Goal: Task Accomplishment & Management: Manage account settings

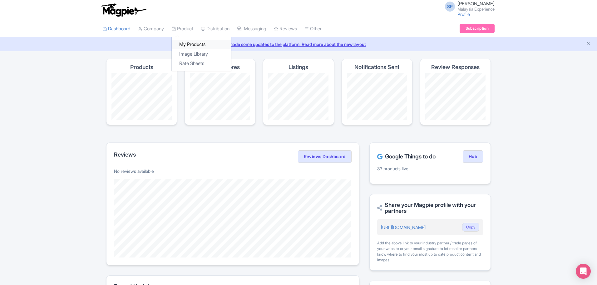
click at [195, 44] on link "My Products" at bounding box center [201, 45] width 59 height 10
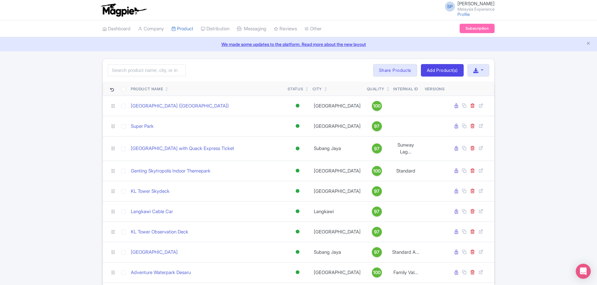
click at [147, 64] on div "Search Bulk Actions Delete Add to Collection Share Products Add to Collection C…" at bounding box center [298, 70] width 391 height 22
drag, startPoint x: 147, startPoint y: 70, endPoint x: 144, endPoint y: 67, distance: 4.0
click at [147, 70] on input "search" at bounding box center [147, 70] width 78 height 12
type input "aquaria"
click button "Search" at bounding box center [0, 0] width 0 height 0
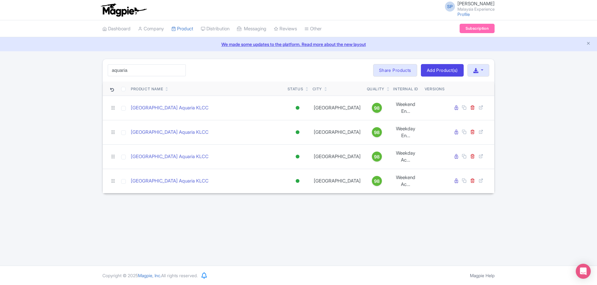
click at [525, 169] on div "aquaria Search Bulk Actions Delete Add to Collection Share Products Add to Coll…" at bounding box center [298, 126] width 597 height 135
click at [157, 57] on div "SP SOORIA PRAKASH SUNDER Malaysia Experience Profile Users Settings Sign out Da…" at bounding box center [298, 132] width 597 height 265
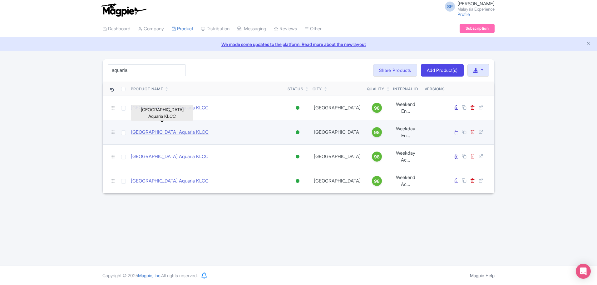
click at [175, 129] on link "Kuala Lumpur Aquaria KLCC" at bounding box center [170, 132] width 78 height 7
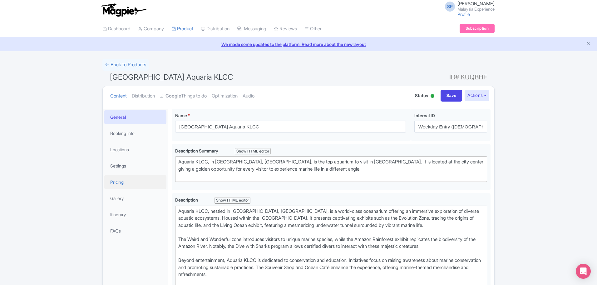
click at [130, 181] on link "Pricing" at bounding box center [135, 182] width 62 height 14
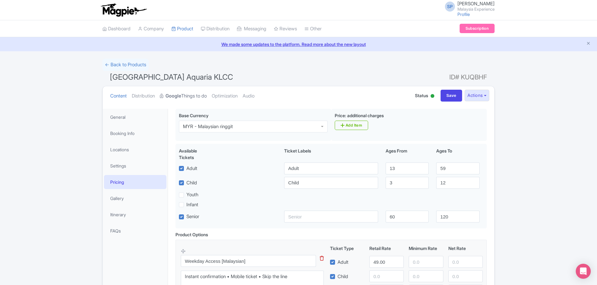
click at [181, 91] on link "Google Things to do" at bounding box center [183, 96] width 47 height 20
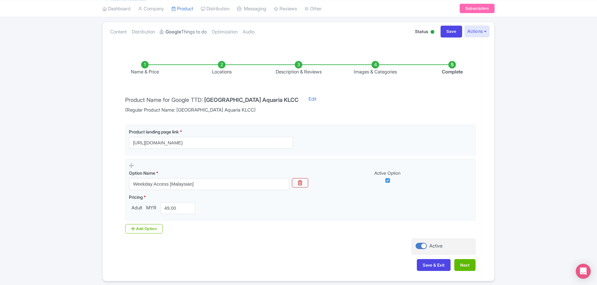
scroll to position [78, 0]
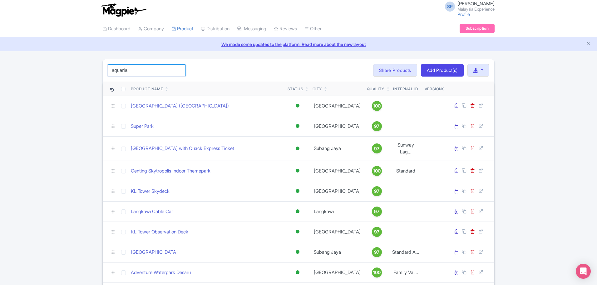
click at [169, 74] on input "aquaria" at bounding box center [147, 70] width 78 height 12
click button "Search" at bounding box center [0, 0] width 0 height 0
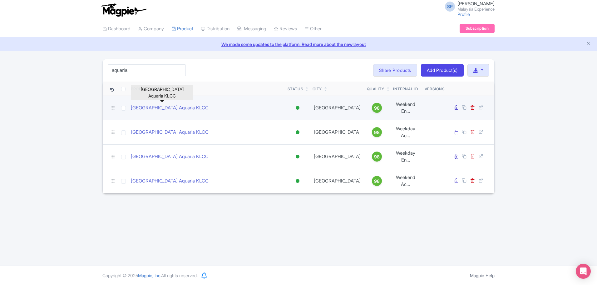
click at [131, 104] on link "[GEOGRAPHIC_DATA] Aquaria KLCC" at bounding box center [170, 107] width 78 height 7
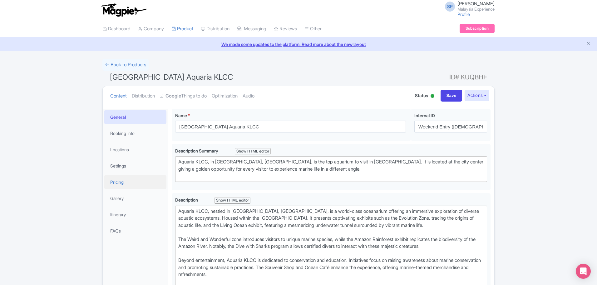
click at [124, 178] on link "Pricing" at bounding box center [135, 182] width 62 height 14
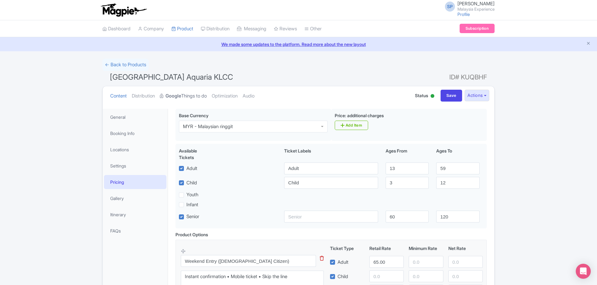
click at [188, 96] on link "Google Things to do" at bounding box center [183, 96] width 47 height 20
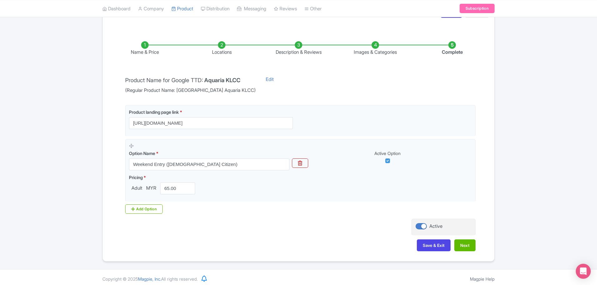
scroll to position [87, 0]
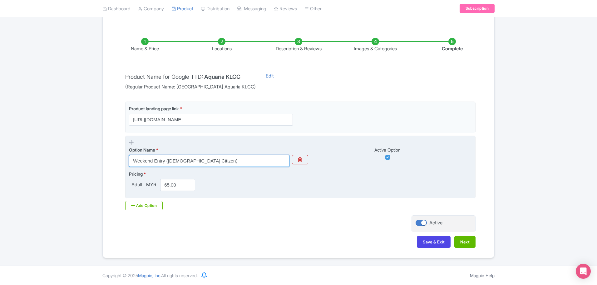
click at [217, 159] on input "Weekend Entry (Malaysian Citizen)" at bounding box center [209, 161] width 160 height 12
click at [229, 159] on input "Weekend Entry [Malaysian Citizen]" at bounding box center [209, 161] width 160 height 12
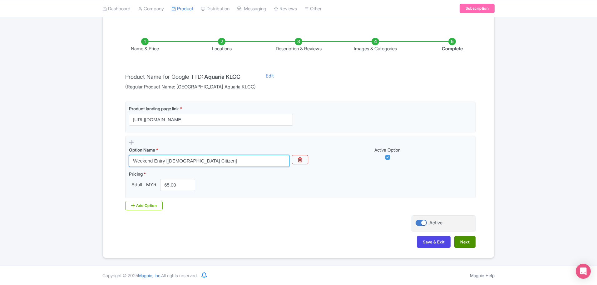
type input "Weekend Entry [Malaysian Citizen]"
click at [464, 242] on button "Next" at bounding box center [464, 242] width 21 height 12
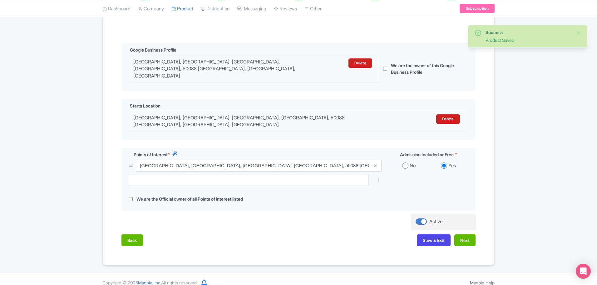
scroll to position [128, 0]
click at [469, 234] on button "Next" at bounding box center [464, 240] width 21 height 12
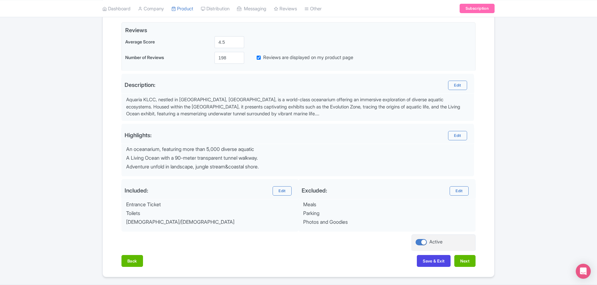
scroll to position [167, 0]
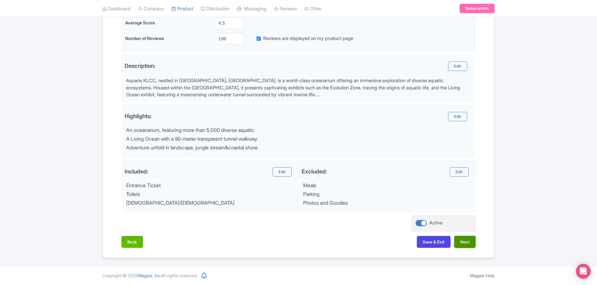
click at [459, 238] on button "Next" at bounding box center [464, 242] width 21 height 12
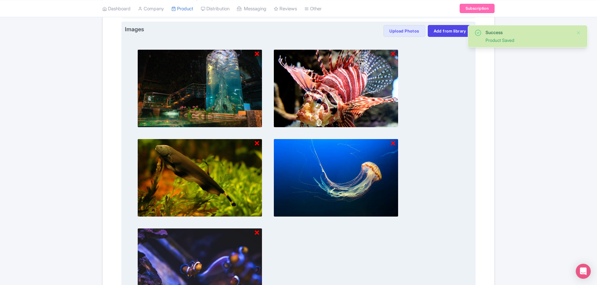
scroll to position [366, 0]
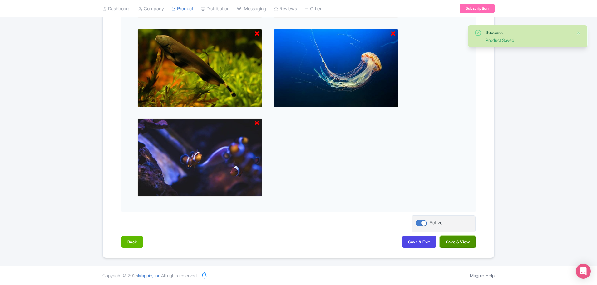
click at [460, 239] on button "Save & View" at bounding box center [458, 242] width 36 height 12
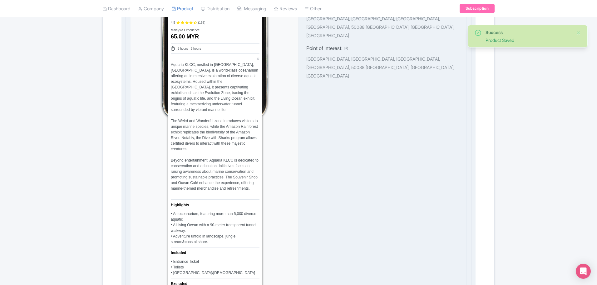
click at [220, 119] on div "Aquaria KLCC, nestled in Kuala Lumpur, Malaysia, is a world-class oceanarium of…" at bounding box center [215, 129] width 89 height 135
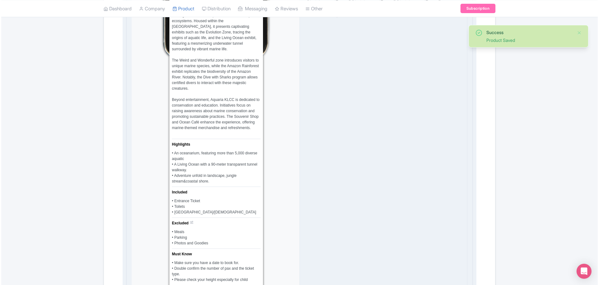
scroll to position [561, 0]
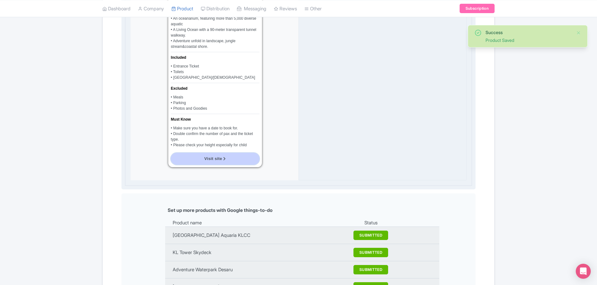
click at [222, 156] on link "Visit site" at bounding box center [215, 159] width 89 height 12
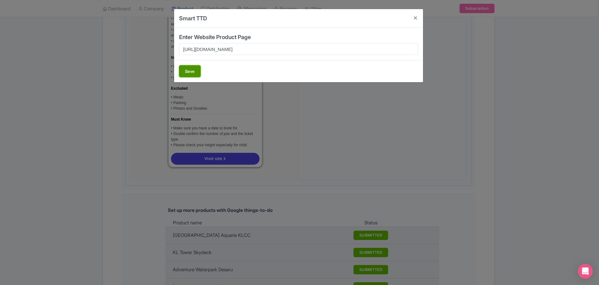
click at [197, 72] on button "Save" at bounding box center [190, 71] width 22 height 12
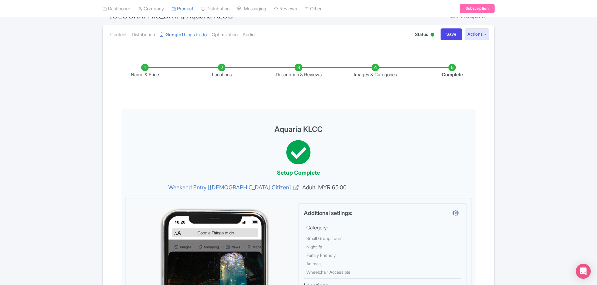
scroll to position [0, 0]
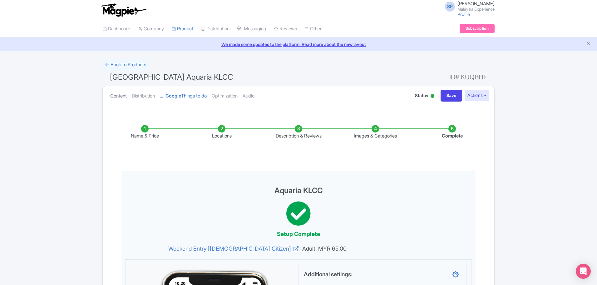
click at [123, 99] on link "Content" at bounding box center [118, 96] width 17 height 20
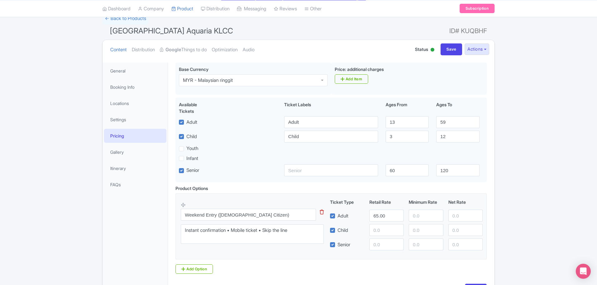
scroll to position [90, 0]
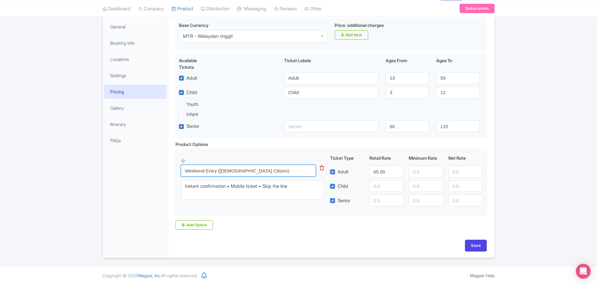
click at [292, 170] on input "Weekend Entry (Malaysian Citizen)" at bounding box center [248, 170] width 135 height 12
paste input "[Malaysian Citizen]"
type input "Weekend Entry [Malaysian Citizen]"
click at [478, 247] on input "Save" at bounding box center [476, 245] width 22 height 12
type input "Saving..."
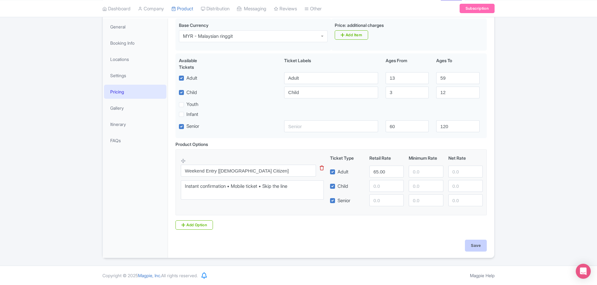
type input "Saving..."
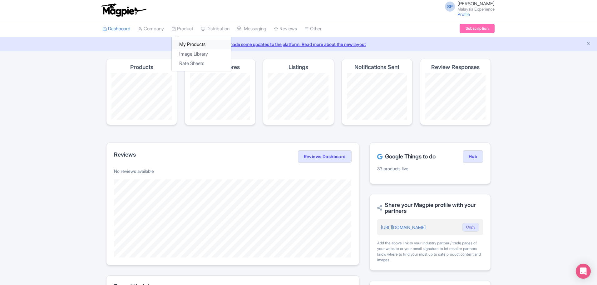
click at [198, 45] on link "My Products" at bounding box center [201, 45] width 59 height 10
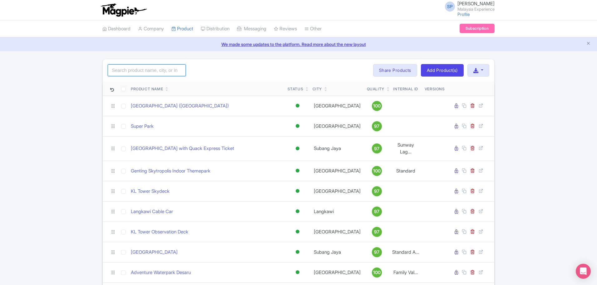
click at [150, 71] on input "search" at bounding box center [147, 70] width 78 height 12
click button "Search" at bounding box center [0, 0] width 0 height 0
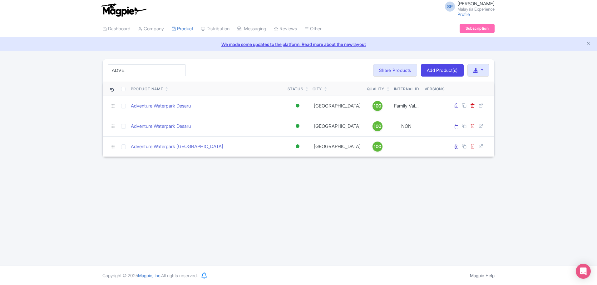
click at [442, 207] on div "SP [PERSON_NAME] [GEOGRAPHIC_DATA] Experience Profile Users Settings Sign out D…" at bounding box center [298, 132] width 597 height 265
drag, startPoint x: 148, startPoint y: 63, endPoint x: 147, endPoint y: 75, distance: 11.3
click at [147, 71] on div "ADVE Search Bulk Actions [GEOGRAPHIC_DATA] Add to Collection Share Products Add…" at bounding box center [298, 70] width 391 height 22
click at [147, 75] on input "ADVE" at bounding box center [147, 70] width 78 height 12
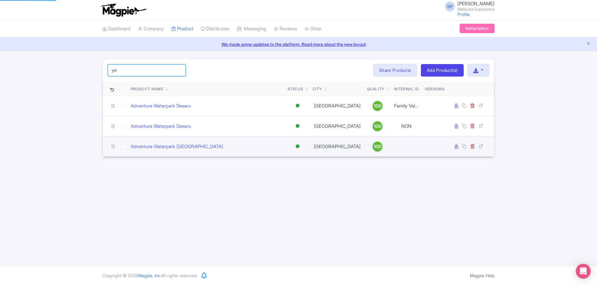
type input "y"
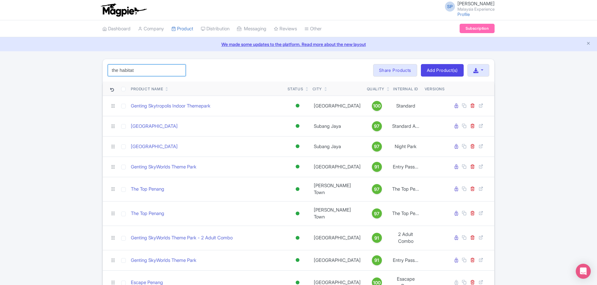
type input "the habitat"
click button "Search" at bounding box center [0, 0] width 0 height 0
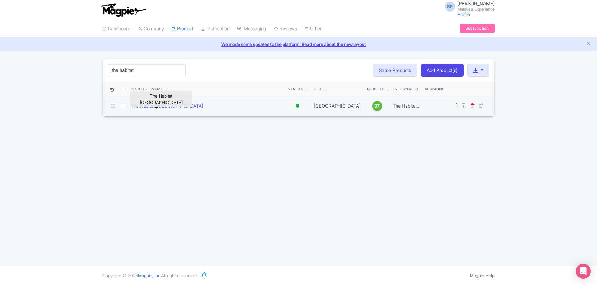
click at [145, 106] on link "The Habitat [GEOGRAPHIC_DATA]" at bounding box center [167, 105] width 72 height 7
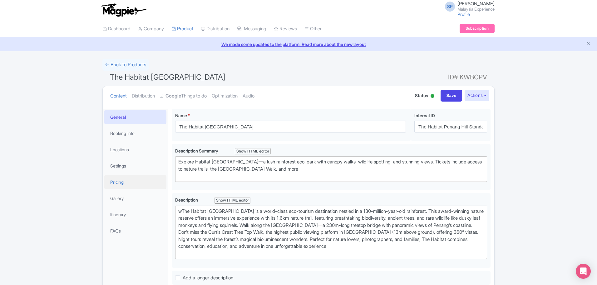
click at [118, 181] on link "Pricing" at bounding box center [135, 182] width 62 height 14
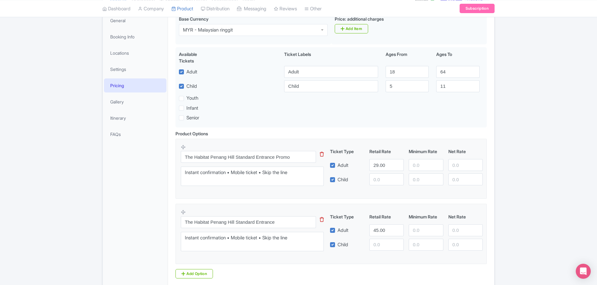
scroll to position [145, 0]
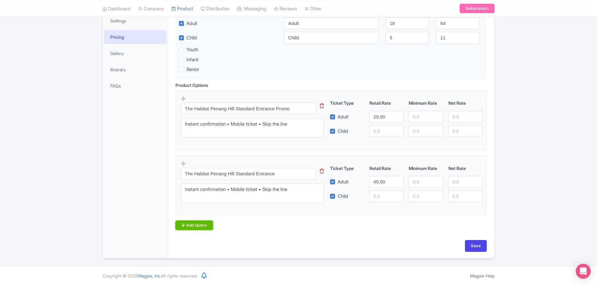
click at [194, 222] on link "Add Option" at bounding box center [193, 224] width 37 height 9
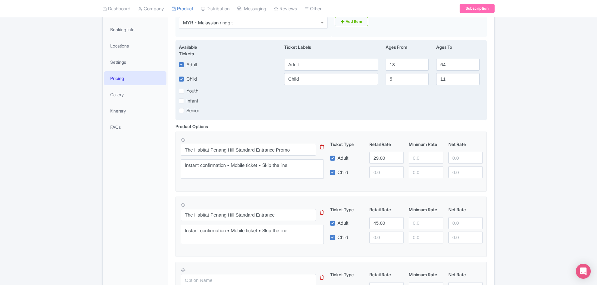
scroll to position [0, 0]
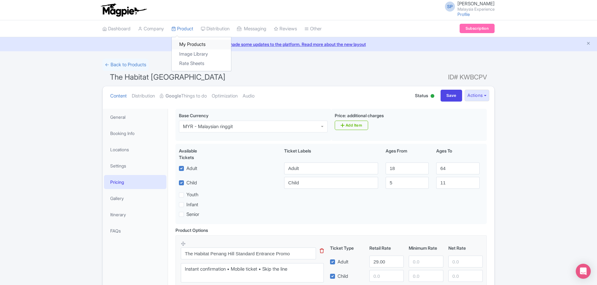
click at [188, 41] on link "My Products" at bounding box center [201, 45] width 59 height 10
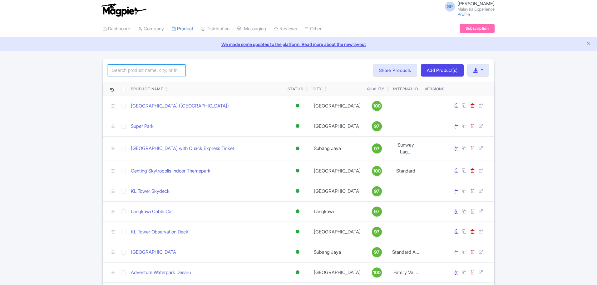
click at [139, 70] on input "search" at bounding box center [147, 70] width 78 height 12
click button "Search" at bounding box center [0, 0] width 0 height 0
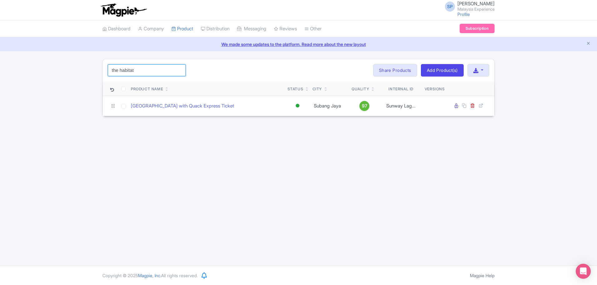
type input "the habitat"
click button "Search" at bounding box center [0, 0] width 0 height 0
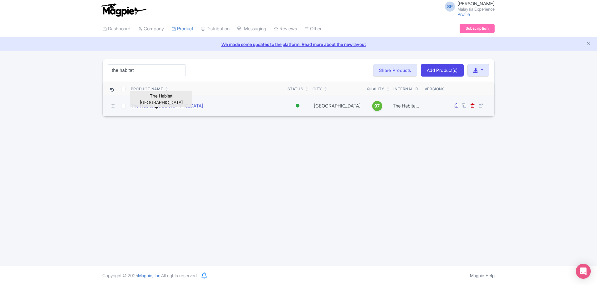
click at [169, 108] on link "The Habitat [GEOGRAPHIC_DATA]" at bounding box center [167, 105] width 72 height 7
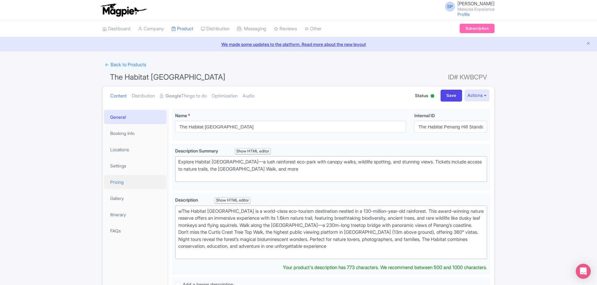
click at [122, 183] on link "Pricing" at bounding box center [135, 182] width 62 height 14
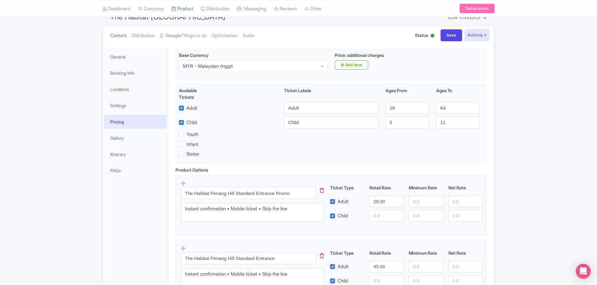
scroll to position [145, 0]
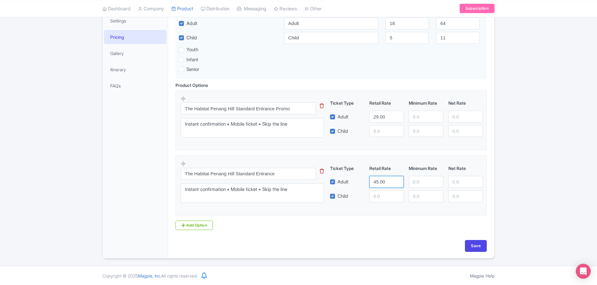
drag, startPoint x: 357, startPoint y: 179, endPoint x: 257, endPoint y: 159, distance: 102.0
click at [257, 159] on fieldset "The Habitat Penang Hill Standard Entrance This tip has not data. Code: tip_opti…" at bounding box center [330, 185] width 311 height 60
type input "53"
click at [469, 242] on input "Save" at bounding box center [476, 246] width 22 height 12
type input "Saving..."
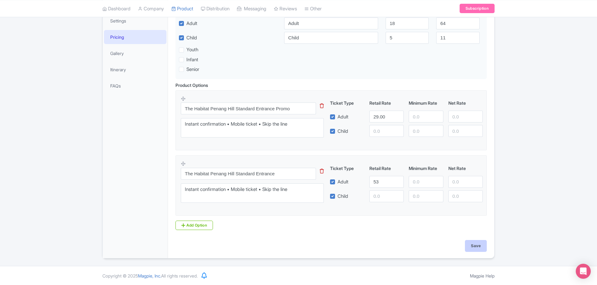
type input "Saving..."
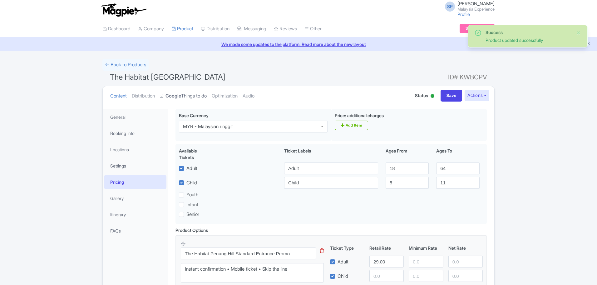
click at [174, 94] on strong "Google" at bounding box center [173, 95] width 16 height 7
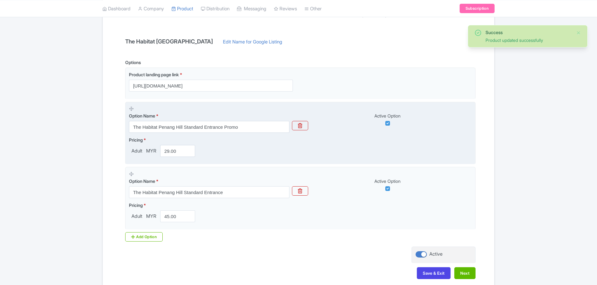
scroll to position [152, 0]
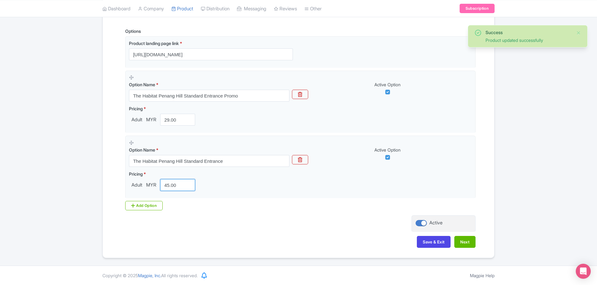
click at [40, 154] on div "Success Product updated successfully ← Back to Products The Habitat Penang Hill…" at bounding box center [298, 81] width 597 height 351
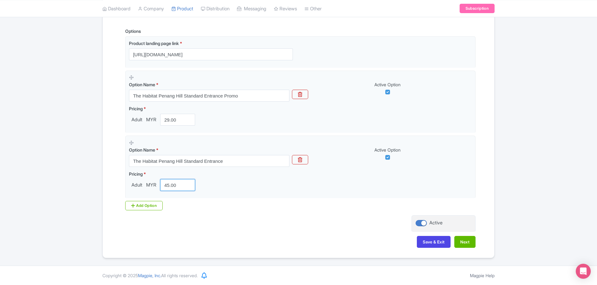
drag, startPoint x: 179, startPoint y: 185, endPoint x: 81, endPoint y: 164, distance: 99.9
click at [80, 166] on div "Success Product updated successfully ← Back to Products The Habitat Penang Hill…" at bounding box center [298, 81] width 597 height 351
type input "53"
click at [458, 246] on button "Next" at bounding box center [464, 242] width 21 height 12
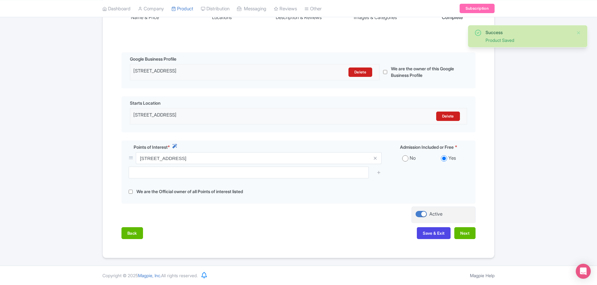
click at [468, 240] on div "Back Save & Exit Next" at bounding box center [298, 236] width 354 height 18
click at [468, 234] on button "Next" at bounding box center [464, 233] width 21 height 12
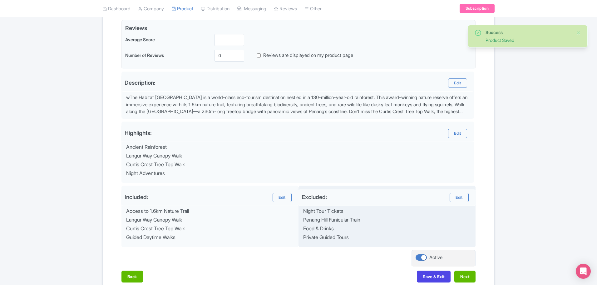
scroll to position [185, 0]
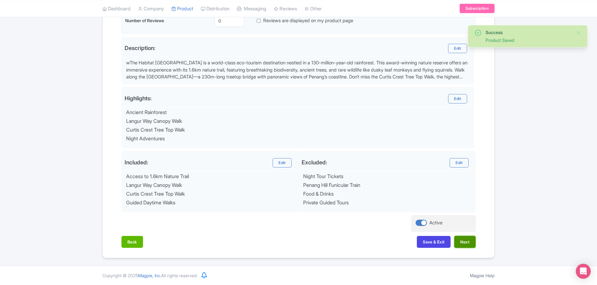
click at [465, 241] on button "Next" at bounding box center [464, 242] width 21 height 12
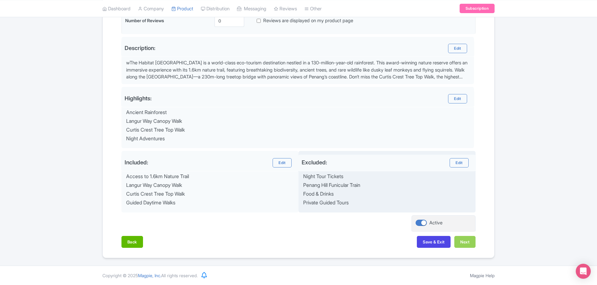
scroll to position [172, 0]
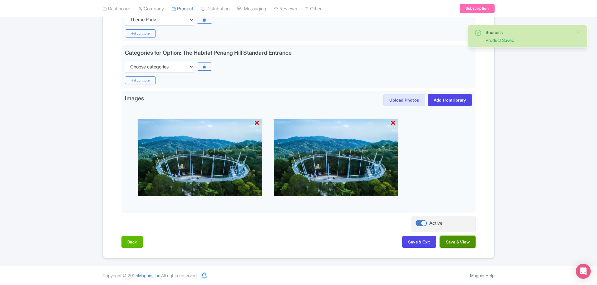
click at [456, 243] on button "Save & View" at bounding box center [458, 242] width 36 height 12
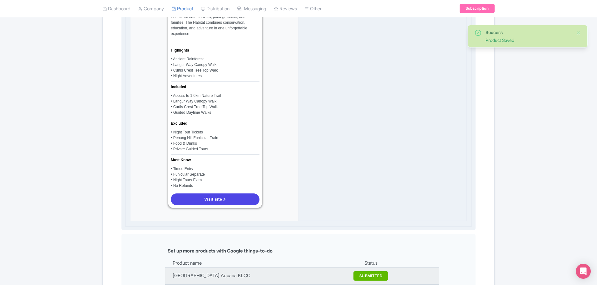
scroll to position [484, 0]
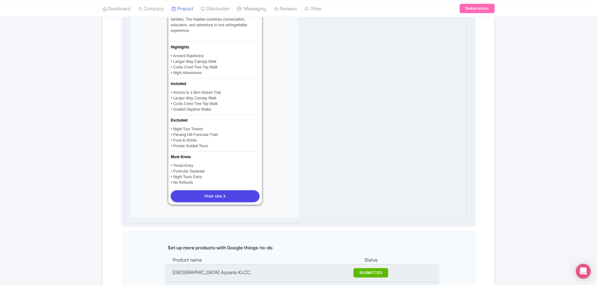
click at [229, 190] on link "Visit site" at bounding box center [215, 196] width 89 height 12
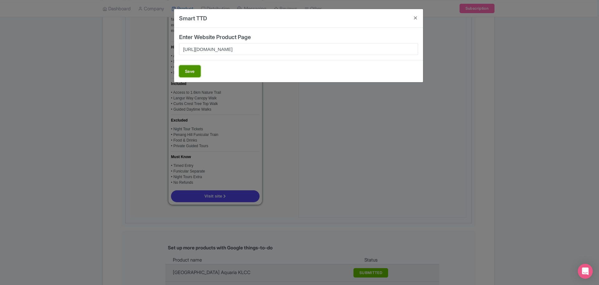
click at [188, 72] on button "Save" at bounding box center [190, 71] width 22 height 12
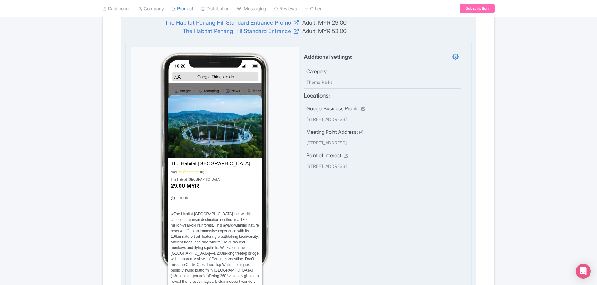
scroll to position [0, 0]
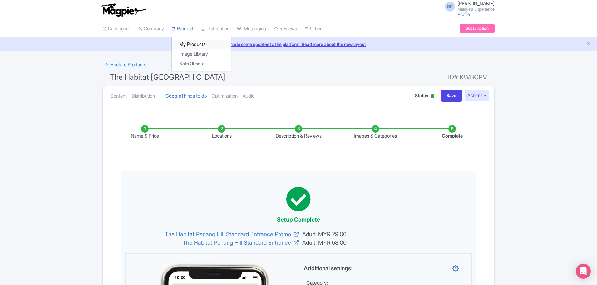
click at [195, 46] on link "My Products" at bounding box center [201, 45] width 59 height 10
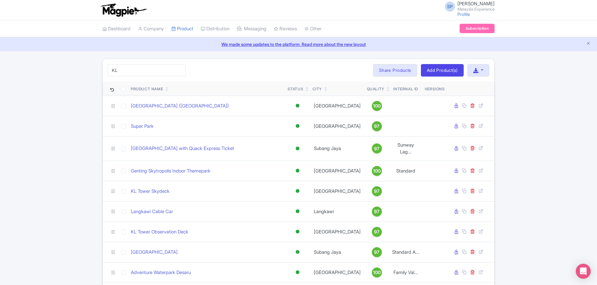
type input "KL"
click button "Search" at bounding box center [0, 0] width 0 height 0
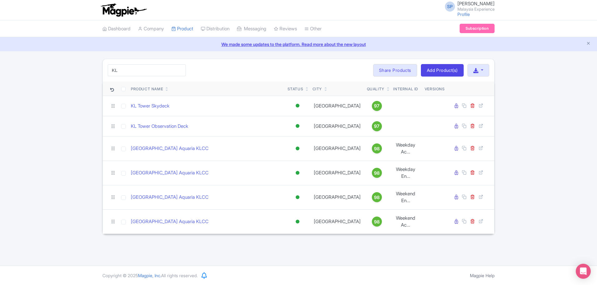
click at [548, 123] on div "KL Search Bulk Actions Delete Add to Collection Share Products Add to Collectio…" at bounding box center [298, 146] width 597 height 175
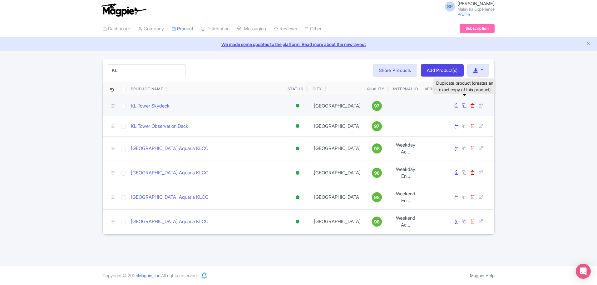
click at [466, 105] on icon at bounding box center [464, 105] width 5 height 5
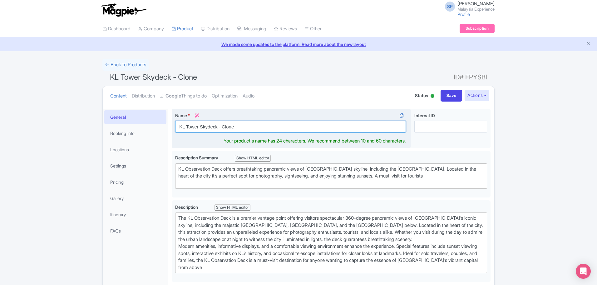
drag, startPoint x: 260, startPoint y: 129, endPoint x: 194, endPoint y: 123, distance: 66.4
click at [191, 126] on input "KL Tower Skydeck - Clone" at bounding box center [290, 126] width 231 height 12
click at [266, 128] on input "KL Tower Skydeck - Clone" at bounding box center [290, 126] width 231 height 12
paste input "Sky Deck [GEOGRAPHIC_DATA]"
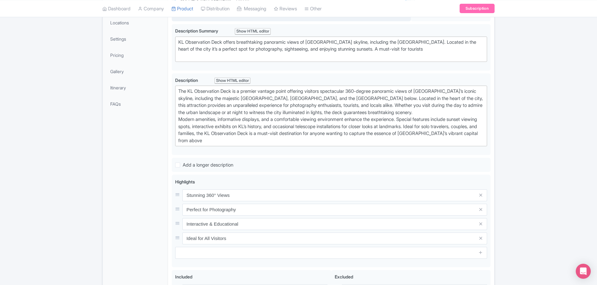
scroll to position [257, 0]
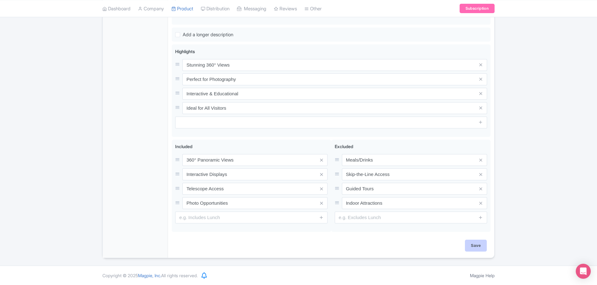
type input "Sky Deck [GEOGRAPHIC_DATA]"
click at [478, 243] on input "Save" at bounding box center [476, 245] width 22 height 12
type input "Saving..."
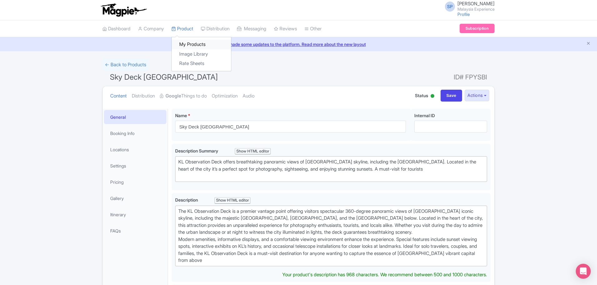
click at [190, 47] on link "My Products" at bounding box center [201, 45] width 59 height 10
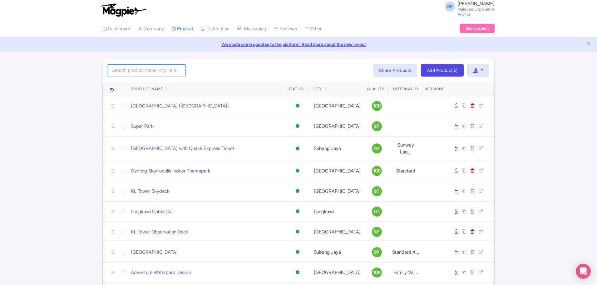
click at [140, 74] on input "search" at bounding box center [147, 70] width 78 height 12
type input "kl tower"
click button "Search" at bounding box center [0, 0] width 0 height 0
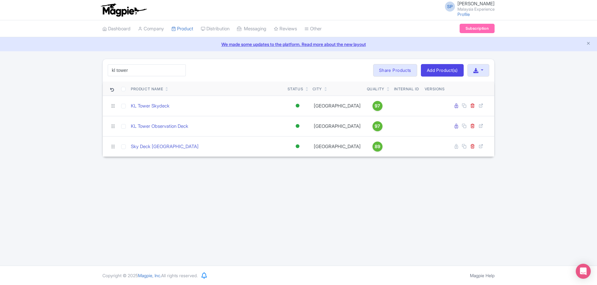
click at [190, 184] on div "SP SOORIA PRAKASH SUNDER Malaysia Experience Profile Users Settings Sign out Da…" at bounding box center [298, 132] width 597 height 265
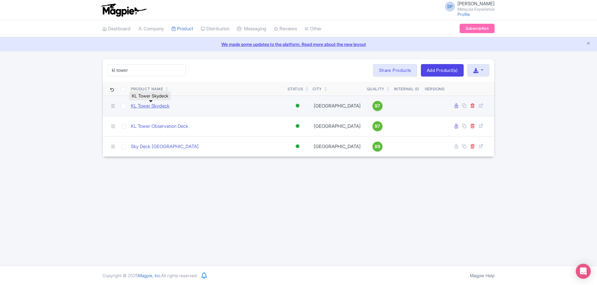
click at [164, 105] on link "KL Tower Skydeck" at bounding box center [150, 105] width 39 height 7
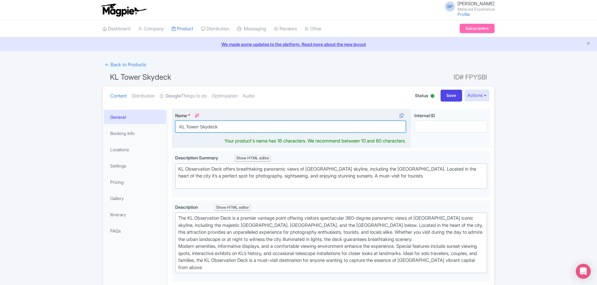
click at [252, 127] on input "KL Tower Skydeck" at bounding box center [290, 126] width 231 height 12
paste input "Sky Deck [GEOGRAPHIC_DATA]"
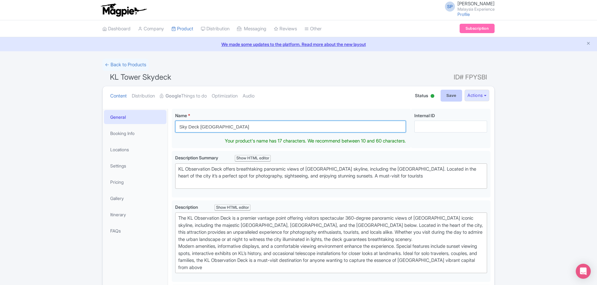
type input "Sky Deck [GEOGRAPHIC_DATA]"
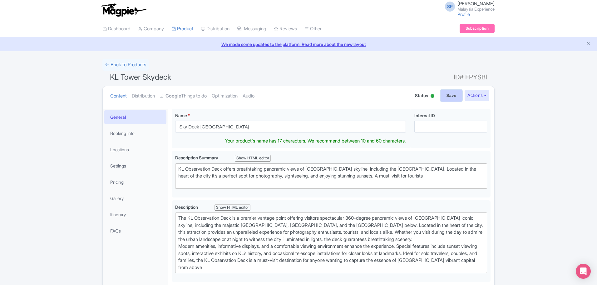
click at [452, 91] on input "Save" at bounding box center [451, 96] width 22 height 12
type input "Saving..."
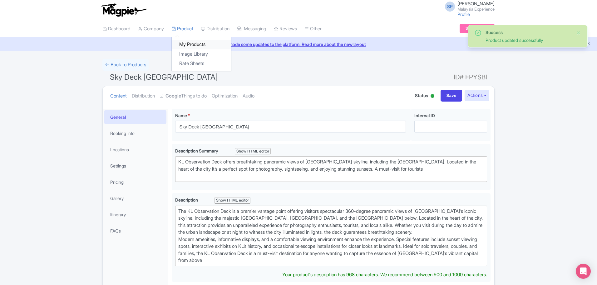
click at [192, 45] on link "My Products" at bounding box center [201, 45] width 59 height 10
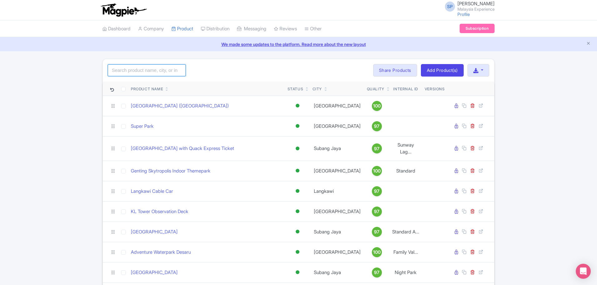
click at [129, 71] on input "search" at bounding box center [147, 70] width 78 height 12
type input "kl tower"
click button "Search" at bounding box center [0, 0] width 0 height 0
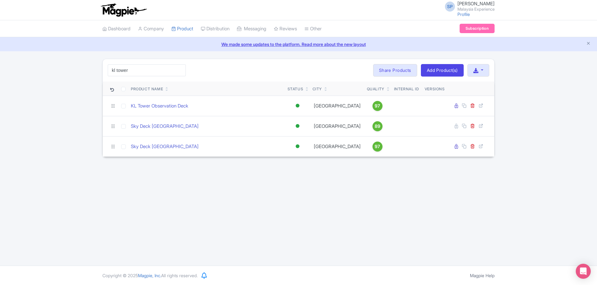
click at [297, 204] on div "SP SOORIA PRAKASH SUNDER Malaysia Experience Profile Users Settings Sign out Da…" at bounding box center [298, 132] width 597 height 265
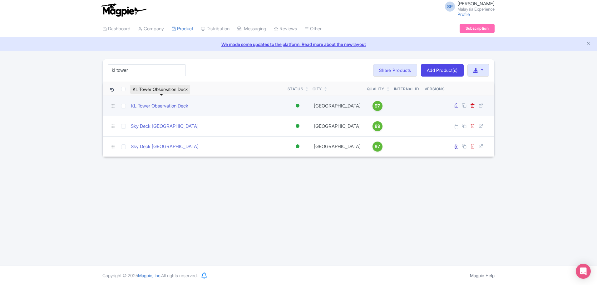
click at [162, 104] on link "KL Tower Observation Deck" at bounding box center [159, 105] width 57 height 7
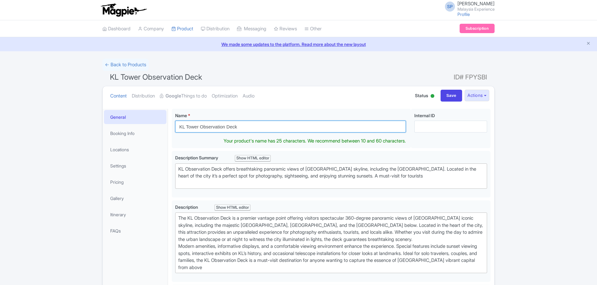
click at [250, 125] on input "KL Tower Observation Deck" at bounding box center [290, 126] width 231 height 12
paste input "Sky Deck [GEOGRAPHIC_DATA]"
type input "Sky Deck [GEOGRAPHIC_DATA]"
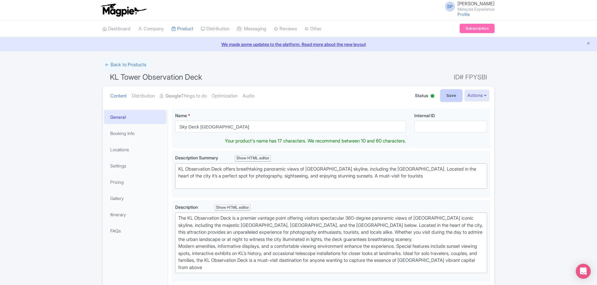
click at [445, 98] on input "Save" at bounding box center [451, 96] width 22 height 12
type input "Saving..."
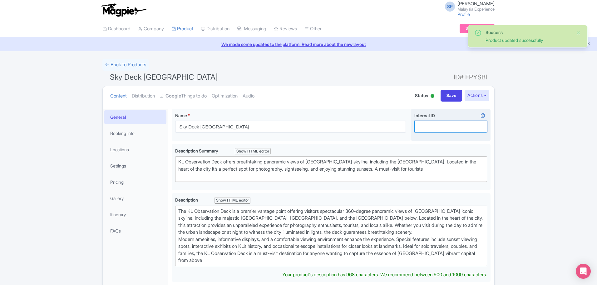
click at [439, 125] on input "Internal ID i" at bounding box center [450, 126] width 73 height 12
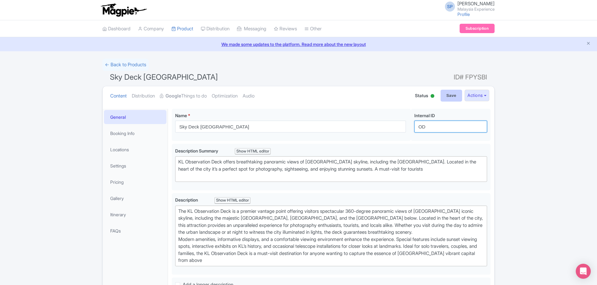
type input "OD"
click at [451, 91] on input "Save" at bounding box center [451, 96] width 22 height 12
type input "Saving..."
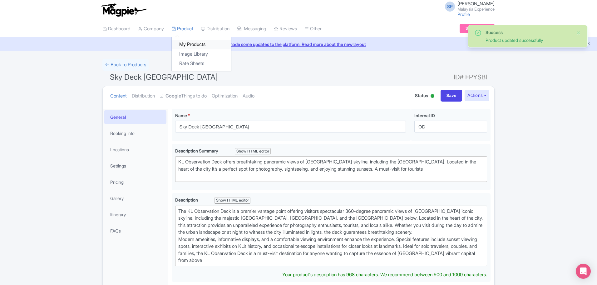
click at [196, 47] on link "My Products" at bounding box center [201, 45] width 59 height 10
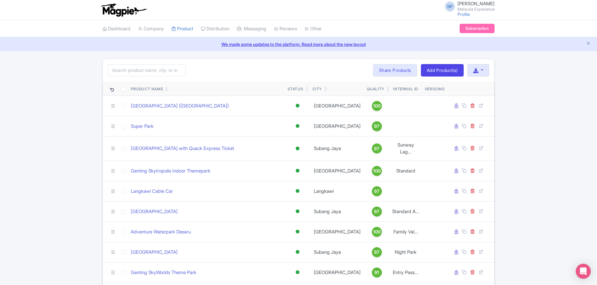
click at [151, 77] on div "Search Bulk Actions Delete Add to Collection Share Products Add to Collection C…" at bounding box center [298, 70] width 391 height 22
click at [151, 71] on input "search" at bounding box center [147, 70] width 78 height 12
paste input "Sky Deck [GEOGRAPHIC_DATA]"
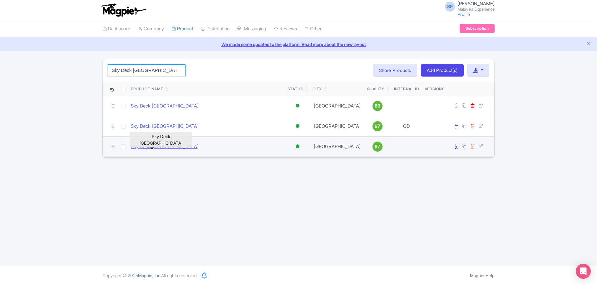
type input "Sky Deck [GEOGRAPHIC_DATA]"
click at [159, 146] on link "Sky Deck [GEOGRAPHIC_DATA]" at bounding box center [165, 146] width 68 height 7
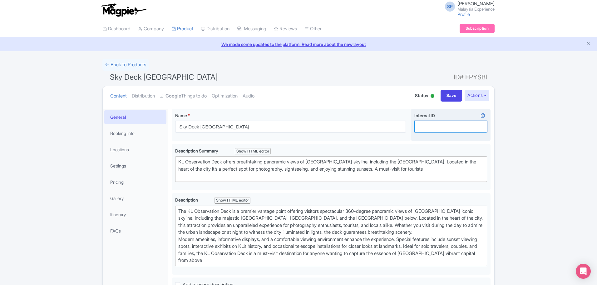
click at [430, 130] on input "Internal ID i" at bounding box center [450, 126] width 73 height 12
type input "SD"
click at [444, 91] on input "Save" at bounding box center [451, 96] width 22 height 12
type input "Saving..."
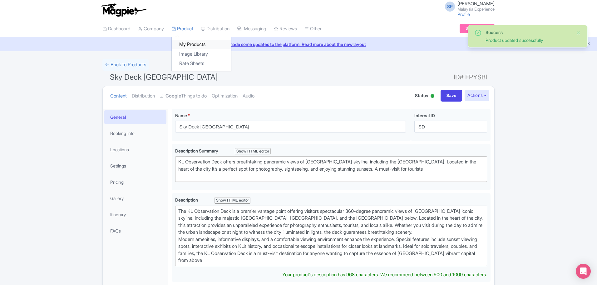
click at [194, 47] on link "My Products" at bounding box center [201, 45] width 59 height 10
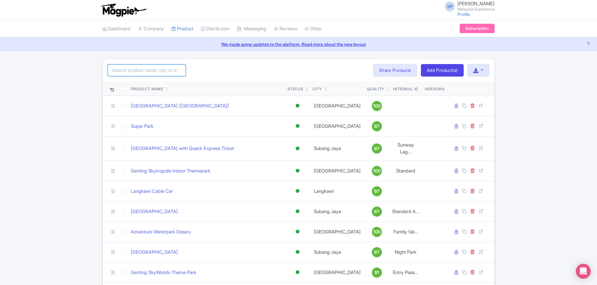
click at [134, 74] on input "search" at bounding box center [147, 70] width 78 height 12
paste input "Sky Deck [GEOGRAPHIC_DATA]"
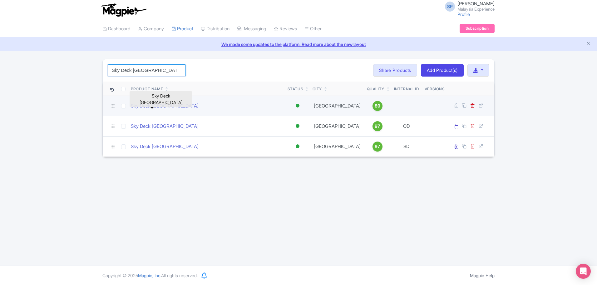
type input "Sky Deck [GEOGRAPHIC_DATA]"
click at [155, 104] on link "Sky Deck [GEOGRAPHIC_DATA]" at bounding box center [165, 105] width 68 height 7
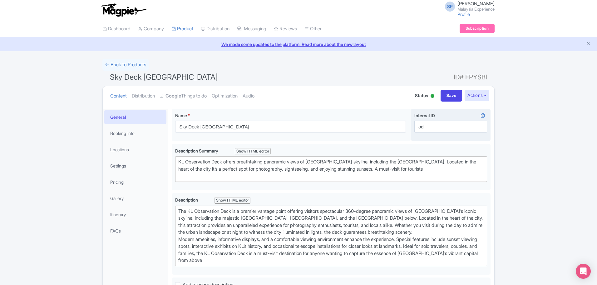
type input "o"
type input "OD+SD"
click at [442, 96] on input "Save" at bounding box center [451, 96] width 22 height 12
type input "Saving..."
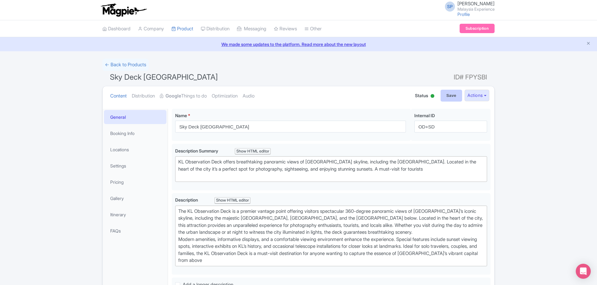
type input "Saving..."
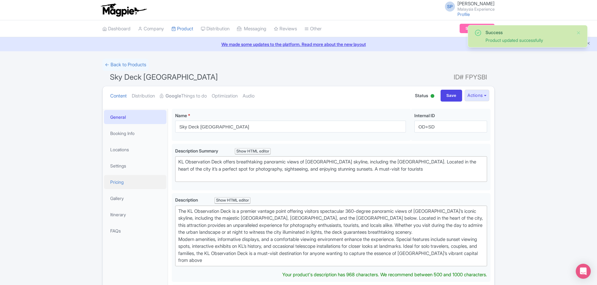
click at [132, 179] on link "Pricing" at bounding box center [135, 182] width 62 height 14
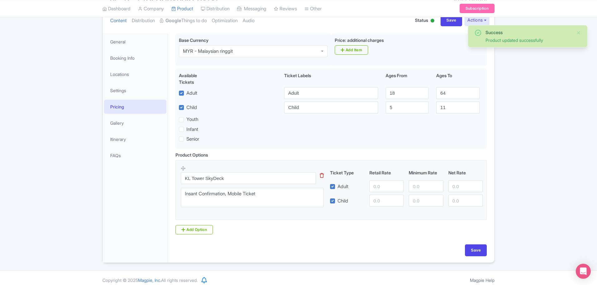
scroll to position [78, 0]
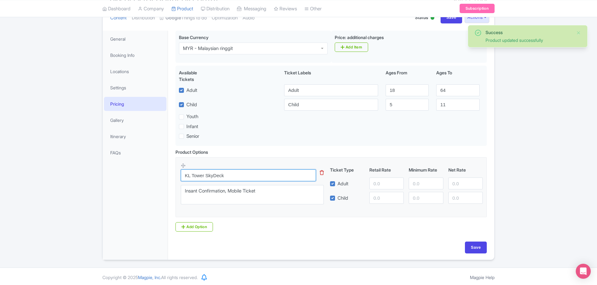
click at [252, 176] on input "KL Tower SkyDeck" at bounding box center [248, 175] width 135 height 12
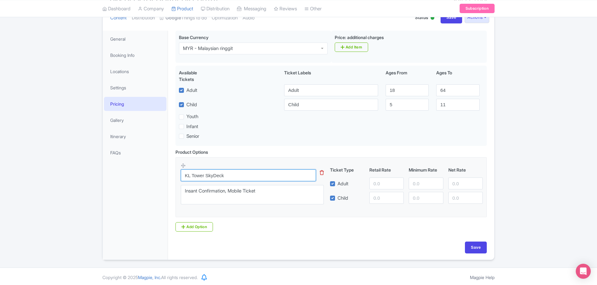
drag, startPoint x: 236, startPoint y: 174, endPoint x: 206, endPoint y: 174, distance: 29.7
click at [206, 175] on input "KL Tower SkyDeck" at bounding box center [248, 175] width 135 height 12
type input "Sky Deck+ Observation Deck Combo [Non-Malaysian]"
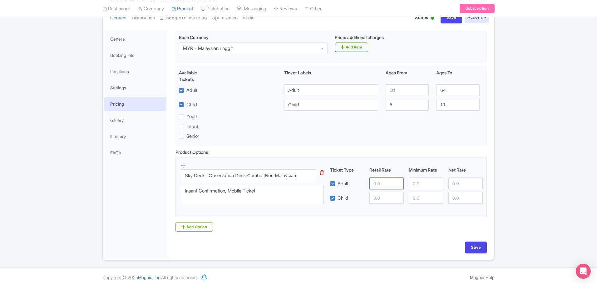
click at [379, 187] on input "number" at bounding box center [386, 183] width 34 height 12
type input "162"
click at [474, 241] on div "Base Currency i MYR - Malaysian ringgit MYR - Malaysian ringgit Price: addition…" at bounding box center [331, 136] width 319 height 211
click at [474, 245] on input "Save" at bounding box center [476, 247] width 22 height 12
type input "Saving..."
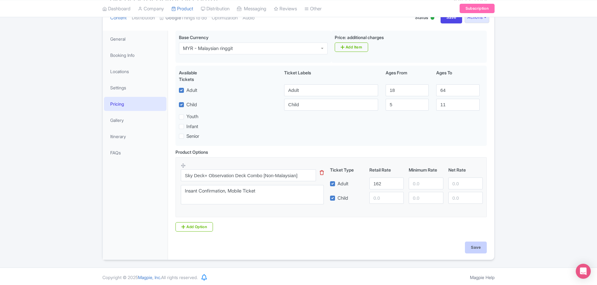
type input "Saving..."
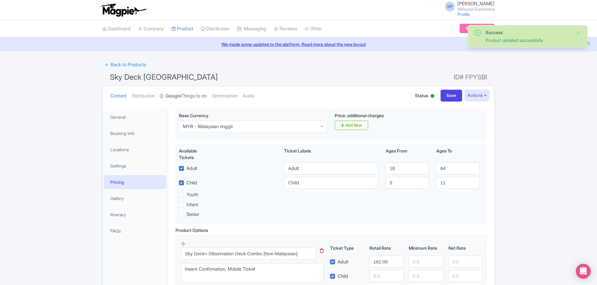
click at [175, 99] on strong "Google" at bounding box center [173, 95] width 16 height 7
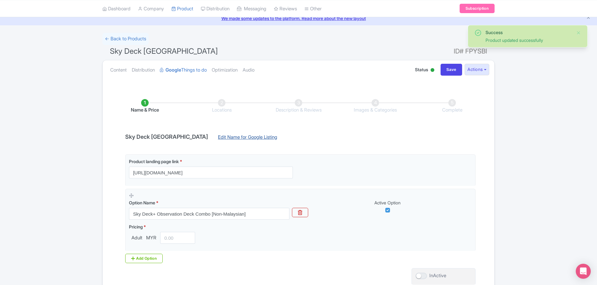
scroll to position [79, 0]
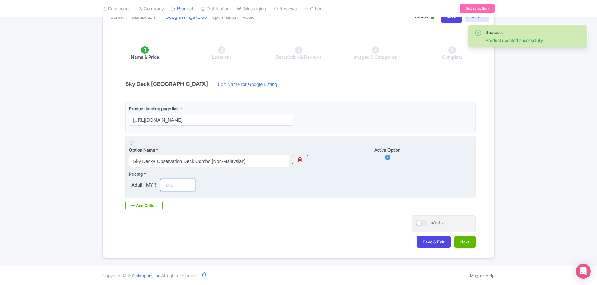
click at [183, 185] on input "number" at bounding box center [177, 185] width 35 height 12
type input "2"
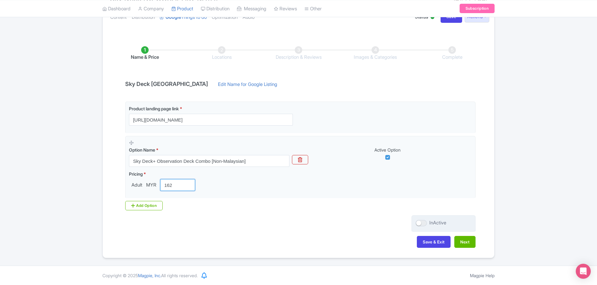
type input "162"
click at [424, 223] on div at bounding box center [420, 223] width 11 height 6
click at [419, 223] on input "InActive" at bounding box center [417, 223] width 4 height 4
checkbox input "true"
click at [465, 241] on button "Next" at bounding box center [464, 242] width 21 height 12
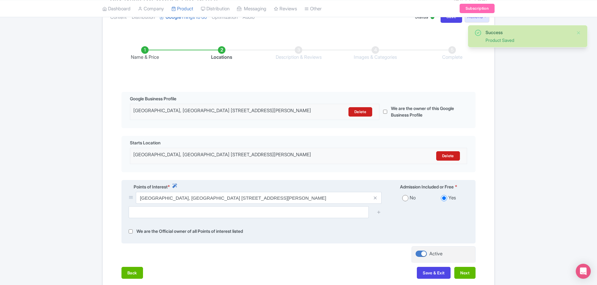
scroll to position [135, 0]
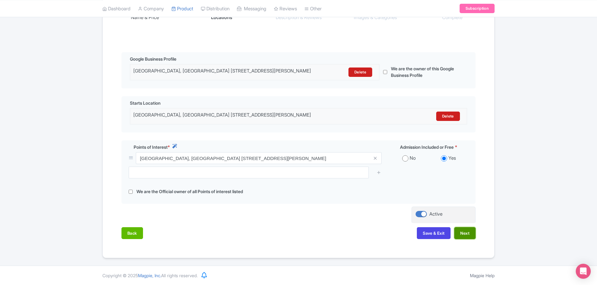
click at [469, 233] on button "Next" at bounding box center [464, 233] width 21 height 12
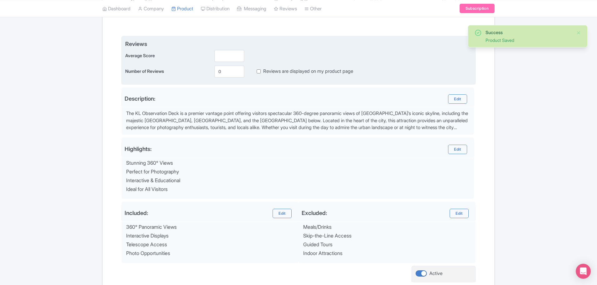
click at [258, 72] on input "Reviews are displayed on my product page" at bounding box center [259, 71] width 4 height 7
checkbox input "true"
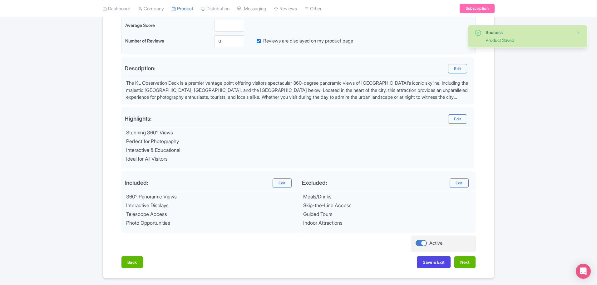
scroll to position [185, 0]
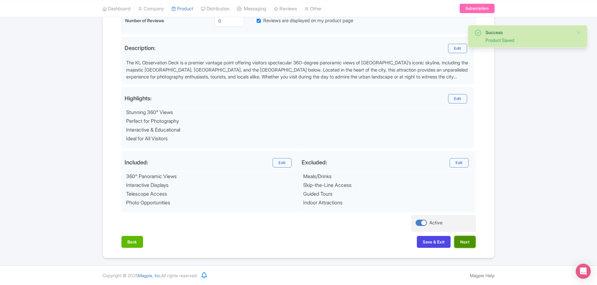
click at [467, 245] on button "Next" at bounding box center [464, 242] width 21 height 12
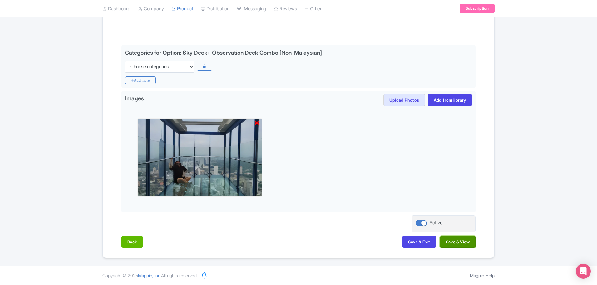
click at [466, 244] on button "Save & View" at bounding box center [458, 242] width 36 height 12
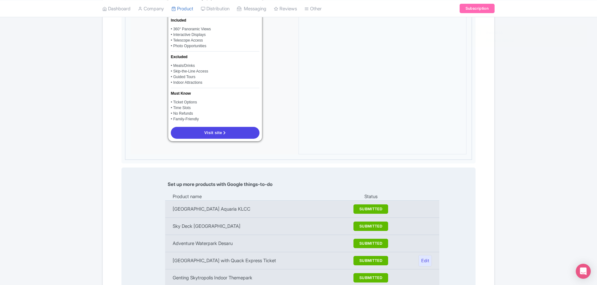
scroll to position [633, 0]
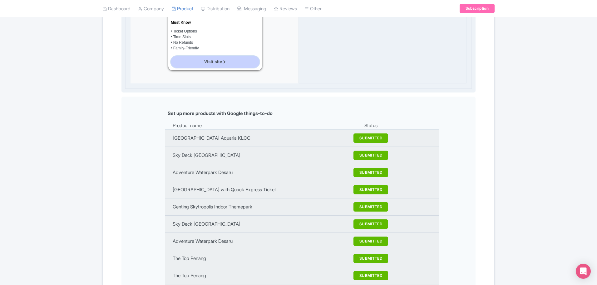
click at [200, 56] on link "Visit site" at bounding box center [215, 62] width 89 height 12
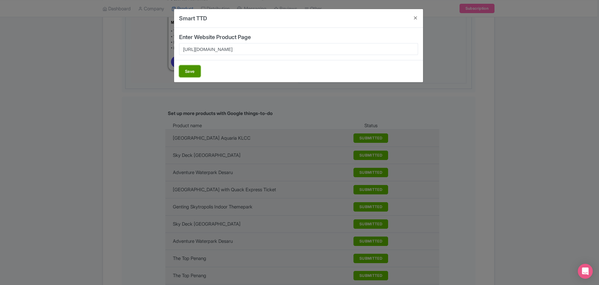
click at [187, 67] on button "Save" at bounding box center [190, 71] width 22 height 12
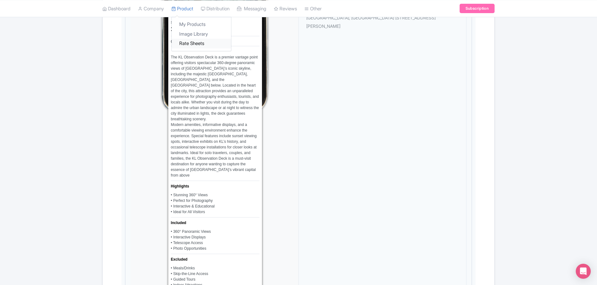
scroll to position [47, 0]
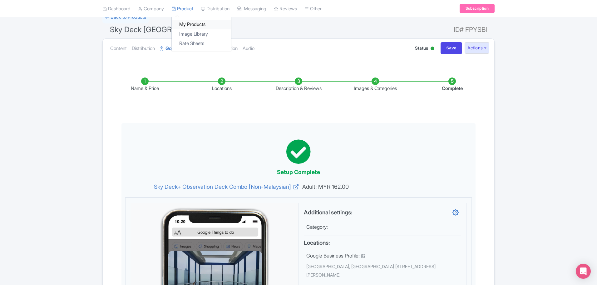
click at [190, 25] on link "My Products" at bounding box center [201, 25] width 59 height 10
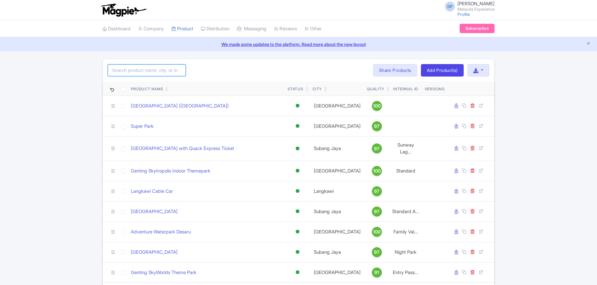
click at [136, 65] on input "search" at bounding box center [147, 70] width 78 height 12
paste input "Adventure Waterpark Desaru"
type input "Adventure Waterpark Desaru"
click button "Search" at bounding box center [0, 0] width 0 height 0
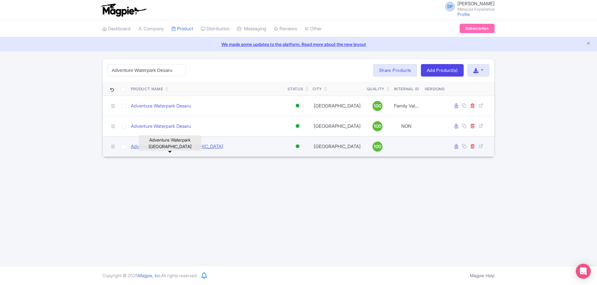
click at [179, 150] on link "Adventure Waterpark [GEOGRAPHIC_DATA]" at bounding box center [177, 146] width 92 height 7
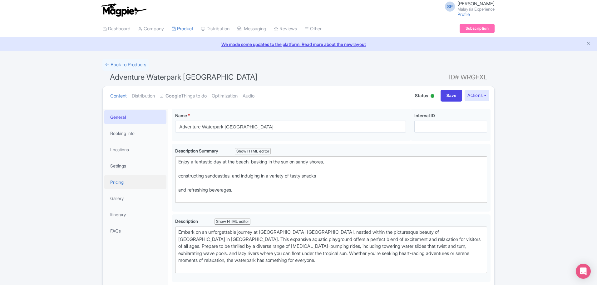
click at [116, 184] on link "Pricing" at bounding box center [135, 182] width 62 height 14
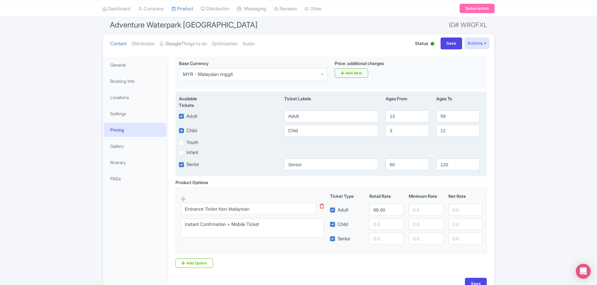
scroll to position [90, 0]
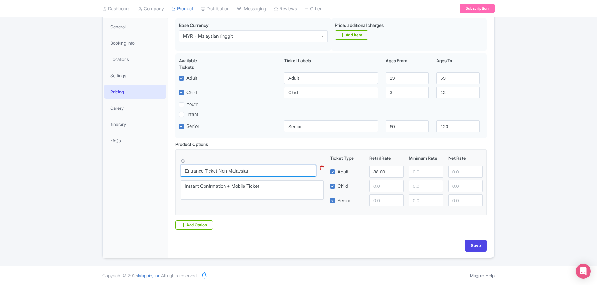
click at [278, 167] on input "Entrance Ticket Non Malaysian" at bounding box center [248, 170] width 135 height 12
click at [211, 169] on input "Entry Pass [Malaysian]" at bounding box center [248, 170] width 135 height 12
drag, startPoint x: 208, startPoint y: 169, endPoint x: 164, endPoint y: 172, distance: 44.7
click at [164, 172] on div "General Booking Info Locations Settings Pricing Gallery Itinerary FAQs Adventur…" at bounding box center [298, 136] width 391 height 243
type input "Standard Admission Ticket [Non-Malaysian]"
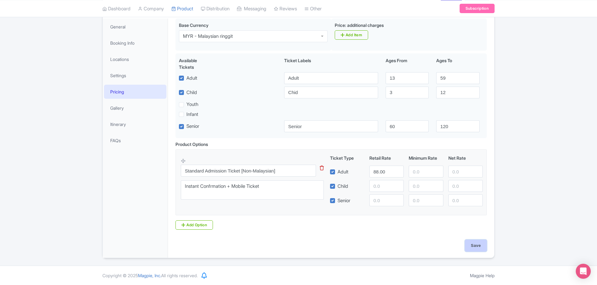
click at [474, 247] on input "Save" at bounding box center [476, 245] width 22 height 12
type input "Saving..."
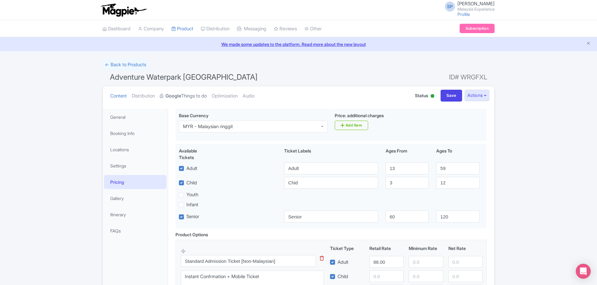
click at [180, 89] on link "Google Things to do" at bounding box center [183, 96] width 47 height 20
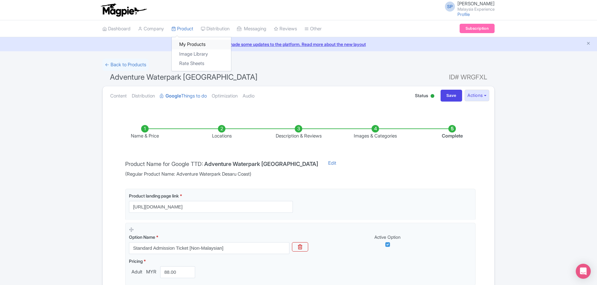
click at [194, 47] on link "My Products" at bounding box center [201, 45] width 59 height 10
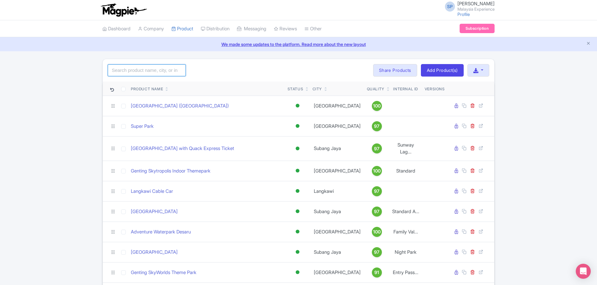
click at [150, 67] on input "search" at bounding box center [147, 70] width 78 height 12
type input "adventure"
click button "Search" at bounding box center [0, 0] width 0 height 0
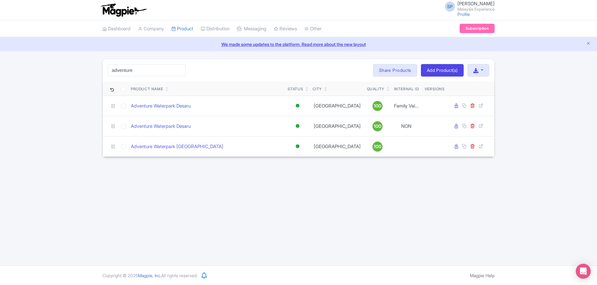
click at [263, 194] on div "SP SOORIA PRAKASH SUNDER Malaysia Experience Profile Users Settings Sign out Da…" at bounding box center [298, 132] width 597 height 265
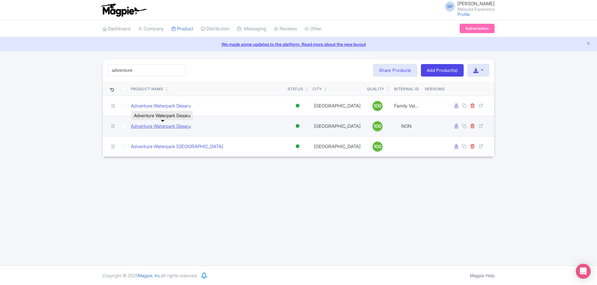
click at [170, 130] on link "Adventure Waterpark Desaru" at bounding box center [161, 126] width 60 height 7
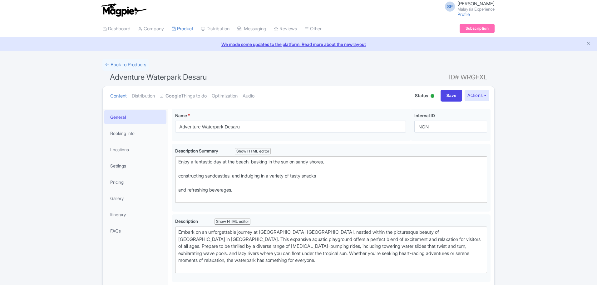
click at [140, 184] on link "Pricing" at bounding box center [135, 182] width 62 height 14
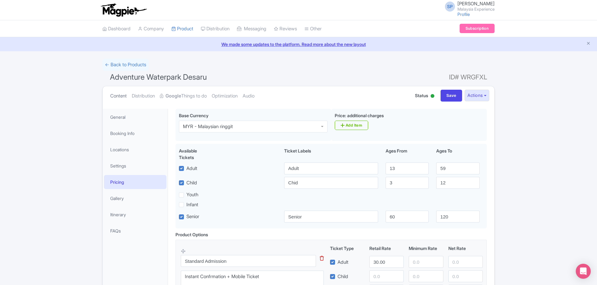
click at [119, 90] on link "Content" at bounding box center [118, 96] width 17 height 20
click at [120, 97] on link "Content" at bounding box center [118, 96] width 17 height 20
click at [120, 126] on link "Booking Info" at bounding box center [135, 133] width 62 height 14
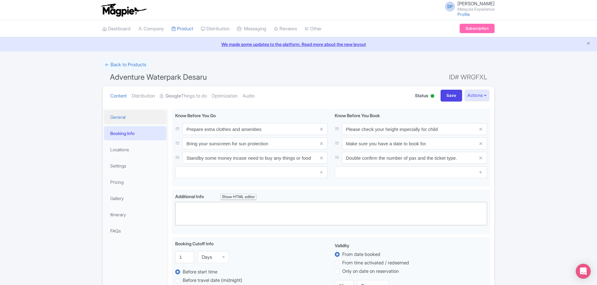
click at [120, 115] on link "General" at bounding box center [135, 117] width 62 height 14
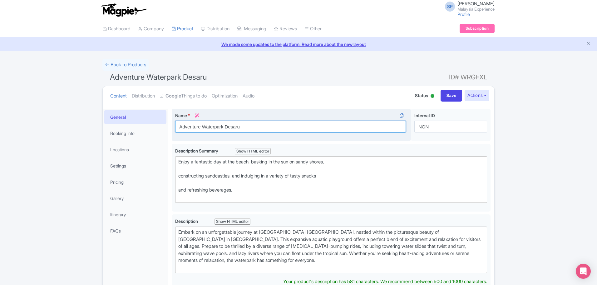
click at [254, 129] on input "Adventure Waterpark Desaru" at bounding box center [290, 126] width 231 height 12
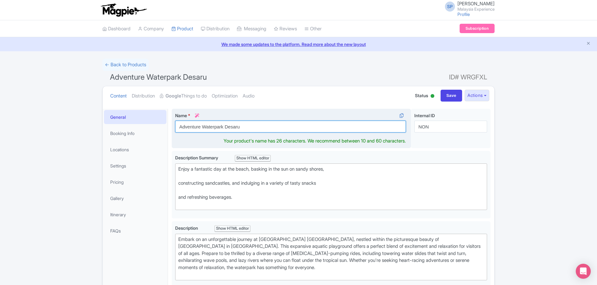
paste input "Coast"
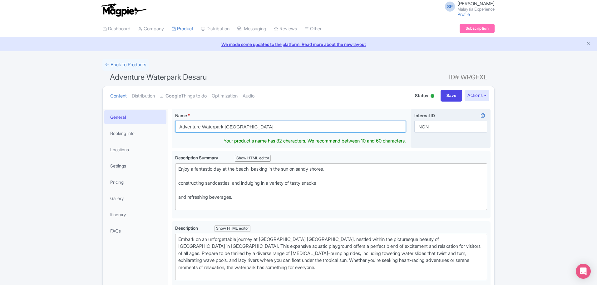
type input "Adventure Waterpark [GEOGRAPHIC_DATA]"
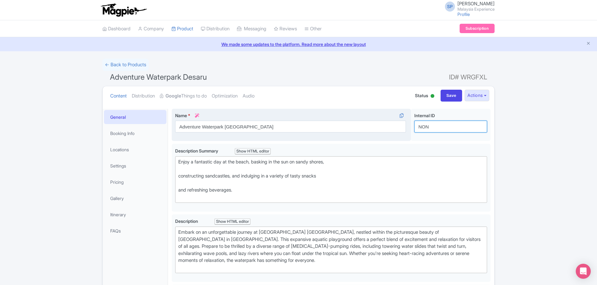
drag, startPoint x: 450, startPoint y: 129, endPoint x: 293, endPoint y: 119, distance: 157.0
click at [293, 119] on div "Adventure Waterpark Desaru Name * i Adventure Waterpark Desaru Coast Your produ…" at bounding box center [331, 126] width 319 height 35
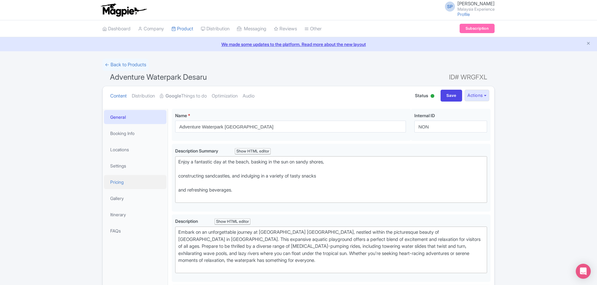
click at [134, 184] on link "Pricing" at bounding box center [135, 182] width 62 height 14
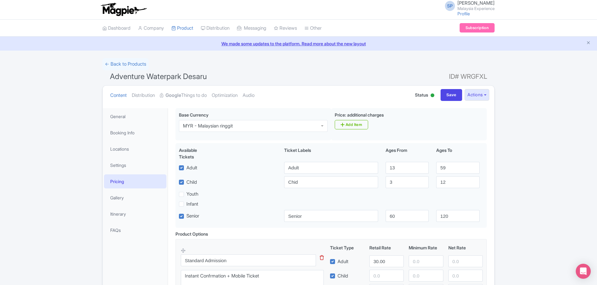
scroll to position [78, 0]
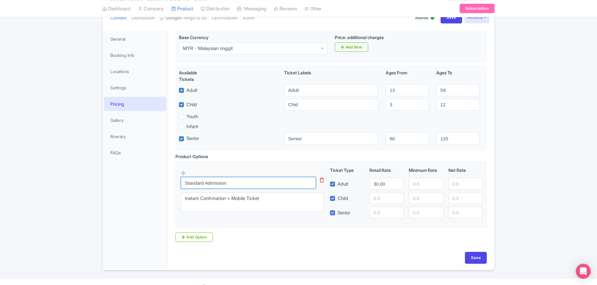
click at [248, 178] on input "Standard Admission" at bounding box center [248, 183] width 135 height 12
paste input "Ticket [Malaysian]"
click at [185, 181] on input "Standard Admission Ticket [Malaysian]" at bounding box center [248, 183] width 135 height 12
click at [279, 184] on input "Standard Admission Ticket [Malaysian]" at bounding box center [248, 183] width 135 height 12
type input "Standard Admission Ticket [Malaysian]"
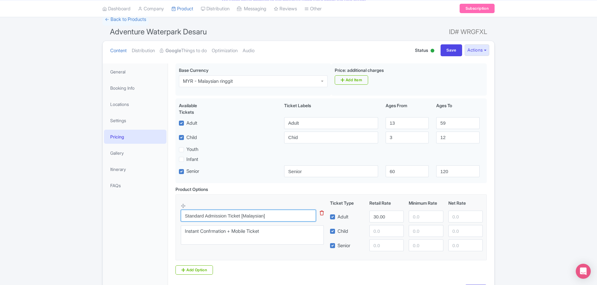
scroll to position [90, 0]
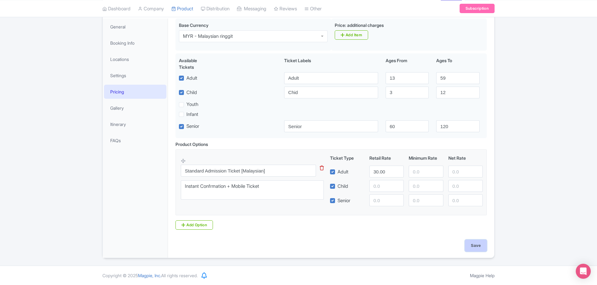
click at [474, 244] on input "Save" at bounding box center [476, 245] width 22 height 12
type input "Saving..."
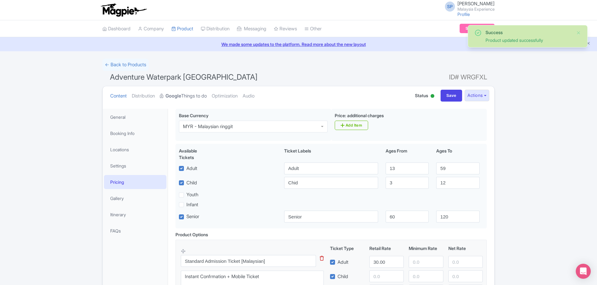
click at [186, 100] on link "Google Things to do" at bounding box center [183, 96] width 47 height 20
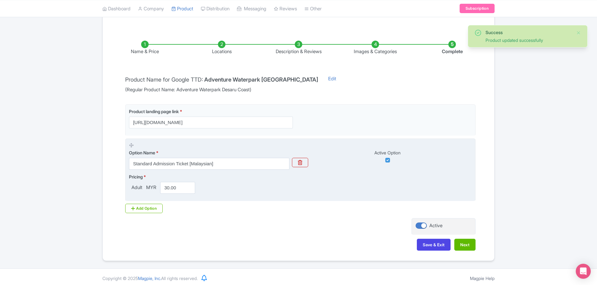
scroll to position [87, 0]
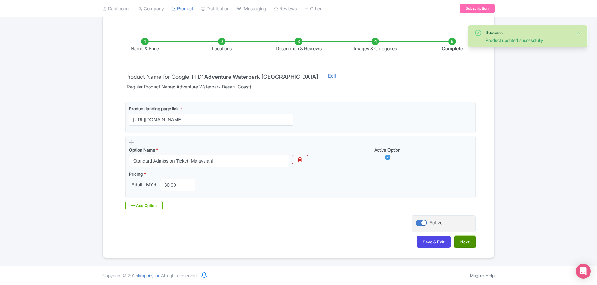
click at [464, 242] on button "Next" at bounding box center [464, 242] width 21 height 12
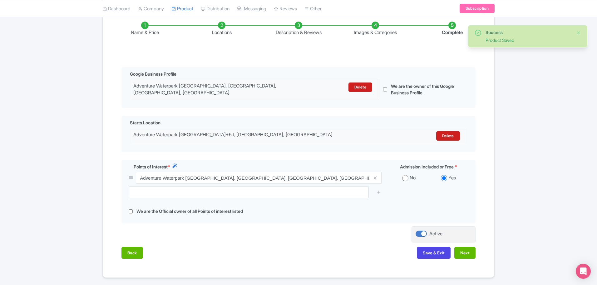
scroll to position [118, 0]
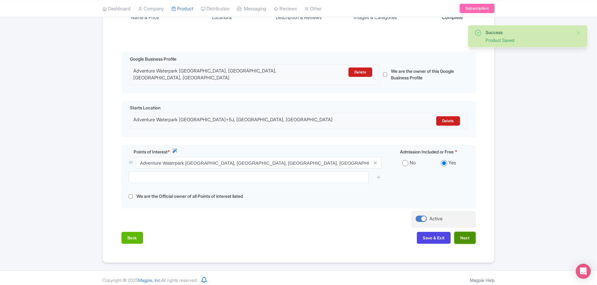
click at [470, 232] on button "Next" at bounding box center [464, 238] width 21 height 12
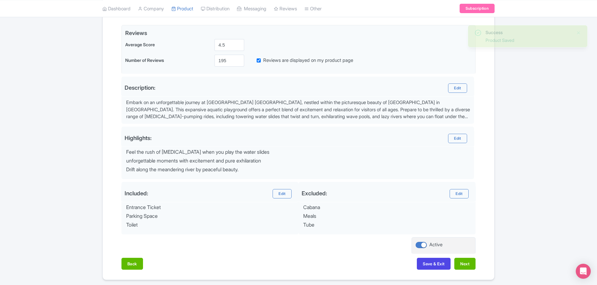
scroll to position [167, 0]
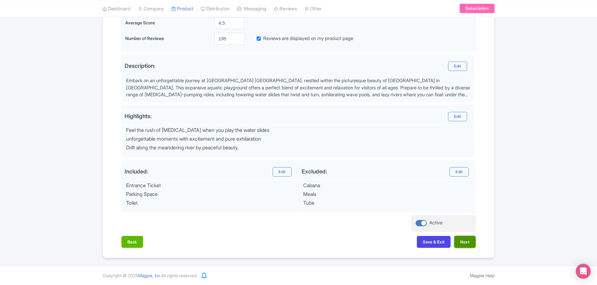
click at [468, 239] on button "Next" at bounding box center [464, 242] width 21 height 12
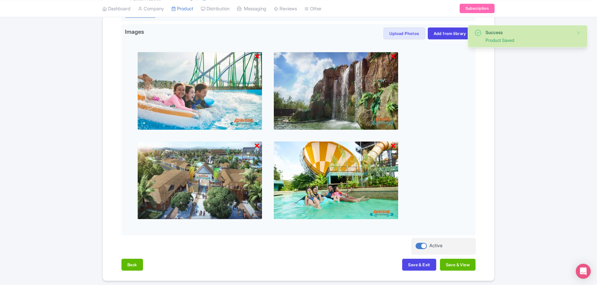
scroll to position [230, 0]
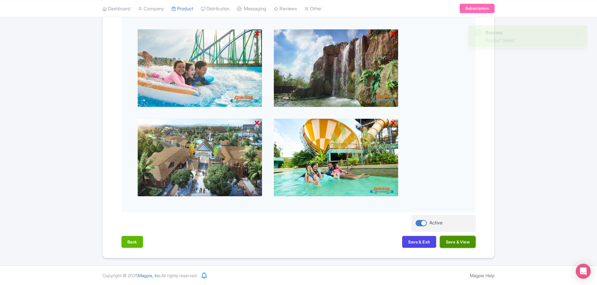
click at [462, 240] on button "Save & View" at bounding box center [458, 242] width 36 height 12
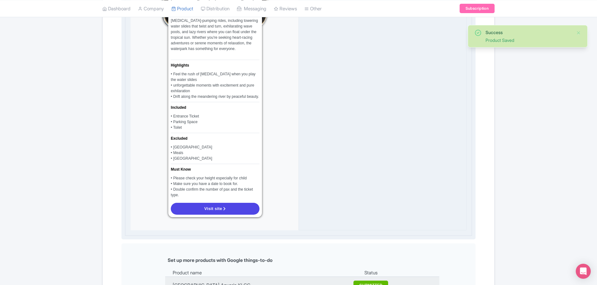
scroll to position [464, 0]
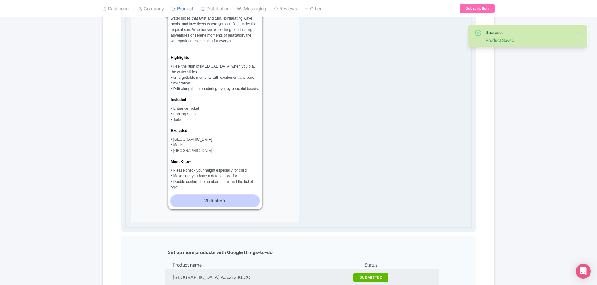
click at [213, 198] on span "Visit site" at bounding box center [213, 200] width 18 height 5
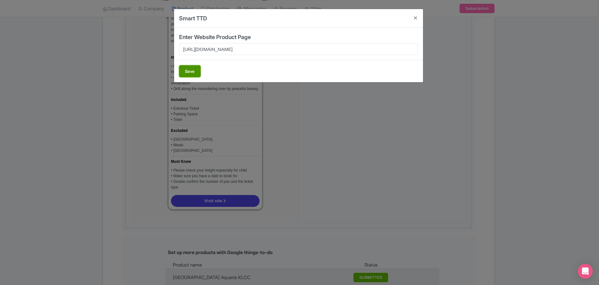
click at [193, 72] on button "Save" at bounding box center [190, 71] width 22 height 12
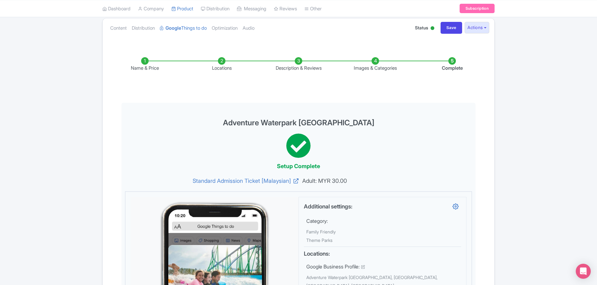
scroll to position [0, 0]
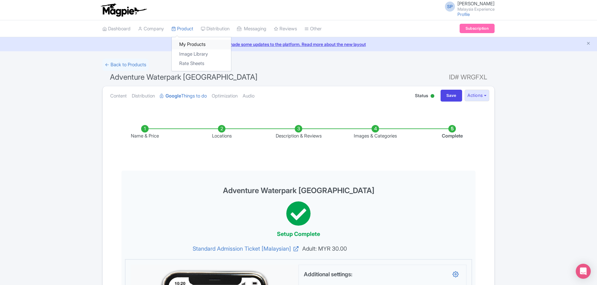
click at [189, 44] on link "My Products" at bounding box center [201, 45] width 59 height 10
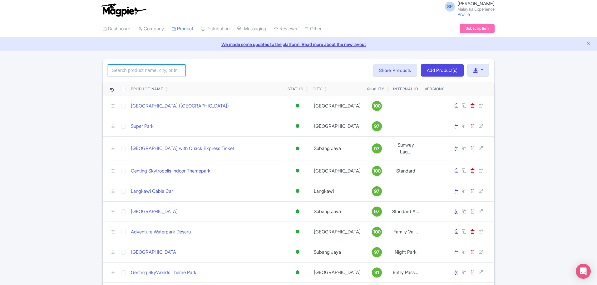
click at [144, 71] on input "search" at bounding box center [147, 70] width 78 height 12
type input "Adventure Waterpark Desaru"
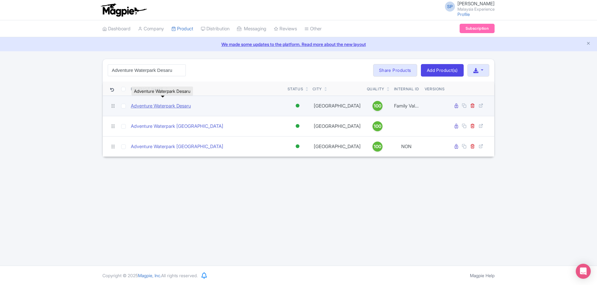
click at [181, 106] on link "Adventure Waterpark Desaru" at bounding box center [161, 105] width 60 height 7
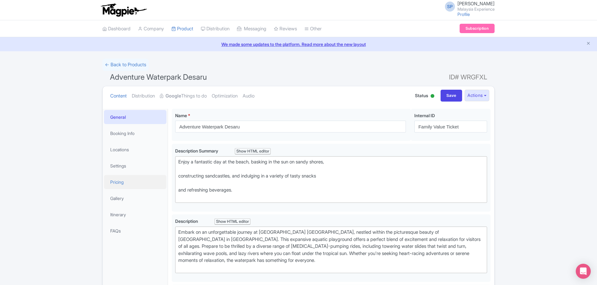
click at [126, 185] on link "Pricing" at bounding box center [135, 182] width 62 height 14
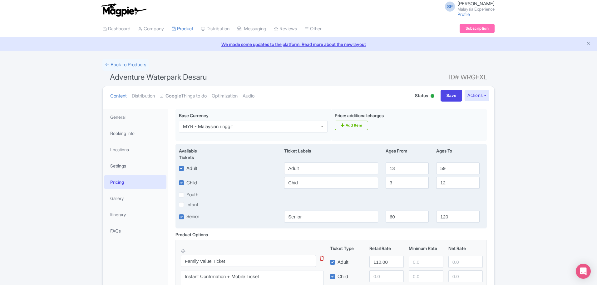
scroll to position [90, 0]
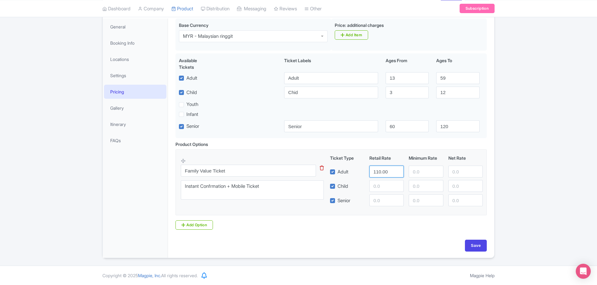
drag, startPoint x: 389, startPoint y: 170, endPoint x: 236, endPoint y: 149, distance: 154.8
click at [236, 149] on div "Product Options i Family Value Ticket This tip has not data. Code: tip_option_n…" at bounding box center [331, 185] width 319 height 89
type input "220"
click at [467, 245] on input "Save" at bounding box center [476, 245] width 22 height 12
type input "Saving..."
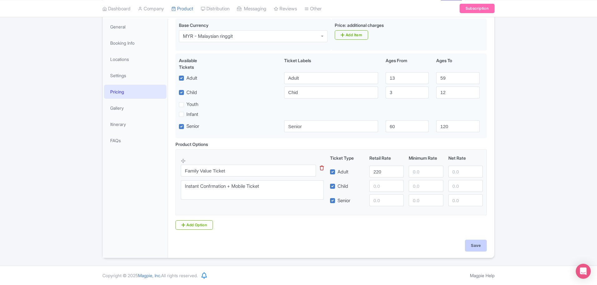
type input "Saving..."
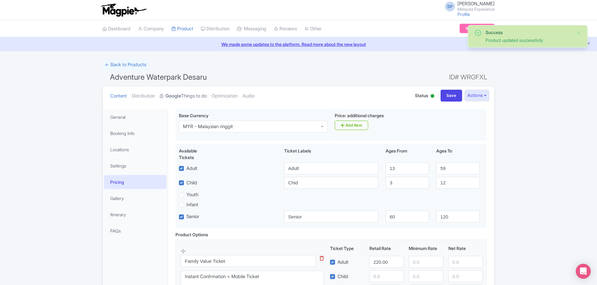
click at [189, 101] on link "Google Things to do" at bounding box center [183, 96] width 47 height 20
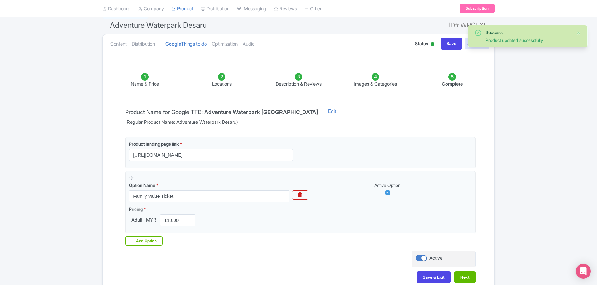
scroll to position [87, 0]
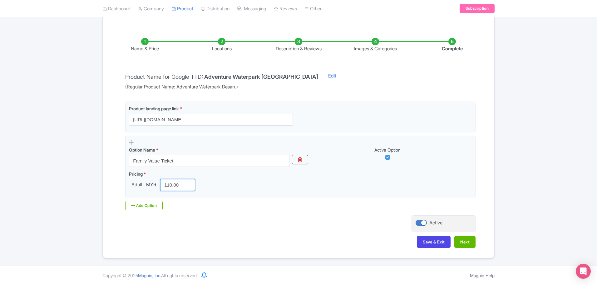
drag, startPoint x: 185, startPoint y: 183, endPoint x: 91, endPoint y: 183, distance: 93.9
click at [91, 183] on div "Success Product updated successfully ← Back to Products Adventure Waterpark Des…" at bounding box center [298, 115] width 597 height 286
type input "220"
click at [466, 239] on button "Next" at bounding box center [464, 242] width 21 height 12
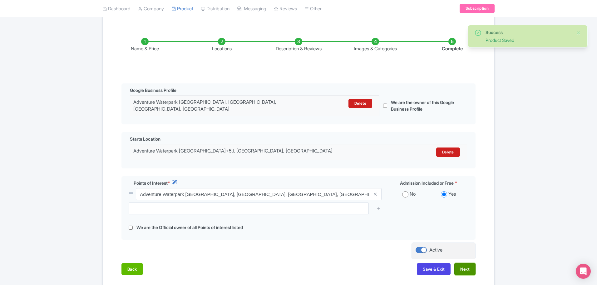
click at [464, 263] on button "Next" at bounding box center [464, 269] width 21 height 12
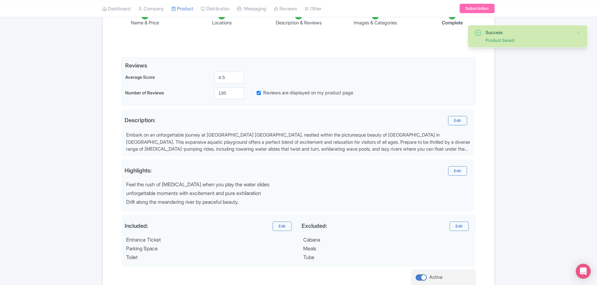
scroll to position [167, 0]
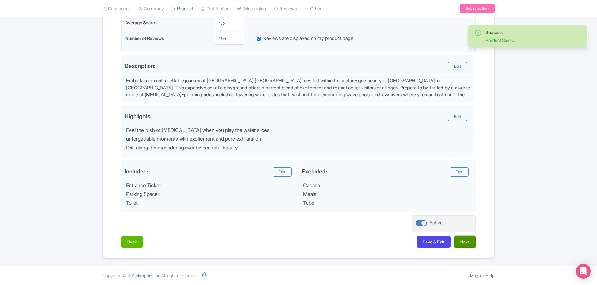
click at [471, 240] on button "Next" at bounding box center [464, 242] width 21 height 12
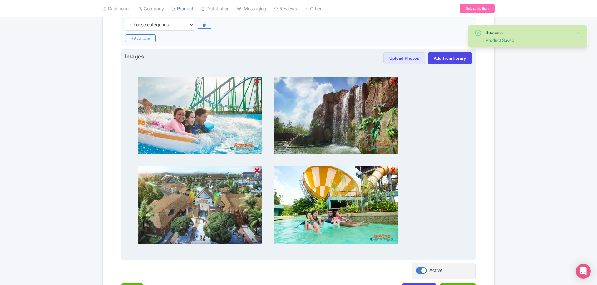
scroll to position [215, 0]
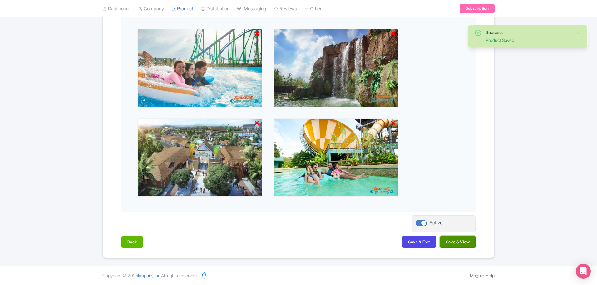
click at [462, 238] on button "Save & View" at bounding box center [458, 242] width 36 height 12
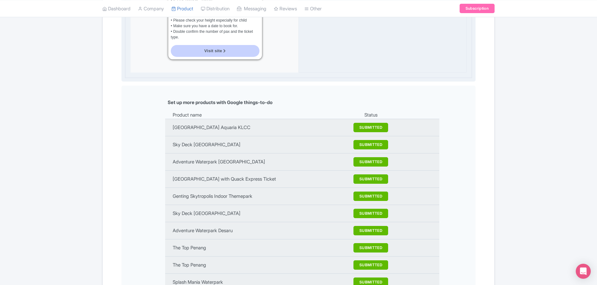
scroll to position [561, 0]
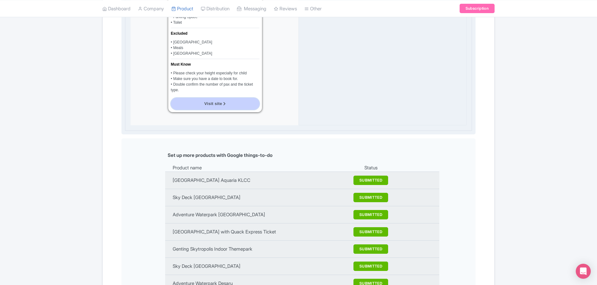
click at [203, 98] on link "Visit site" at bounding box center [215, 104] width 89 height 12
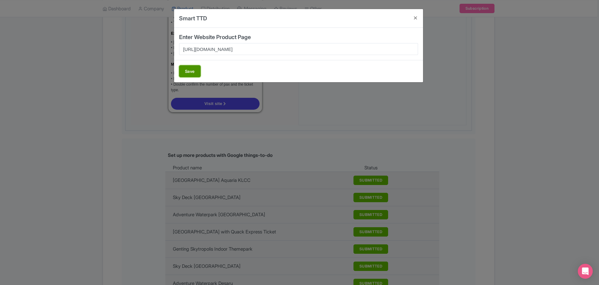
click at [191, 74] on button "Save" at bounding box center [190, 71] width 22 height 12
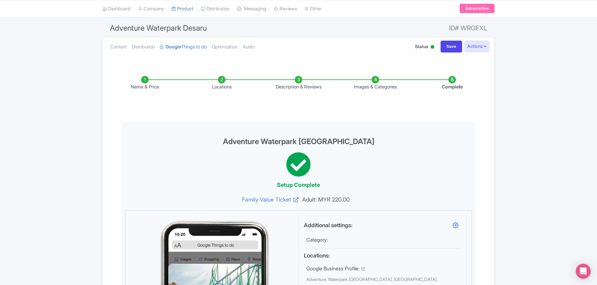
scroll to position [0, 0]
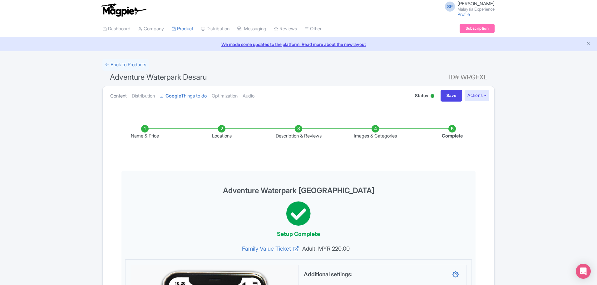
click at [117, 95] on link "Content" at bounding box center [118, 96] width 17 height 20
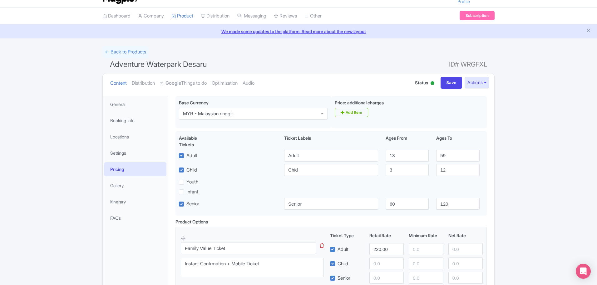
scroll to position [90, 0]
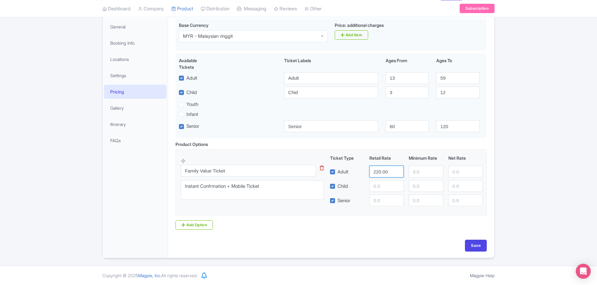
drag, startPoint x: 392, startPoint y: 173, endPoint x: 342, endPoint y: 172, distance: 50.6
click at [342, 172] on div "Adult 220.00" at bounding box center [406, 171] width 158 height 12
type input "170"
click at [472, 246] on input "Save" at bounding box center [476, 245] width 22 height 12
type input "Saving..."
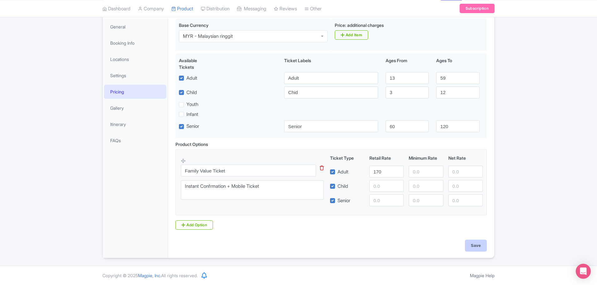
type input "Saving..."
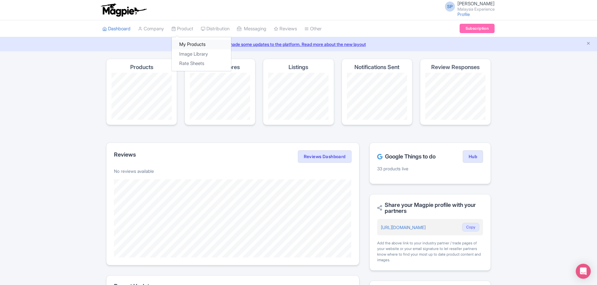
click at [186, 45] on link "My Products" at bounding box center [201, 45] width 59 height 10
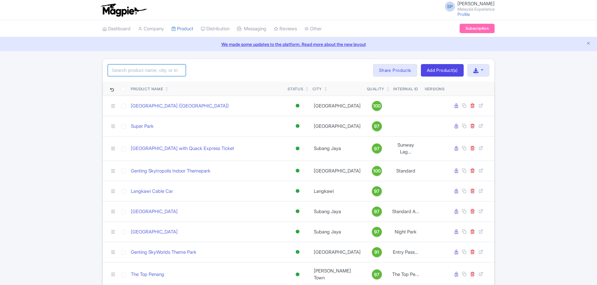
drag, startPoint x: 153, startPoint y: 76, endPoint x: 158, endPoint y: 68, distance: 9.4
click at [156, 72] on div "Search Bulk Actions Delete Add to Collection Share Products Add to Collection C…" at bounding box center [298, 70] width 391 height 22
click at [159, 68] on input "search" at bounding box center [147, 70] width 78 height 12
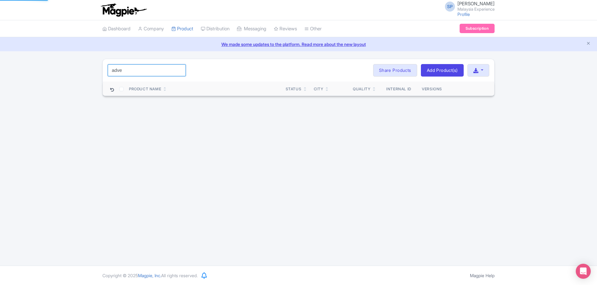
type input "adve"
click button "Search" at bounding box center [0, 0] width 0 height 0
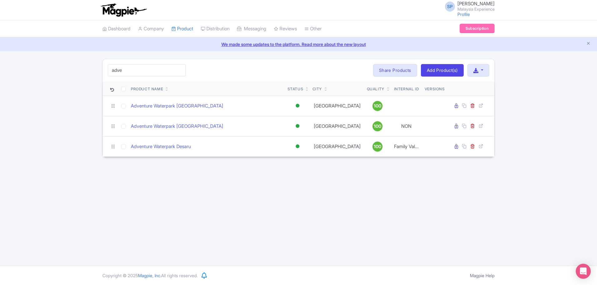
drag, startPoint x: 394, startPoint y: 222, endPoint x: 387, endPoint y: 212, distance: 12.3
click at [394, 222] on div "SP SOORIA PRAKASH SUNDER Malaysia Experience Profile Users Settings Sign out Da…" at bounding box center [298, 132] width 597 height 265
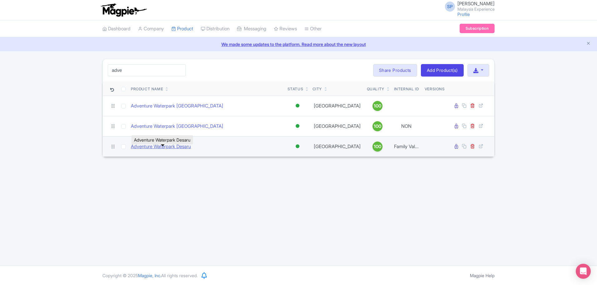
click at [180, 150] on link "Adventure Waterpark Desaru" at bounding box center [161, 146] width 60 height 7
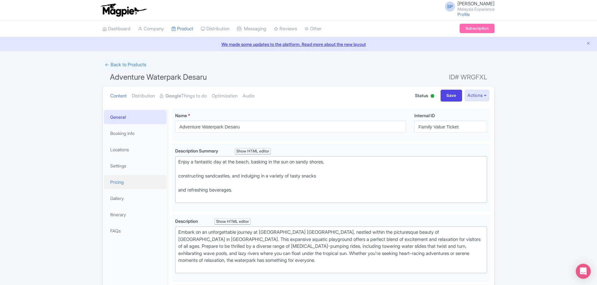
click at [115, 182] on link "Pricing" at bounding box center [135, 182] width 62 height 14
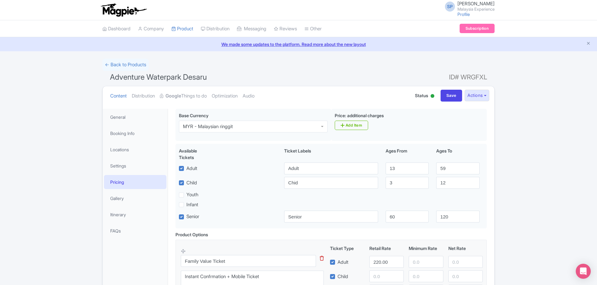
scroll to position [90, 0]
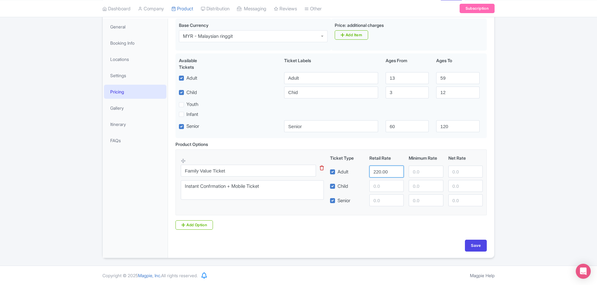
drag, startPoint x: 394, startPoint y: 172, endPoint x: 313, endPoint y: 162, distance: 81.4
click at [313, 162] on div "Family Value Ticket This tip has not data. Code: tip_option_name Instant Confrm…" at bounding box center [331, 179] width 301 height 51
type input "170"
click at [465, 241] on input "Save" at bounding box center [476, 245] width 22 height 12
type input "Saving..."
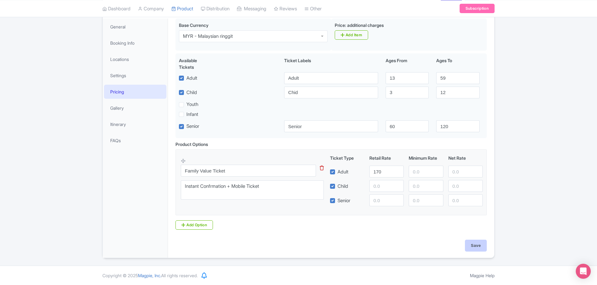
type input "Saving..."
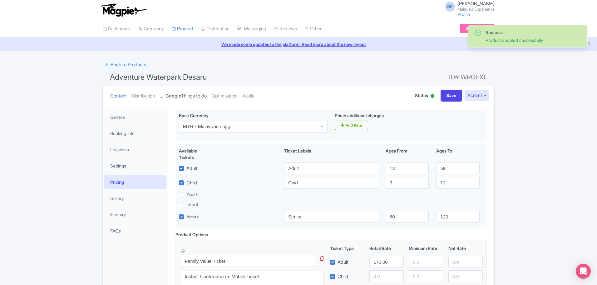
click at [193, 92] on link "Google Things to do" at bounding box center [183, 96] width 47 height 20
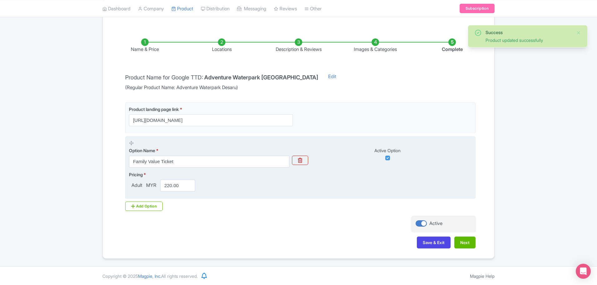
scroll to position [87, 0]
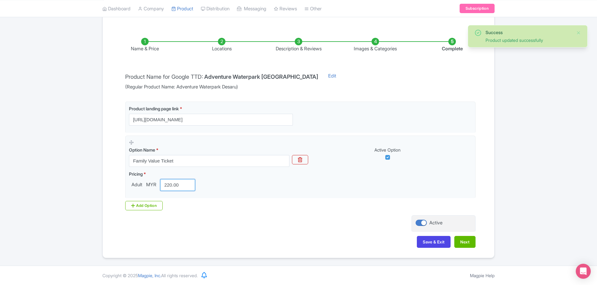
drag, startPoint x: 186, startPoint y: 182, endPoint x: 104, endPoint y: 171, distance: 82.5
click at [104, 171] on div "Name & Price Locations Description & Reviews Images & Categories Complete Produ…" at bounding box center [298, 139] width 391 height 228
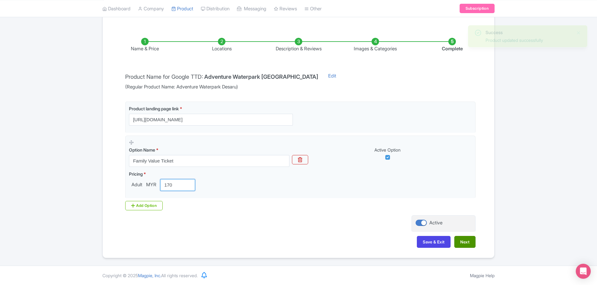
type input "170"
click at [470, 246] on button "Next" at bounding box center [464, 242] width 21 height 12
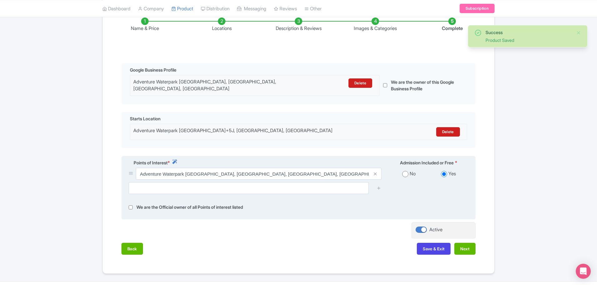
scroll to position [118, 0]
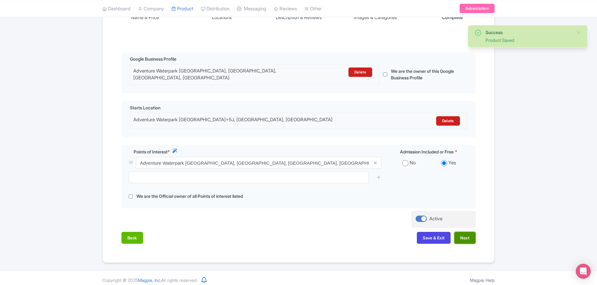
click at [467, 232] on button "Next" at bounding box center [464, 238] width 21 height 12
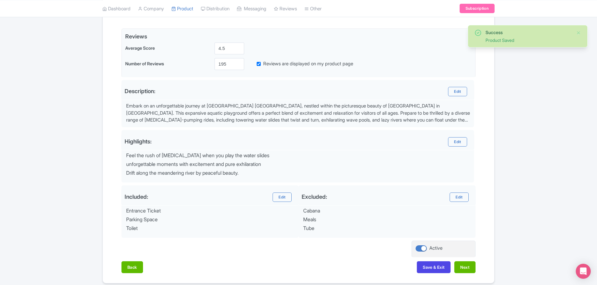
scroll to position [167, 0]
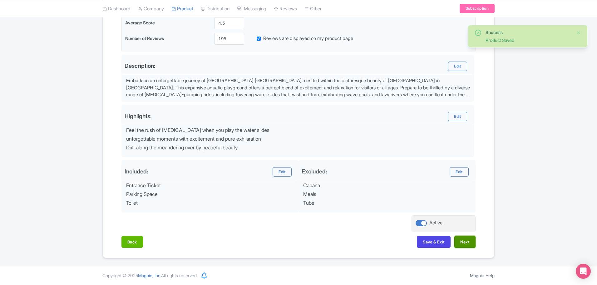
click at [470, 245] on button "Next" at bounding box center [464, 242] width 21 height 12
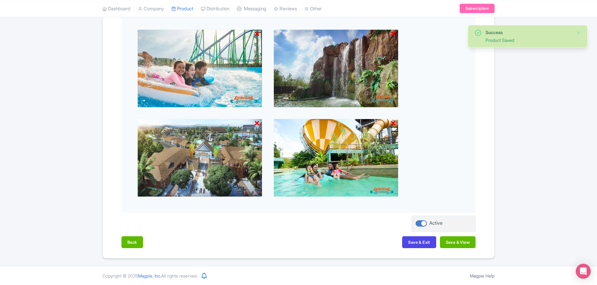
scroll to position [215, 0]
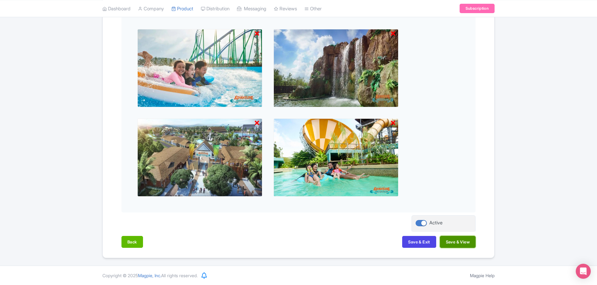
click at [461, 241] on button "Save & View" at bounding box center [458, 242] width 36 height 12
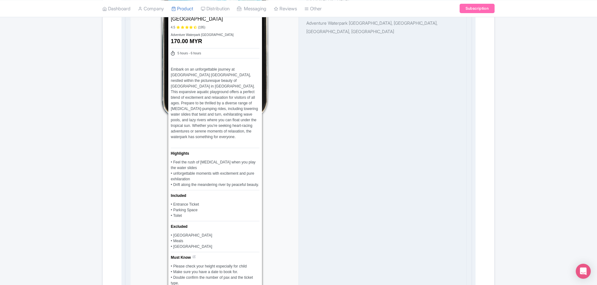
scroll to position [449, 0]
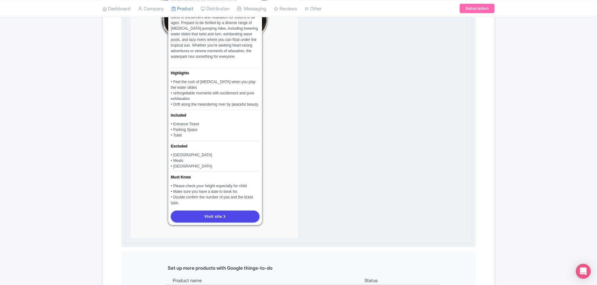
click at [220, 210] on link "Visit site" at bounding box center [215, 216] width 89 height 12
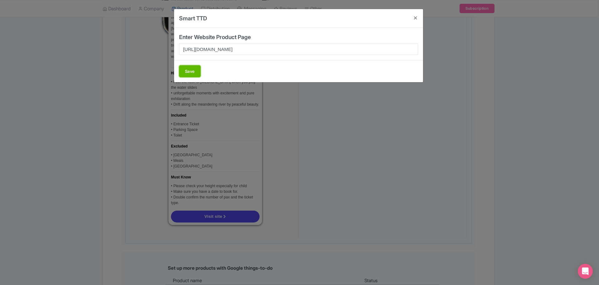
click at [196, 69] on button "Save" at bounding box center [190, 71] width 22 height 12
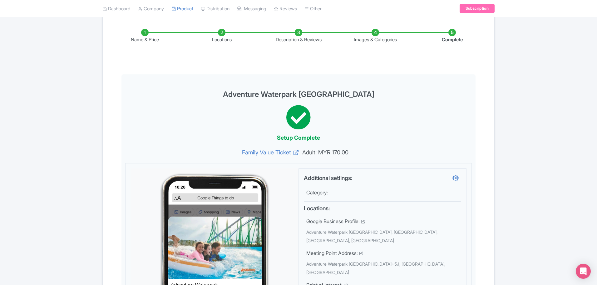
scroll to position [0, 0]
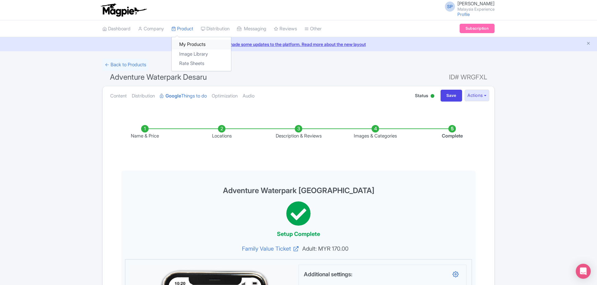
click at [197, 43] on link "My Products" at bounding box center [201, 45] width 59 height 10
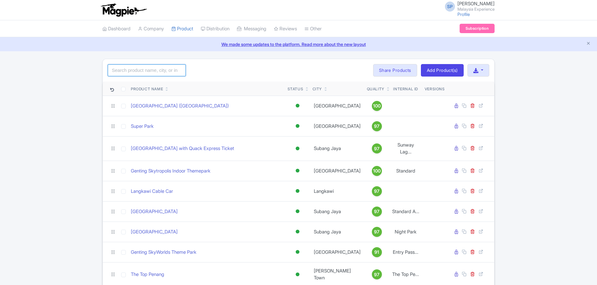
drag, startPoint x: 0, startPoint y: 0, endPoint x: 154, endPoint y: 71, distance: 169.3
click at [153, 70] on input "search" at bounding box center [147, 70] width 78 height 12
click button "Search" at bounding box center [0, 0] width 0 height 0
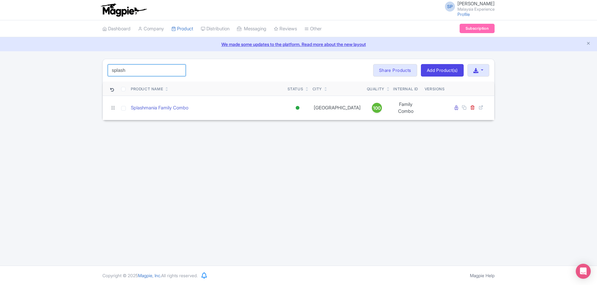
type input "splash"
click button "Search" at bounding box center [0, 0] width 0 height 0
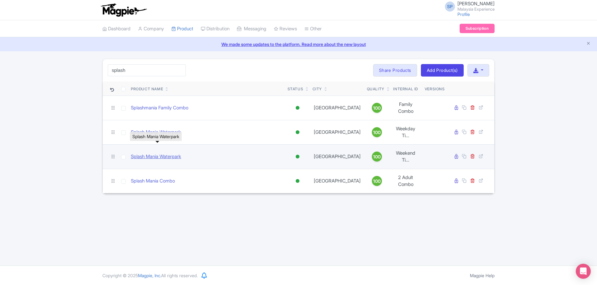
click at [159, 153] on link "Splash Mania Waterpark" at bounding box center [156, 156] width 50 height 7
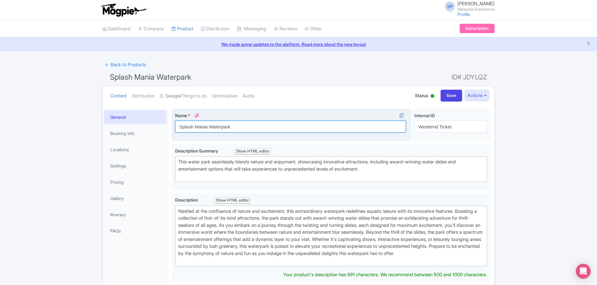
click at [310, 128] on input "Splash Mania Waterpark" at bounding box center [290, 126] width 231 height 12
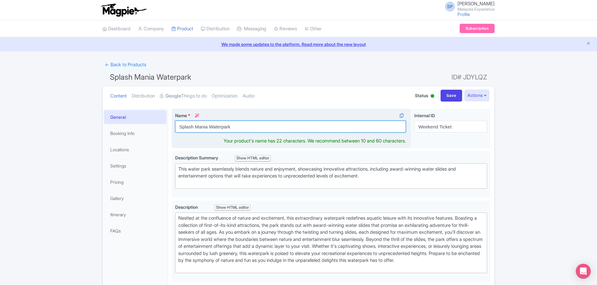
paste input "Mania WaterP"
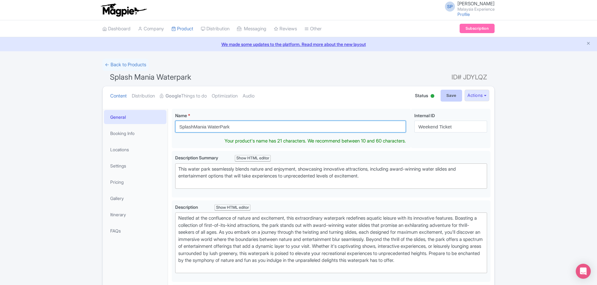
type input "SplashMania WaterPark"
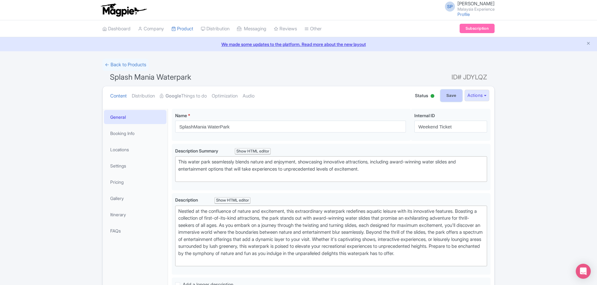
click at [441, 93] on input "Save" at bounding box center [451, 96] width 22 height 12
type input "Saving..."
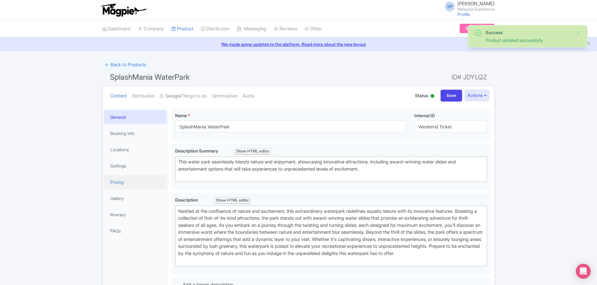
click at [136, 180] on link "Pricing" at bounding box center [135, 182] width 62 height 14
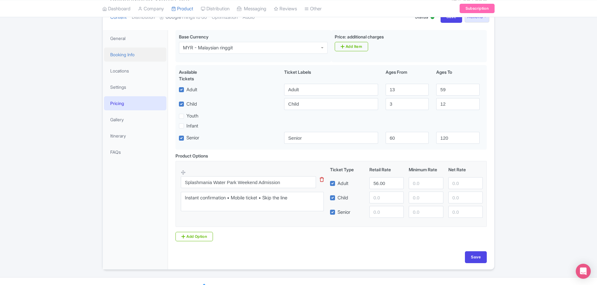
scroll to position [90, 0]
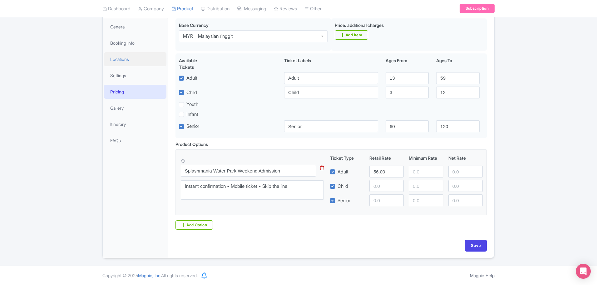
click at [147, 55] on link "Locations" at bounding box center [135, 59] width 62 height 14
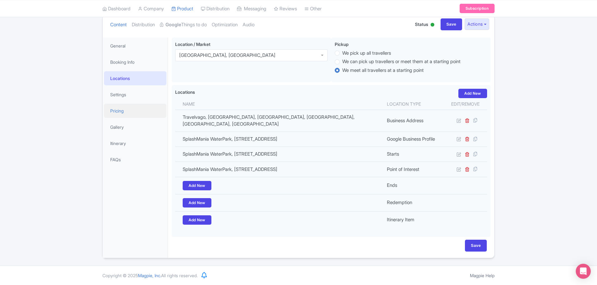
click at [129, 104] on link "Pricing" at bounding box center [135, 111] width 62 height 14
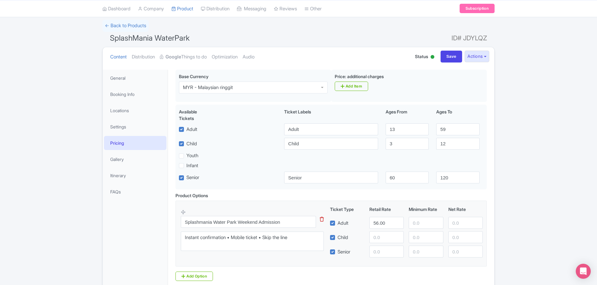
scroll to position [0, 0]
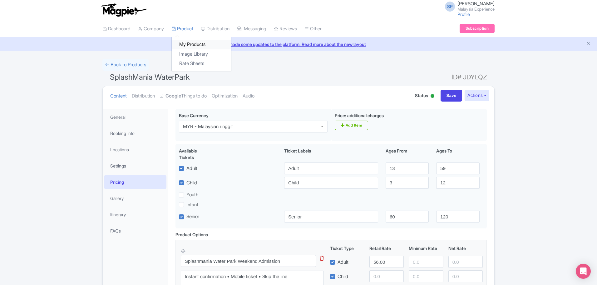
click at [195, 47] on link "My Products" at bounding box center [201, 45] width 59 height 10
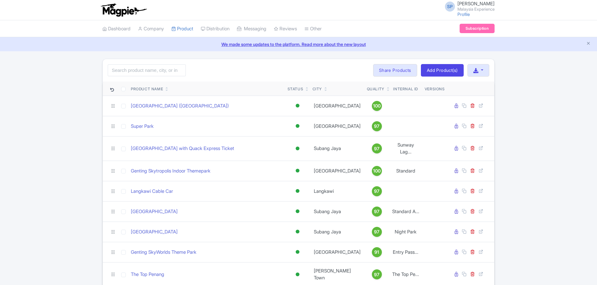
click at [140, 61] on div "Search Bulk Actions Delete Add to Collection Share Products Add to Collection C…" at bounding box center [298, 70] width 391 height 22
drag, startPoint x: 153, startPoint y: 79, endPoint x: 153, endPoint y: 71, distance: 7.5
click at [153, 78] on div "Search Bulk Actions Delete Add to Collection Share Products Add to Collection C…" at bounding box center [298, 70] width 391 height 22
click at [153, 71] on input "search" at bounding box center [147, 70] width 78 height 12
type input "splash"
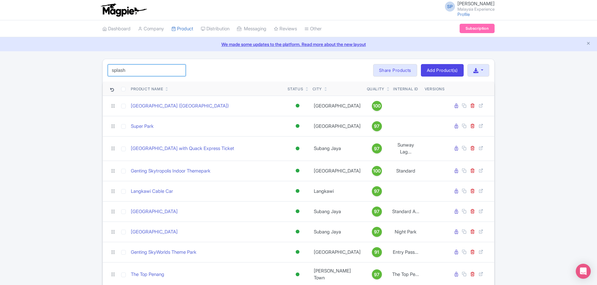
click button "Search" at bounding box center [0, 0] width 0 height 0
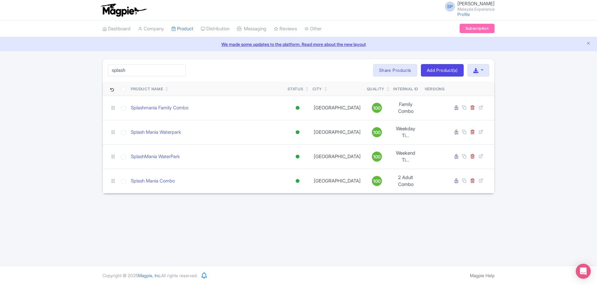
click at [248, 230] on div "SP SOORIA PRAKASH SUNDER Malaysia Experience Profile Users Settings Sign out Da…" at bounding box center [298, 132] width 597 height 265
drag, startPoint x: 199, startPoint y: 149, endPoint x: 136, endPoint y: 141, distance: 62.6
click at [131, 153] on div "SplashMania WaterPark" at bounding box center [207, 156] width 152 height 7
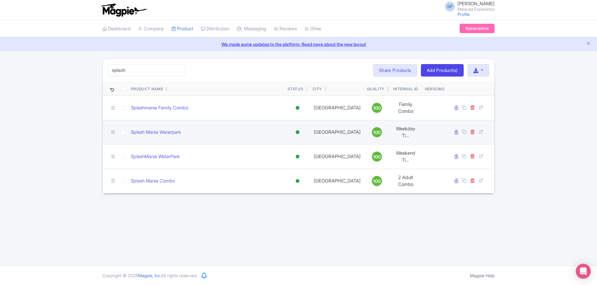
drag, startPoint x: 213, startPoint y: 130, endPoint x: 185, endPoint y: 123, distance: 28.8
click at [212, 129] on td "Splash Mania Waterpark" at bounding box center [206, 132] width 157 height 24
click at [168, 129] on link "Splash Mania Waterpark" at bounding box center [156, 132] width 50 height 7
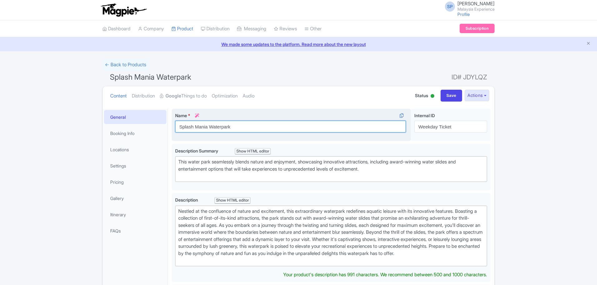
click at [256, 127] on input "Splash Mania Waterpark" at bounding box center [290, 126] width 231 height 12
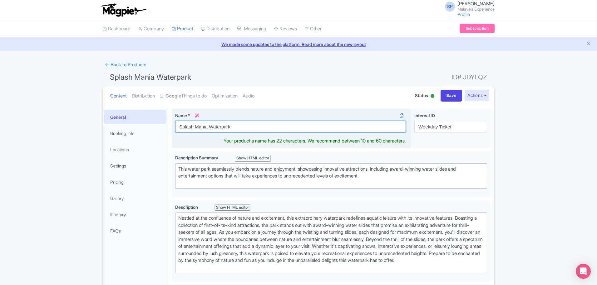
paste input "Mania WaterP"
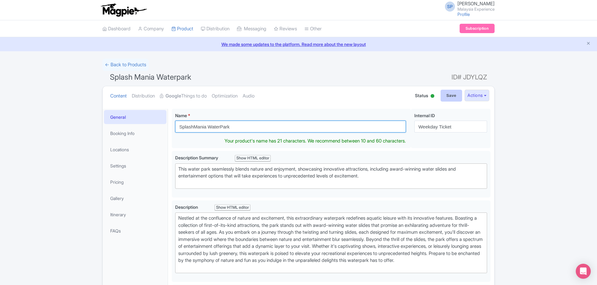
type input "SplashMania WaterPark"
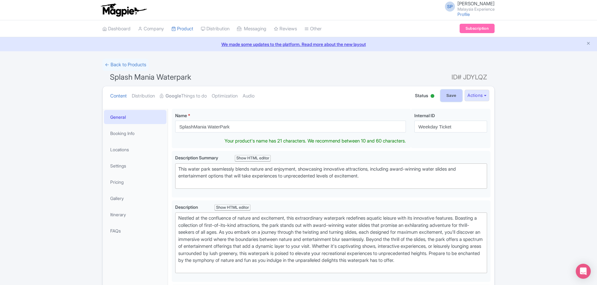
click at [452, 98] on input "Save" at bounding box center [451, 96] width 22 height 12
type input "Saving..."
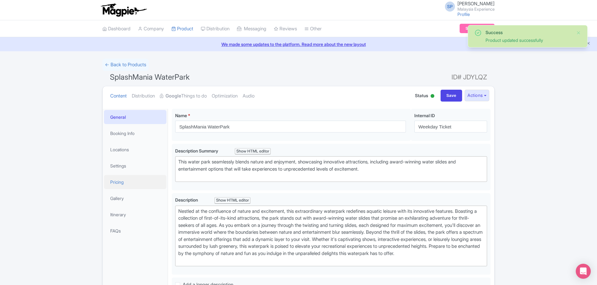
click at [121, 184] on link "Pricing" at bounding box center [135, 182] width 62 height 14
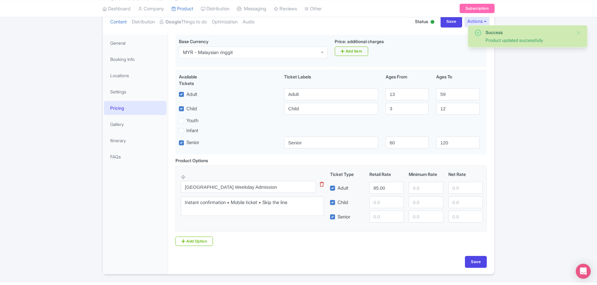
scroll to position [90, 0]
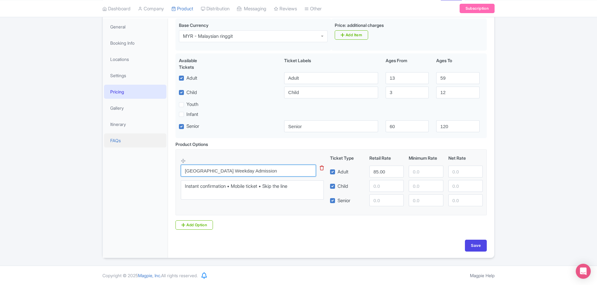
drag, startPoint x: 291, startPoint y: 167, endPoint x: 123, endPoint y: 145, distance: 169.0
click at [123, 145] on div "General Booking Info Locations Settings Pricing Gallery Itinerary FAQs SplashMa…" at bounding box center [298, 136] width 391 height 243
paste input "Mania WaterPark"
type input "SplashMania WaterPark [Weekday Entry"
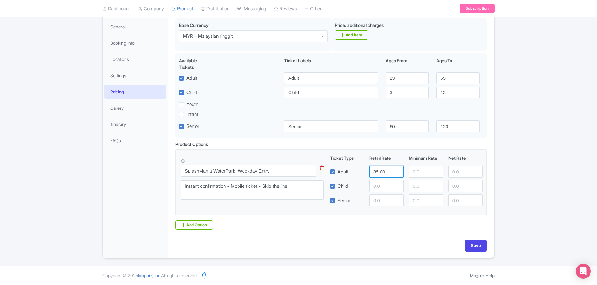
drag, startPoint x: 387, startPoint y: 173, endPoint x: 316, endPoint y: 169, distance: 71.2
click at [316, 169] on div "SplashMania WaterPark [Weekday Entry This tip has not data. Code: tip_option_na…" at bounding box center [331, 179] width 301 height 51
type input "56"
click at [479, 242] on input "Save" at bounding box center [476, 245] width 22 height 12
type input "Saving..."
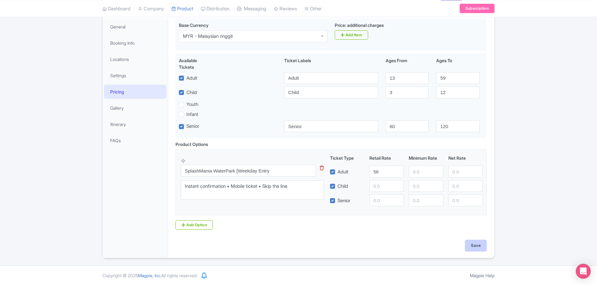
type input "Saving..."
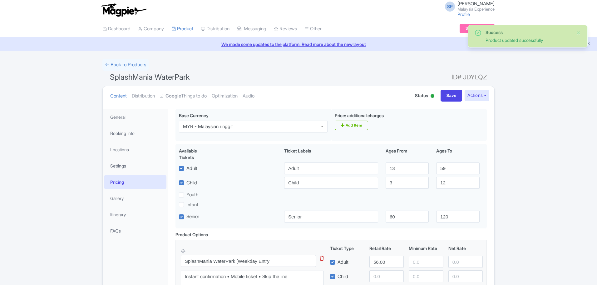
scroll to position [90, 0]
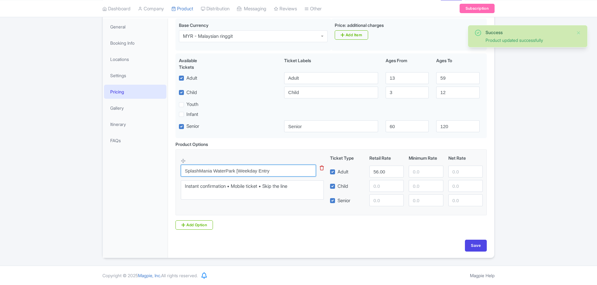
click at [285, 171] on input "SplashMania WaterPark [Weekday Entry" at bounding box center [248, 170] width 135 height 12
type input "SplashMania WaterPark [Weekday Entry]"
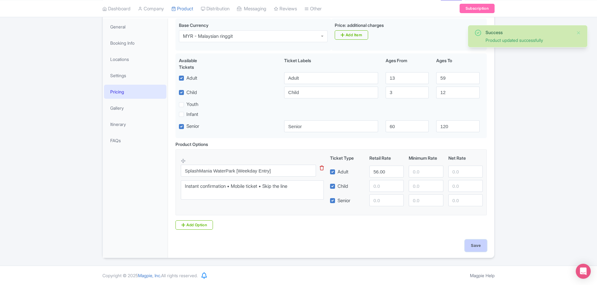
click at [470, 251] on input "Save" at bounding box center [476, 245] width 22 height 12
type input "Saving..."
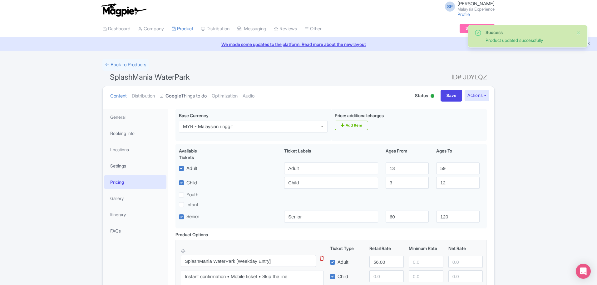
click at [185, 93] on link "Google Things to do" at bounding box center [183, 96] width 47 height 20
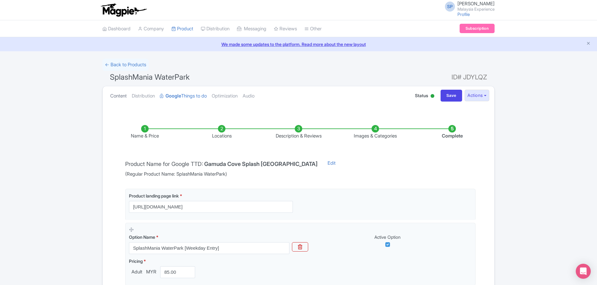
click at [120, 96] on link "Content" at bounding box center [118, 96] width 17 height 20
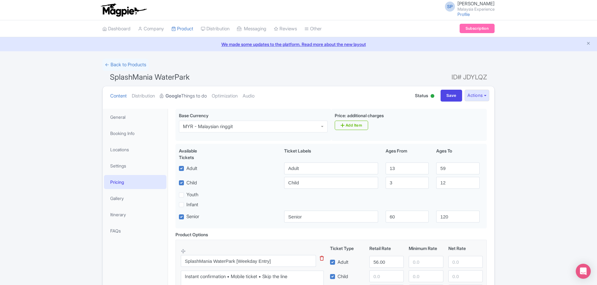
click at [192, 91] on link "Google Things to do" at bounding box center [183, 96] width 47 height 20
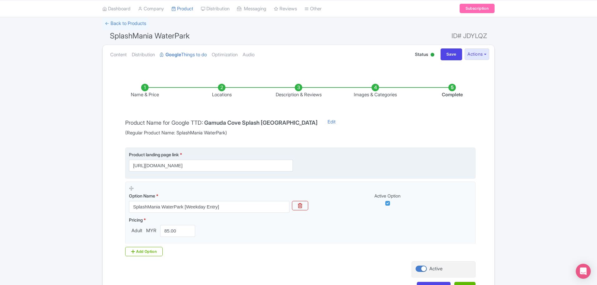
scroll to position [87, 0]
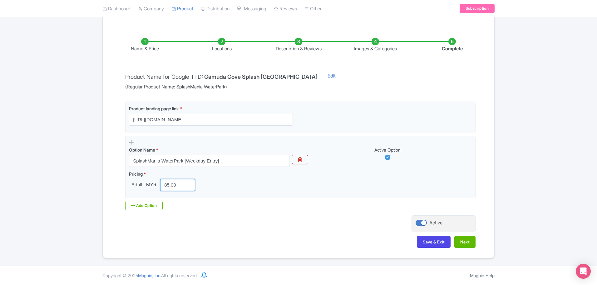
drag, startPoint x: 181, startPoint y: 184, endPoint x: 89, endPoint y: 171, distance: 93.0
click at [88, 172] on div "Success Product updated successfully ← Back to Products SplashMania WaterPark I…" at bounding box center [298, 115] width 597 height 286
type input "56"
click at [466, 243] on button "Next" at bounding box center [464, 242] width 21 height 12
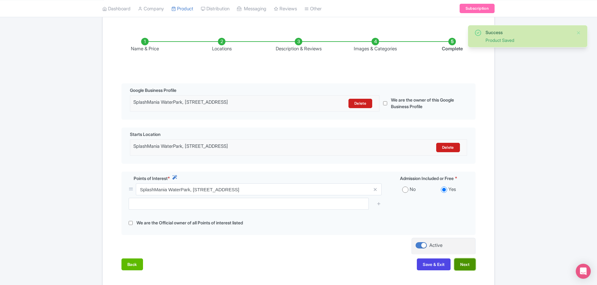
click at [462, 270] on button "Next" at bounding box center [464, 264] width 21 height 12
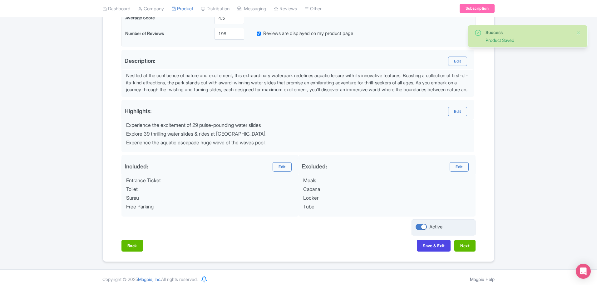
scroll to position [176, 0]
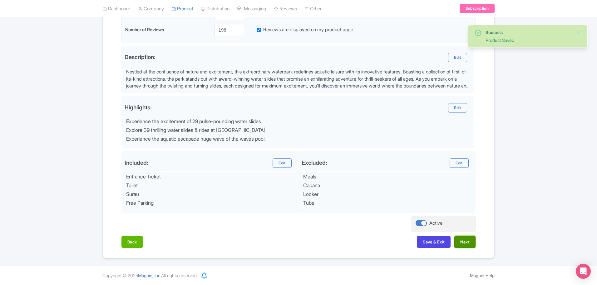
click at [457, 238] on button "Next" at bounding box center [464, 242] width 21 height 12
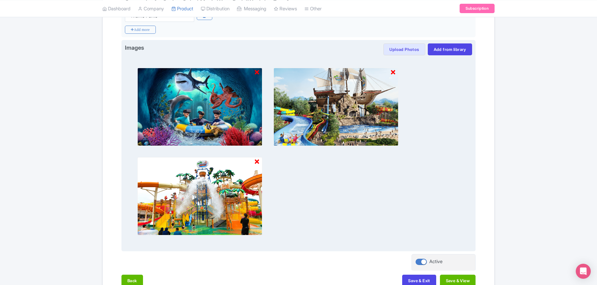
scroll to position [215, 0]
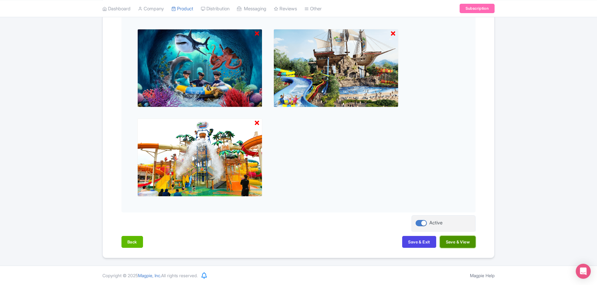
click at [458, 243] on button "Save & View" at bounding box center [458, 242] width 36 height 12
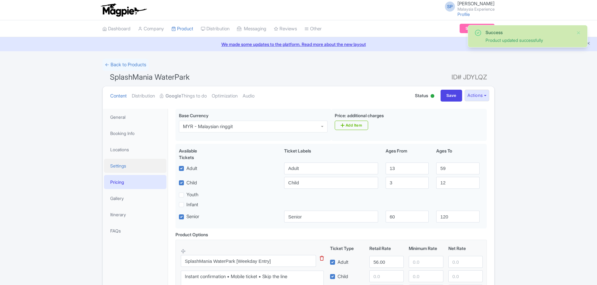
scroll to position [84, 0]
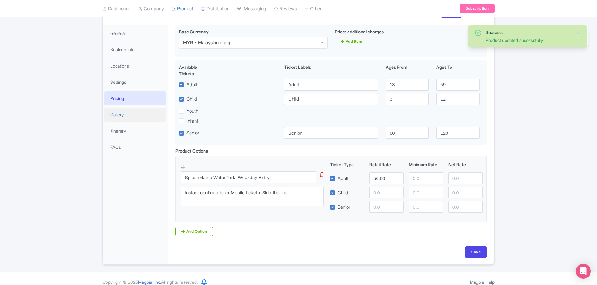
click at [127, 112] on link "Gallery" at bounding box center [135, 114] width 62 height 14
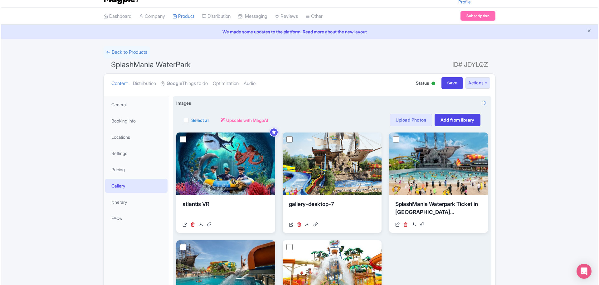
scroll to position [0, 0]
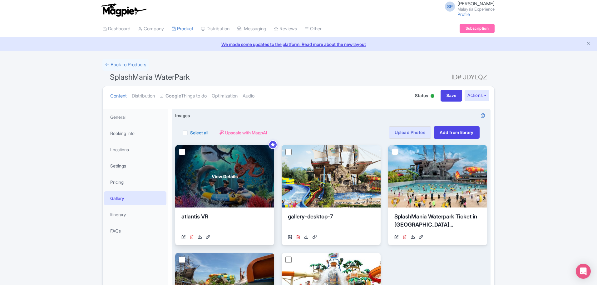
click at [192, 237] on icon at bounding box center [191, 236] width 4 height 4
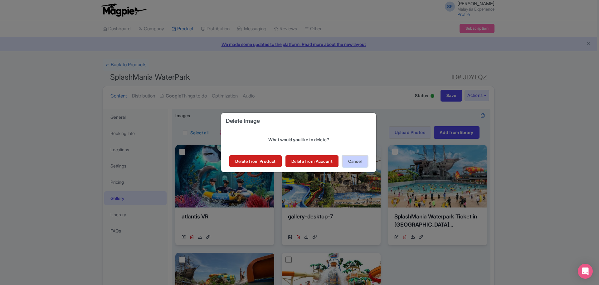
click at [366, 161] on button "Cancel" at bounding box center [354, 161] width 25 height 12
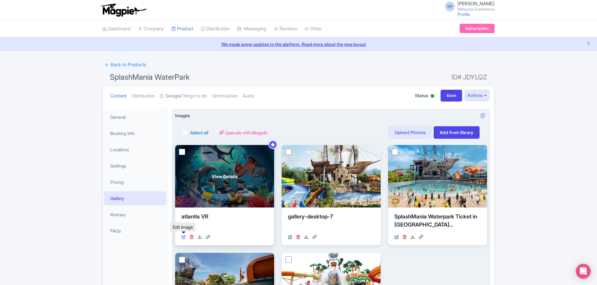
click at [183, 237] on icon at bounding box center [183, 236] width 4 height 4
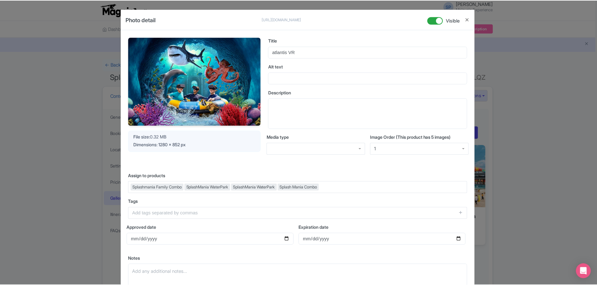
scroll to position [65, 0]
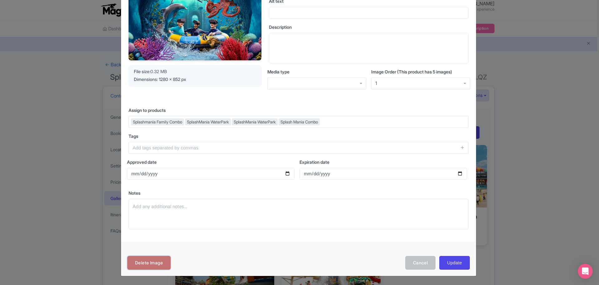
click at [150, 265] on link "Delete Image" at bounding box center [148, 263] width 43 height 14
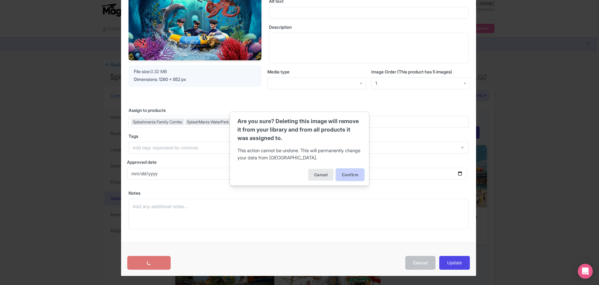
click at [355, 169] on button "Confirm" at bounding box center [350, 175] width 28 height 12
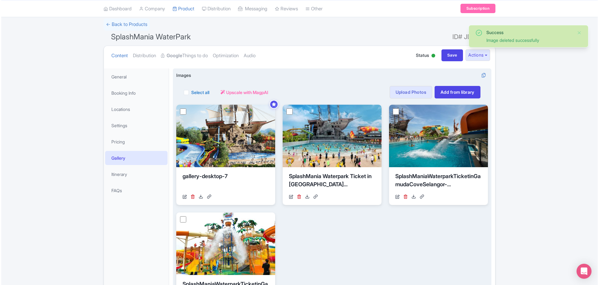
scroll to position [39, 0]
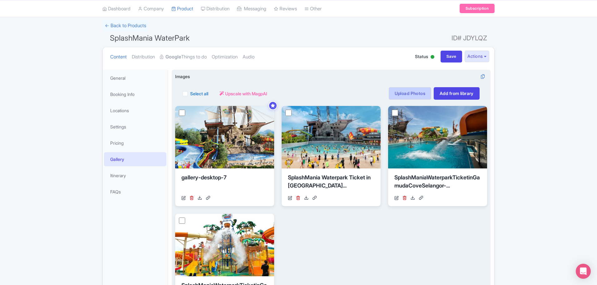
click at [411, 95] on link "Upload Photos" at bounding box center [410, 93] width 42 height 12
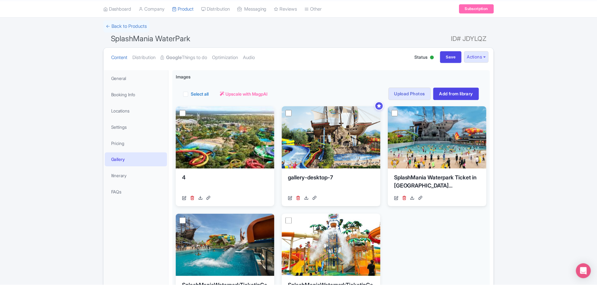
scroll to position [109, 0]
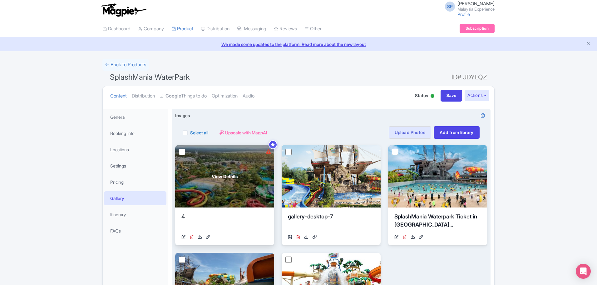
click at [182, 151] on input "checkbox" at bounding box center [182, 152] width 6 height 6
checkbox input "true"
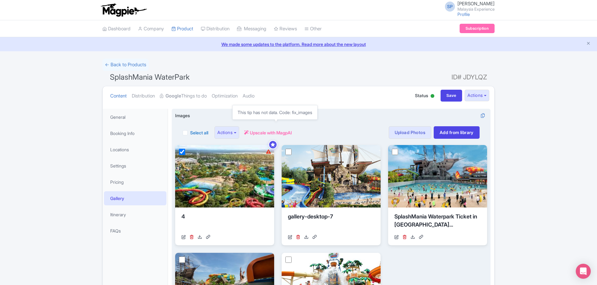
click at [276, 131] on span "Upscale with MagpAI" at bounding box center [271, 132] width 42 height 7
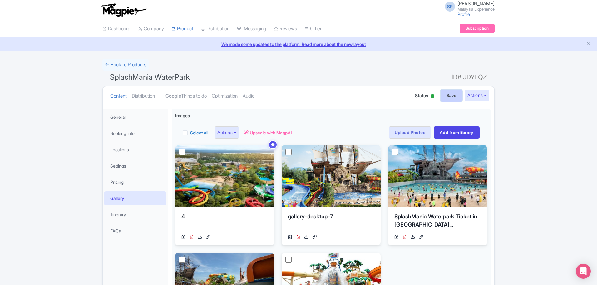
click at [445, 91] on input "Save" at bounding box center [451, 96] width 22 height 12
type input "Saving..."
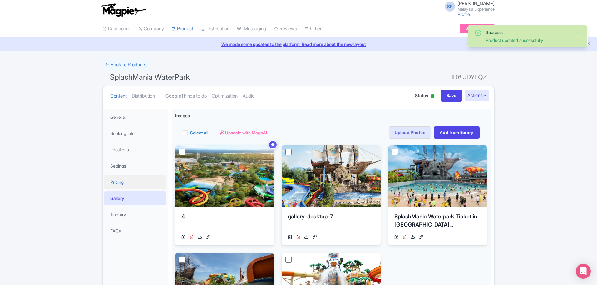
click at [113, 184] on link "Pricing" at bounding box center [135, 182] width 62 height 14
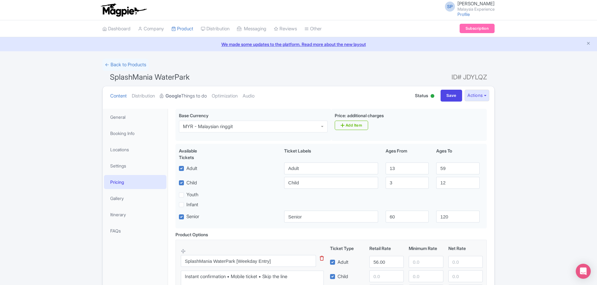
click at [187, 92] on link "Google Things to do" at bounding box center [183, 96] width 47 height 20
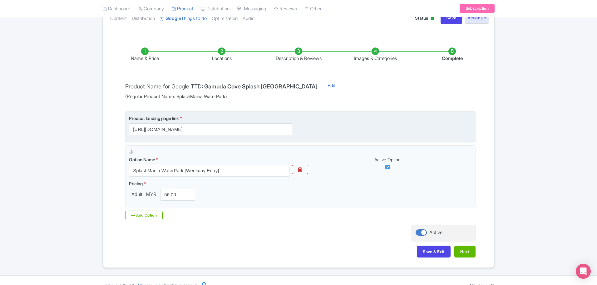
scroll to position [87, 0]
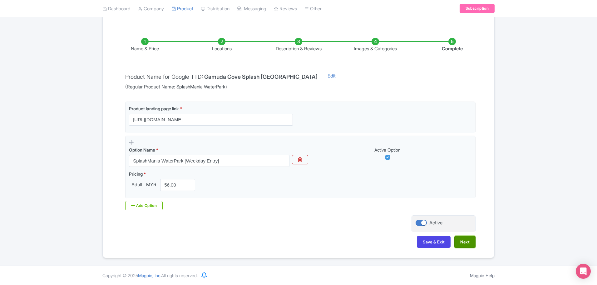
click at [456, 240] on button "Next" at bounding box center [464, 242] width 21 height 12
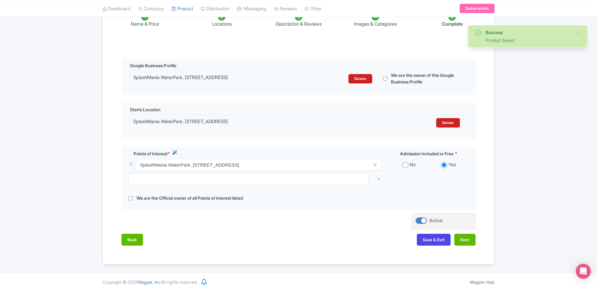
scroll to position [123, 0]
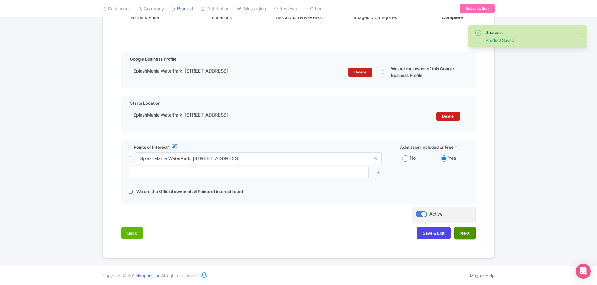
click at [459, 234] on button "Next" at bounding box center [464, 233] width 21 height 12
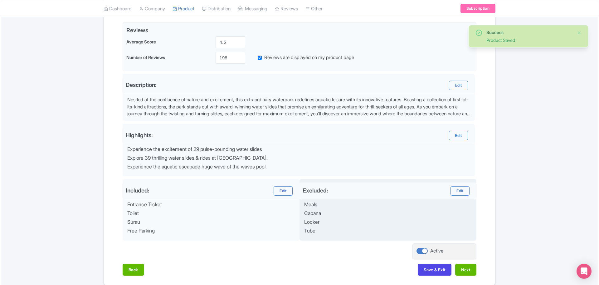
scroll to position [176, 0]
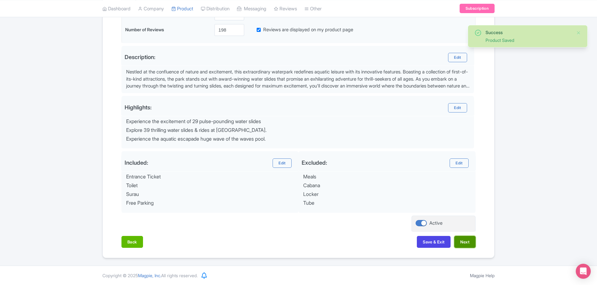
click at [467, 241] on button "Next" at bounding box center [464, 242] width 21 height 12
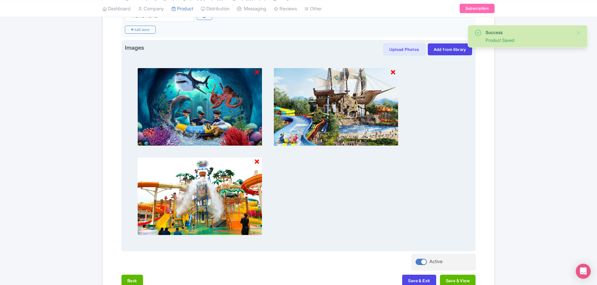
click at [256, 72] on icon at bounding box center [257, 72] width 4 height 6
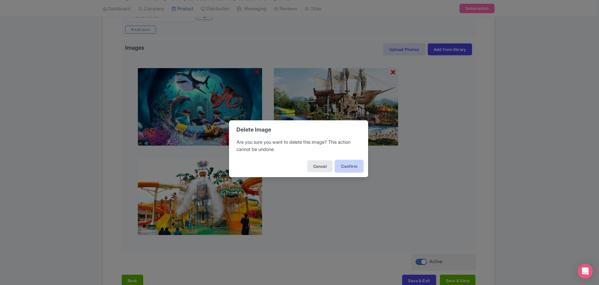
click at [344, 163] on button "Confirm" at bounding box center [349, 166] width 28 height 12
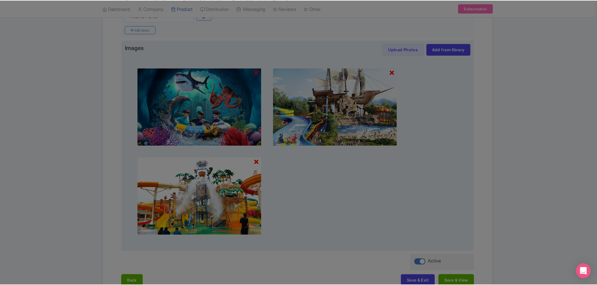
scroll to position [125, 0]
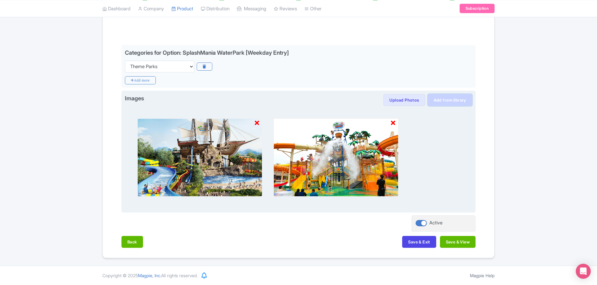
click at [447, 100] on link "Add from library" at bounding box center [450, 100] width 44 height 12
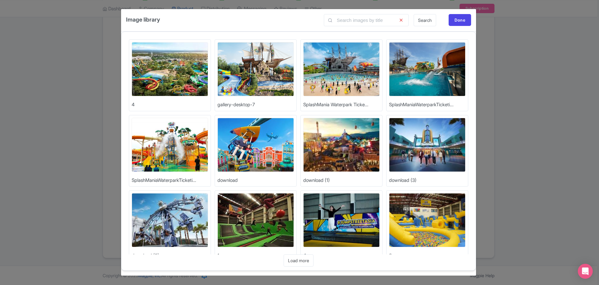
click at [161, 63] on img at bounding box center [170, 69] width 76 height 54
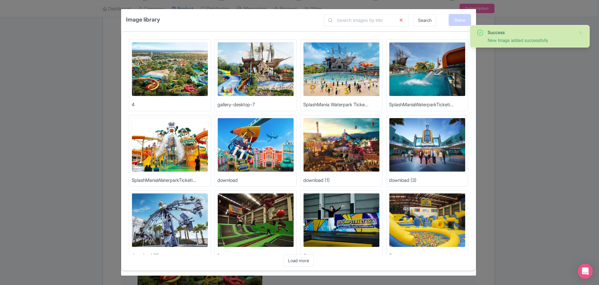
click at [456, 21] on div "Done" at bounding box center [460, 20] width 22 height 12
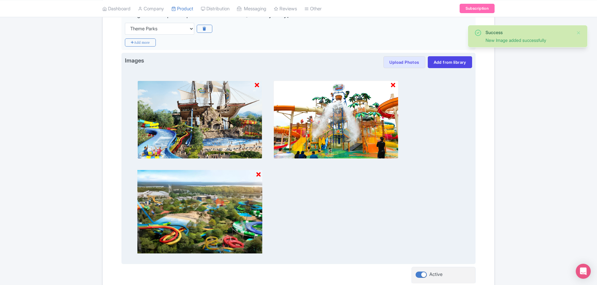
scroll to position [215, 0]
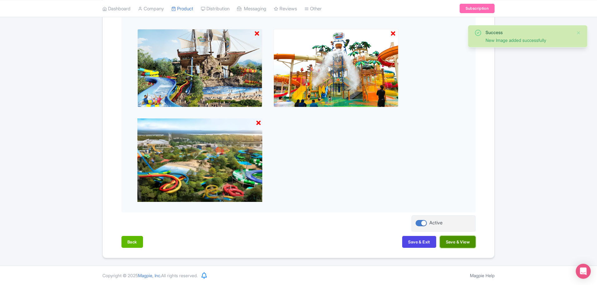
click at [462, 239] on button "Save & View" at bounding box center [458, 242] width 36 height 12
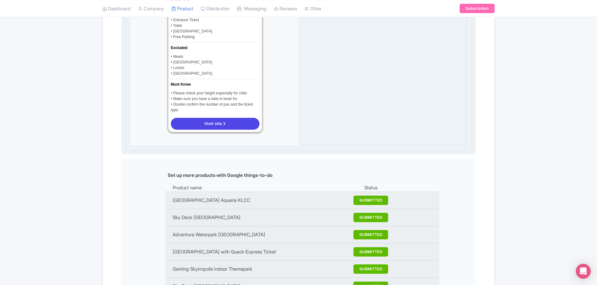
scroll to position [605, 0]
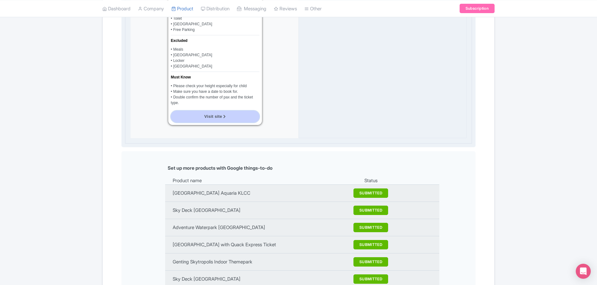
click at [218, 113] on link "Visit site" at bounding box center [215, 116] width 89 height 12
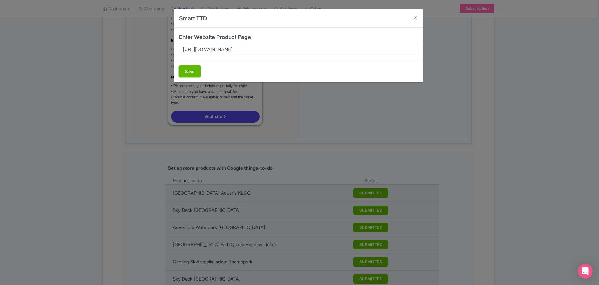
click at [193, 71] on button "Save" at bounding box center [190, 71] width 22 height 12
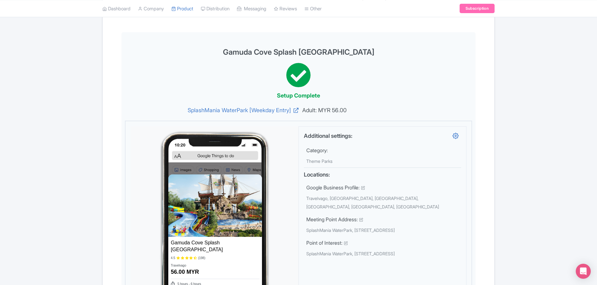
scroll to position [0, 0]
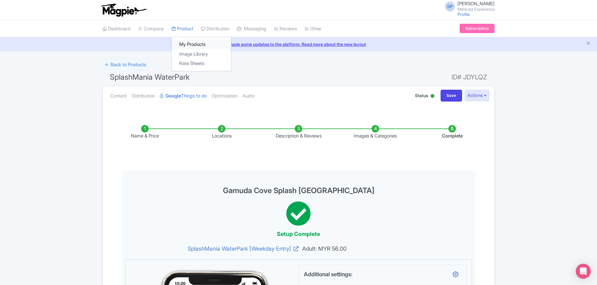
click at [193, 40] on link "My Products" at bounding box center [201, 45] width 59 height 10
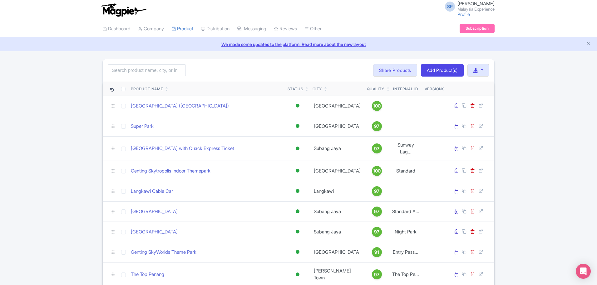
type input "splash"
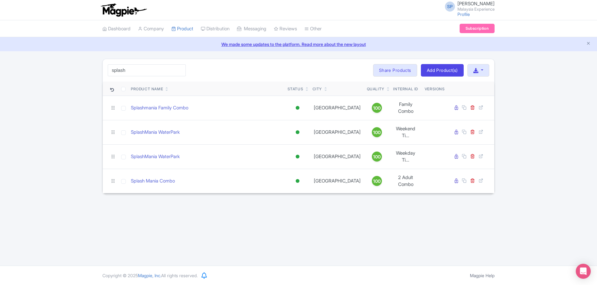
click at [166, 122] on td "SplashMania WaterPark" at bounding box center [206, 132] width 157 height 24
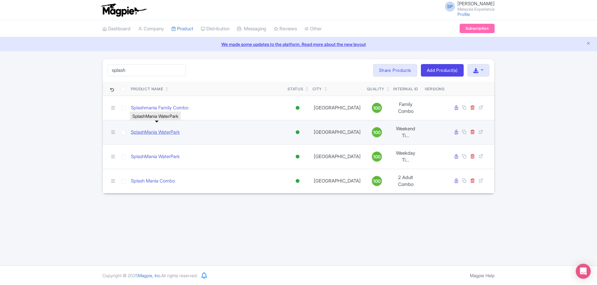
click at [166, 129] on link "SplashMania WaterPark" at bounding box center [155, 132] width 49 height 7
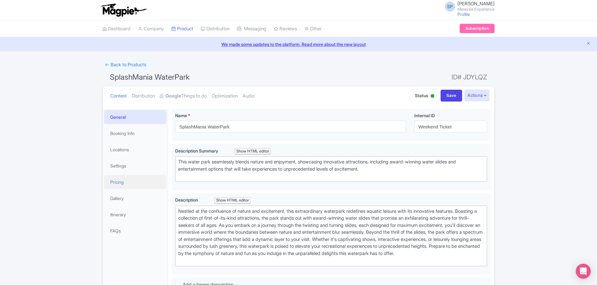
click at [118, 182] on link "Pricing" at bounding box center [135, 182] width 62 height 14
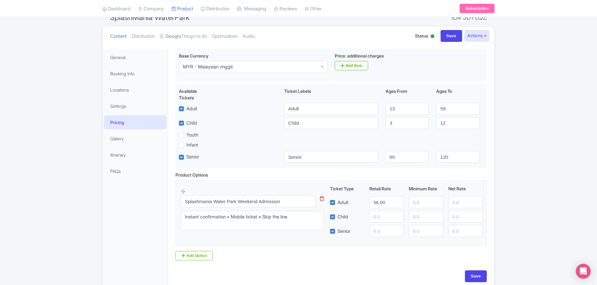
scroll to position [78, 0]
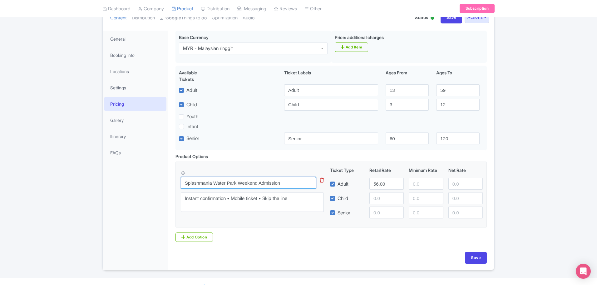
drag, startPoint x: 306, startPoint y: 181, endPoint x: 115, endPoint y: 166, distance: 191.6
click at [115, 169] on div "General Booking Info Locations Settings Pricing Gallery Itinerary FAQs SplashMa…" at bounding box center [298, 148] width 391 height 243
paste input "Mania WaterPark"
click at [292, 178] on input "SplashMania WaterPark [Weekend Entry" at bounding box center [248, 183] width 135 height 12
type input "SplashMania WaterPark [Weekend Entry]"
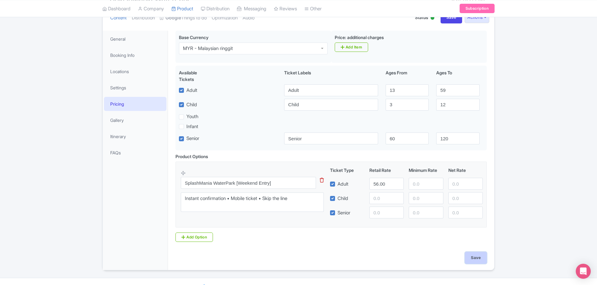
click at [473, 257] on input "Save" at bounding box center [476, 258] width 22 height 12
type input "Saving..."
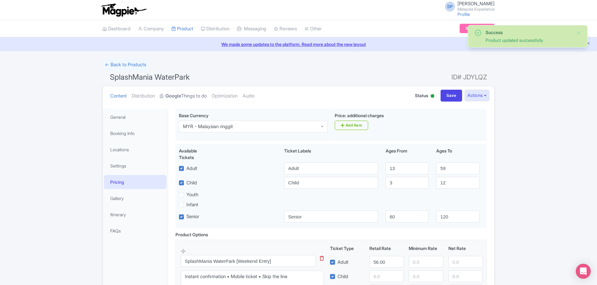
click at [188, 92] on link "Google Things to do" at bounding box center [183, 96] width 47 height 20
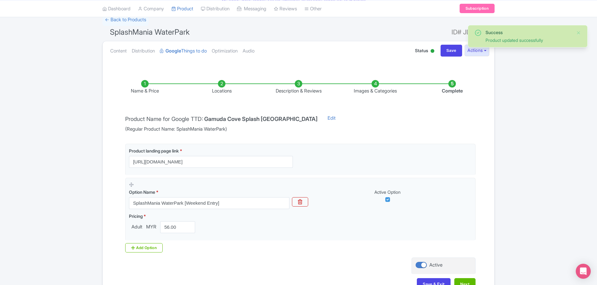
scroll to position [87, 0]
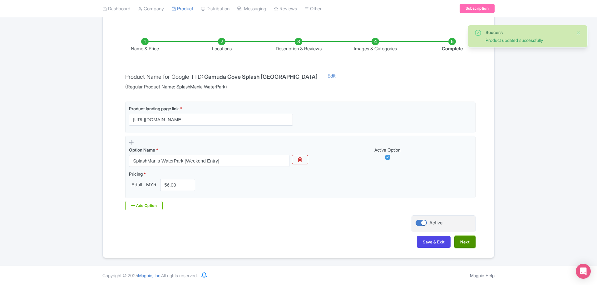
click at [469, 239] on button "Next" at bounding box center [464, 242] width 21 height 12
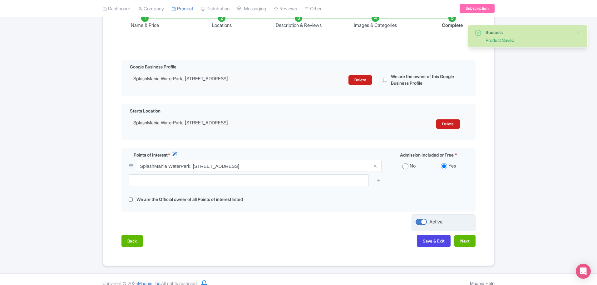
scroll to position [123, 0]
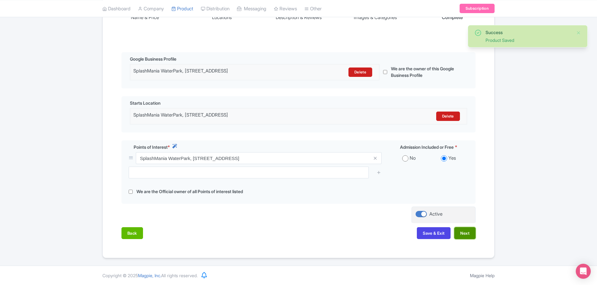
click at [463, 236] on button "Next" at bounding box center [464, 233] width 21 height 12
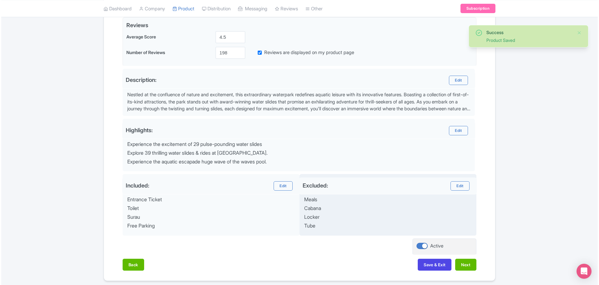
scroll to position [176, 0]
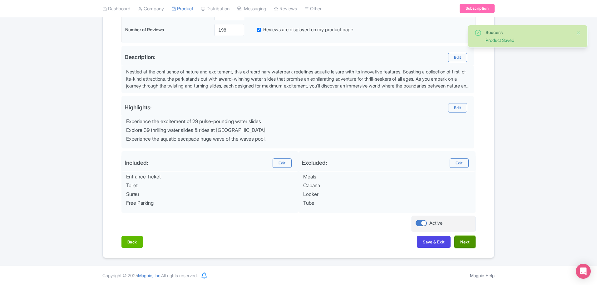
click at [464, 245] on button "Next" at bounding box center [464, 242] width 21 height 12
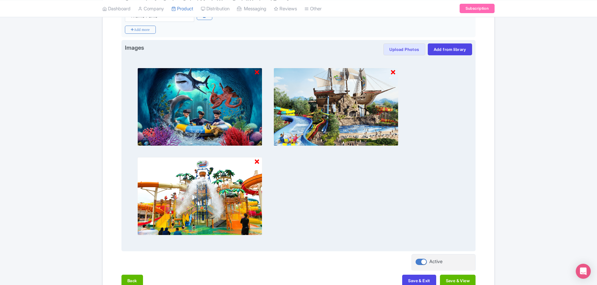
click at [257, 70] on icon at bounding box center [257, 72] width 4 height 6
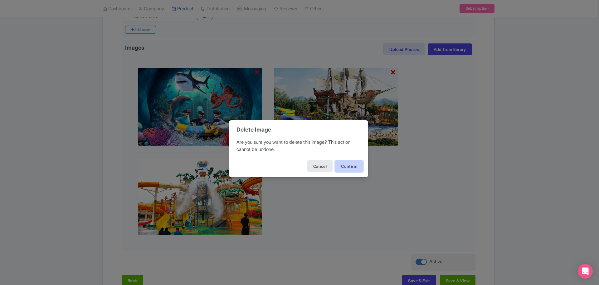
click at [357, 166] on button "Confirm" at bounding box center [349, 166] width 28 height 12
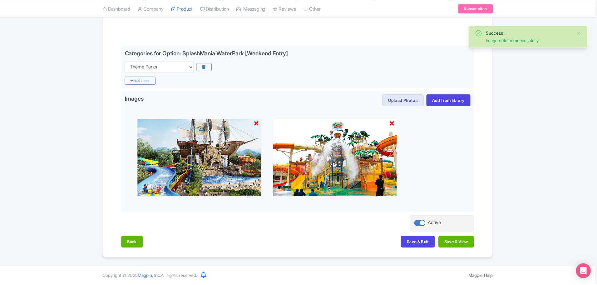
scroll to position [125, 0]
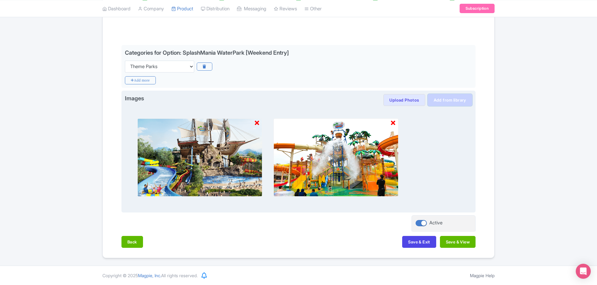
click at [440, 98] on link "Add from library" at bounding box center [450, 100] width 44 height 12
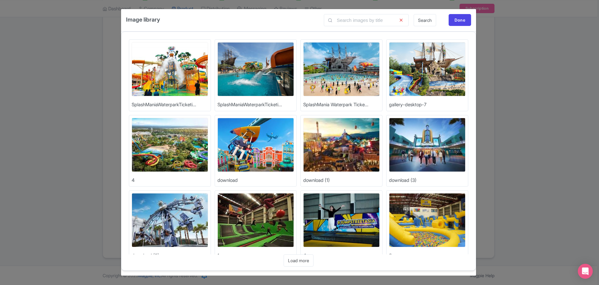
click at [249, 66] on img at bounding box center [256, 69] width 76 height 54
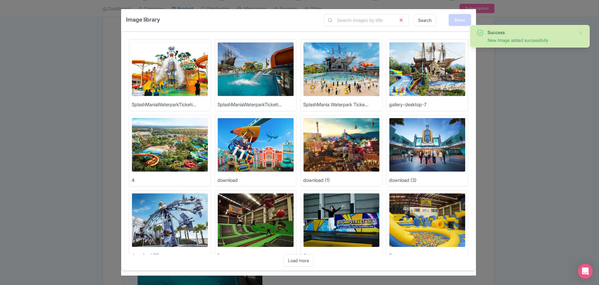
click at [458, 21] on div "Done" at bounding box center [460, 20] width 22 height 12
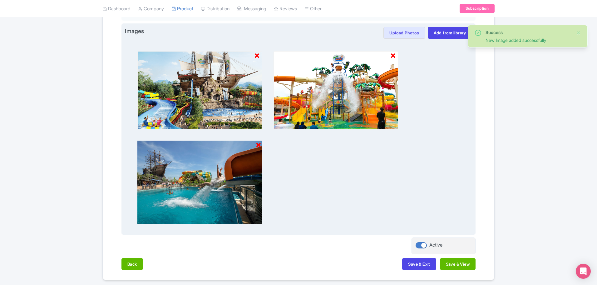
scroll to position [215, 0]
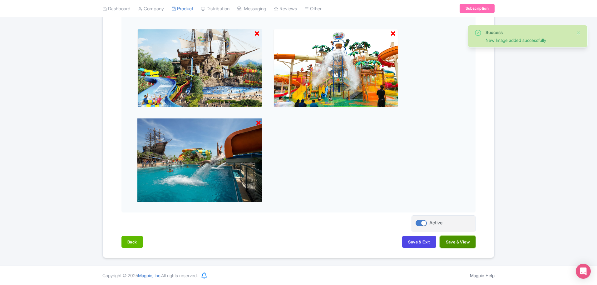
click at [458, 241] on button "Save & View" at bounding box center [458, 242] width 36 height 12
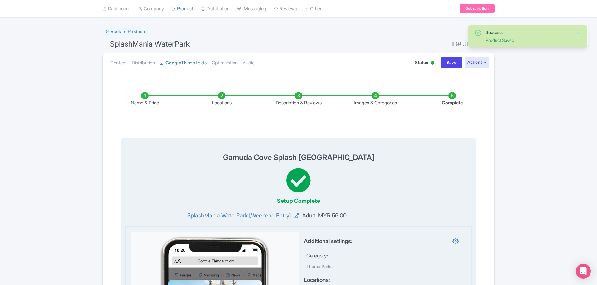
scroll to position [0, 0]
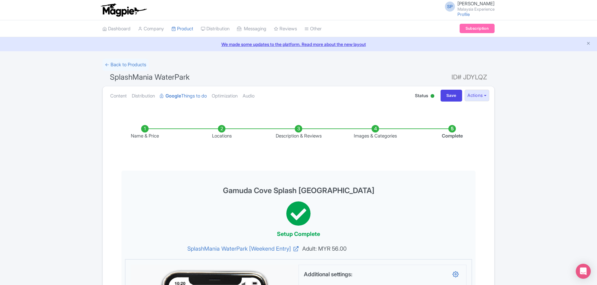
drag, startPoint x: 66, startPoint y: 182, endPoint x: 100, endPoint y: 148, distance: 48.3
click at [191, 43] on link "My Products" at bounding box center [201, 45] width 59 height 10
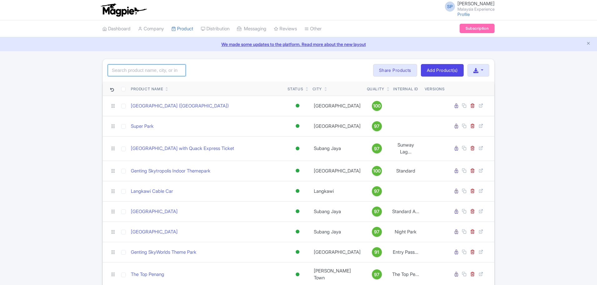
click at [129, 70] on input "search" at bounding box center [147, 70] width 78 height 12
type input "splash"
click button "Search" at bounding box center [0, 0] width 0 height 0
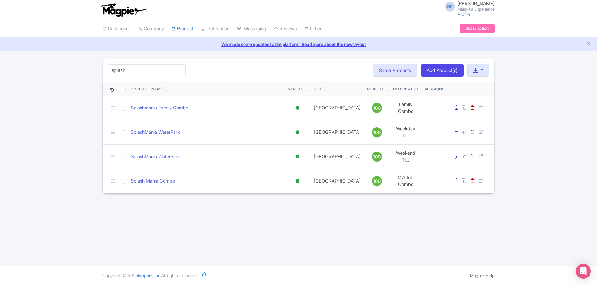
drag, startPoint x: 353, startPoint y: 240, endPoint x: 354, endPoint y: 232, distance: 8.0
click at [353, 240] on div "SP SOORIA PRAKASH SUNDER Malaysia Experience Profile Users Settings Sign out Da…" at bounding box center [298, 132] width 597 height 265
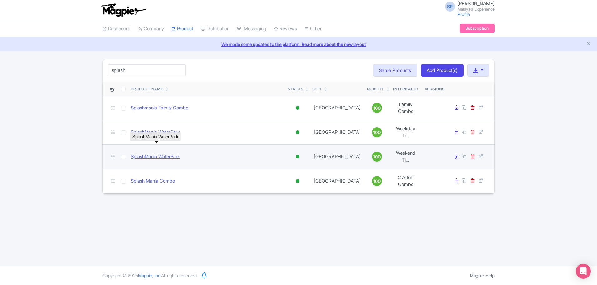
click at [163, 153] on link "SplashMania WaterPark" at bounding box center [155, 156] width 49 height 7
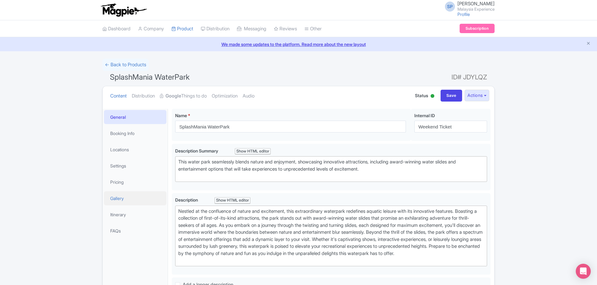
click at [129, 200] on link "Gallery" at bounding box center [135, 198] width 62 height 14
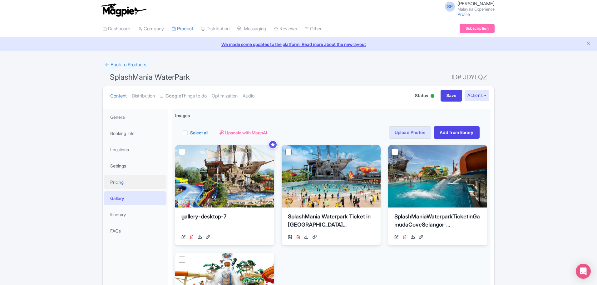
click at [126, 180] on link "Pricing" at bounding box center [135, 182] width 62 height 14
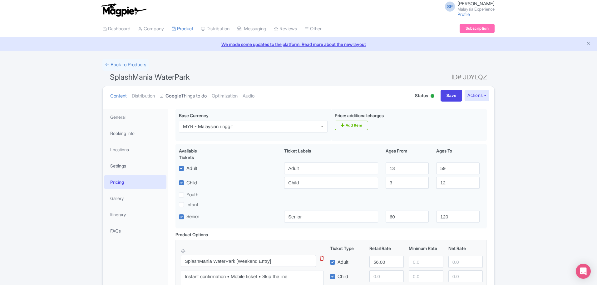
click at [176, 94] on strong "Google" at bounding box center [173, 95] width 16 height 7
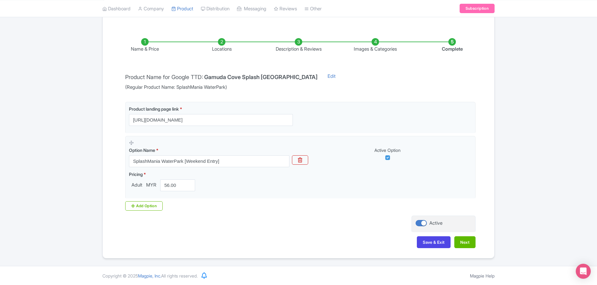
scroll to position [87, 0]
click at [466, 241] on button "Next" at bounding box center [464, 242] width 21 height 12
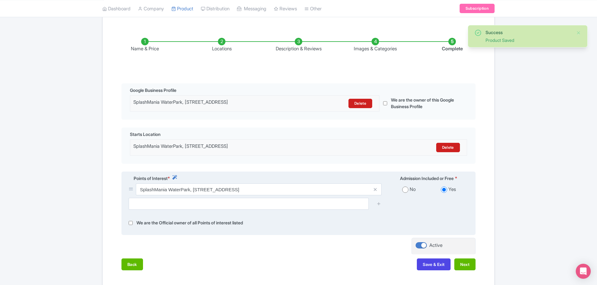
scroll to position [123, 0]
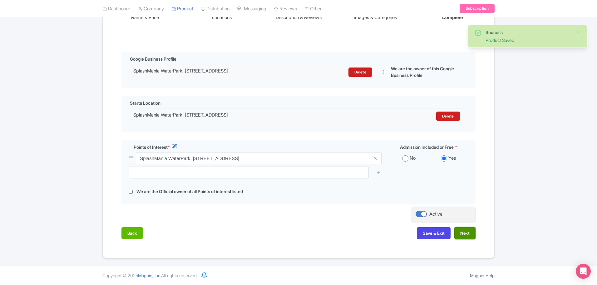
click at [471, 236] on button "Next" at bounding box center [464, 233] width 21 height 12
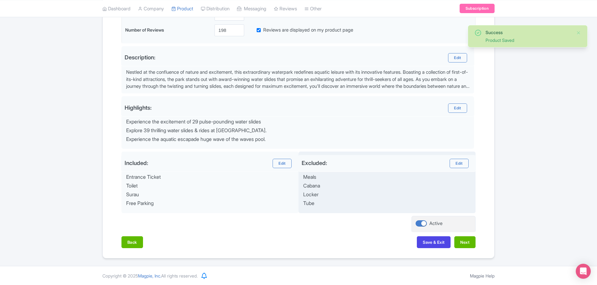
scroll to position [176, 0]
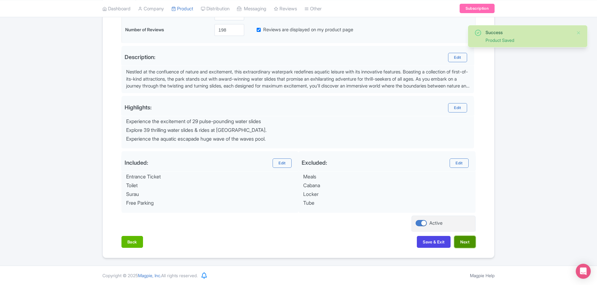
click at [470, 244] on button "Next" at bounding box center [464, 242] width 21 height 12
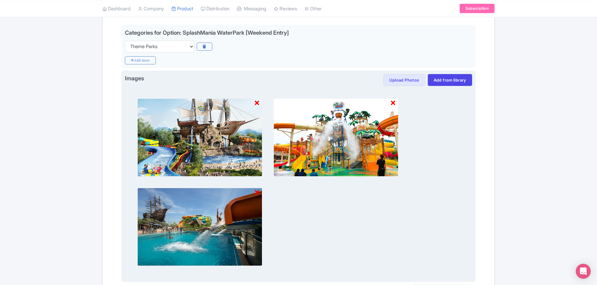
scroll to position [215, 0]
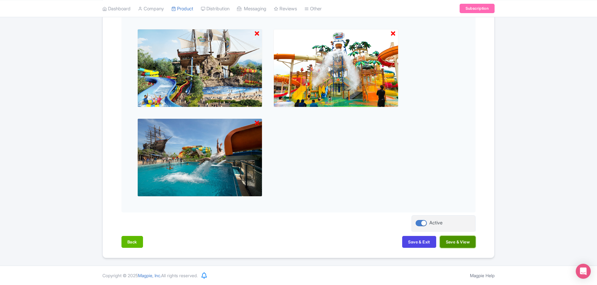
click at [463, 243] on button "Save & View" at bounding box center [458, 242] width 36 height 12
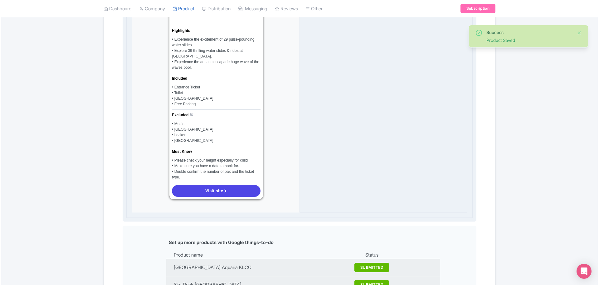
scroll to position [527, 0]
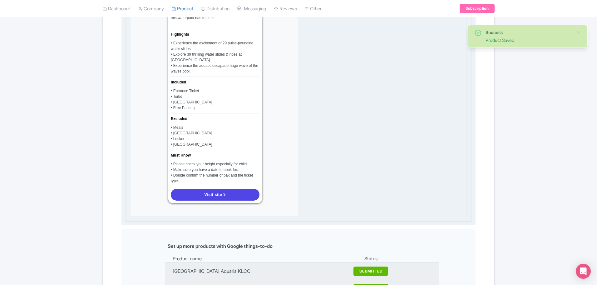
click at [226, 200] on div "Visit site" at bounding box center [215, 194] width 94 height 17
click at [227, 194] on link "Visit site" at bounding box center [215, 195] width 89 height 12
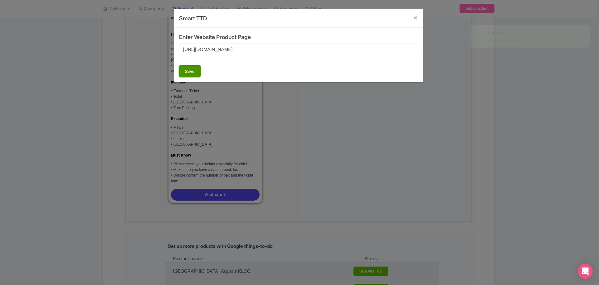
click at [197, 72] on button "Save" at bounding box center [190, 71] width 22 height 12
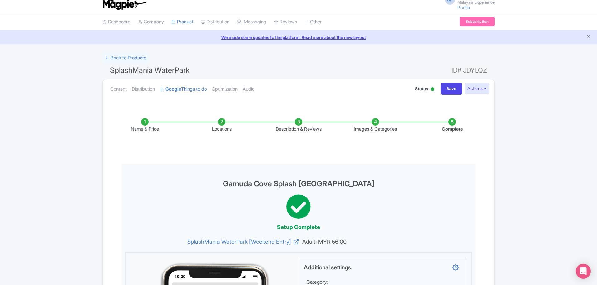
scroll to position [0, 0]
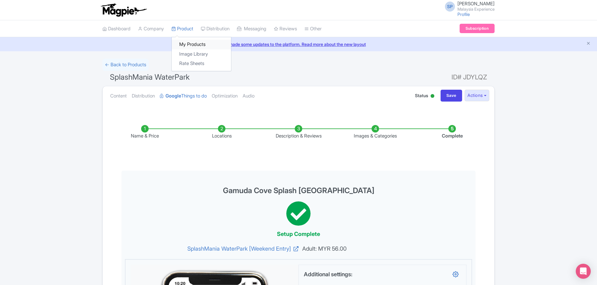
click at [195, 42] on link "My Products" at bounding box center [201, 45] width 59 height 10
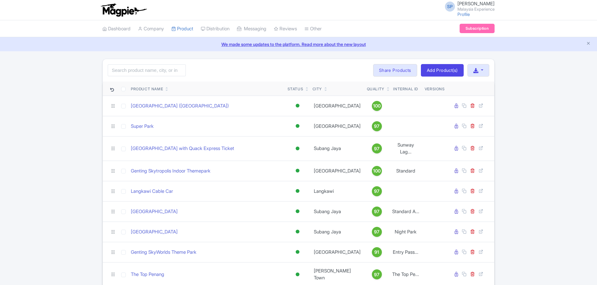
click at [161, 75] on input "search" at bounding box center [147, 70] width 78 height 12
type input "splash"
click button "Search" at bounding box center [0, 0] width 0 height 0
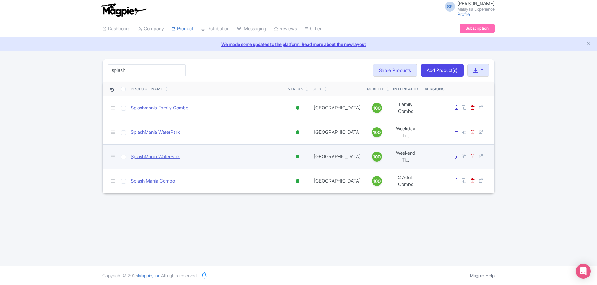
drag, startPoint x: 159, startPoint y: 142, endPoint x: 161, endPoint y: 146, distance: 4.5
click at [159, 144] on td "SplashMania WaterPark" at bounding box center [206, 156] width 157 height 24
click at [162, 153] on link "SplashMania WaterPark" at bounding box center [155, 156] width 49 height 7
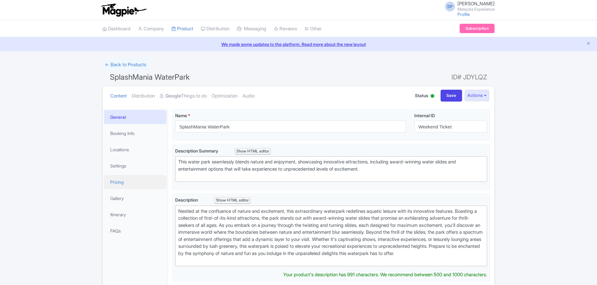
click at [127, 176] on link "Pricing" at bounding box center [135, 182] width 62 height 14
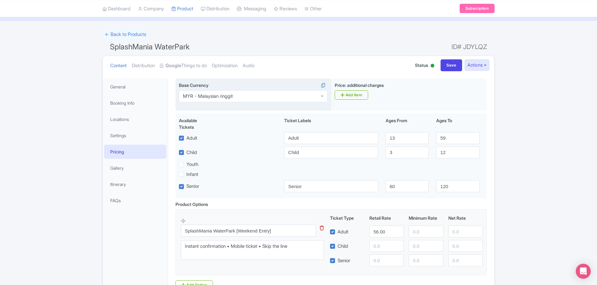
scroll to position [90, 0]
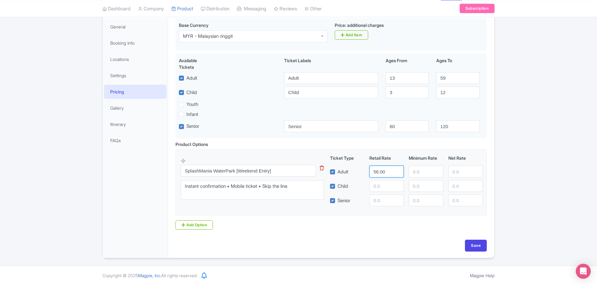
drag, startPoint x: 389, startPoint y: 167, endPoint x: 260, endPoint y: 157, distance: 129.6
click at [260, 157] on div "SplashMania WaterPark [Weekend Entry] This tip has not data. Code: tip_option_n…" at bounding box center [331, 179] width 301 height 51
type input "110"
click at [479, 245] on input "Save" at bounding box center [476, 245] width 22 height 12
type input "Saving..."
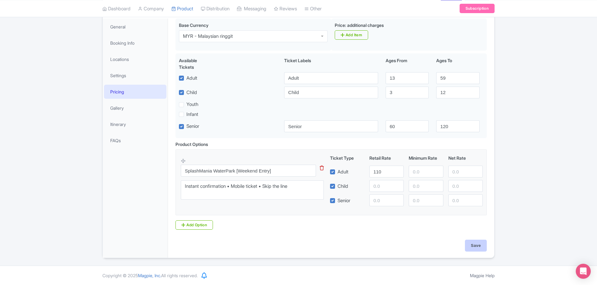
type input "Saving..."
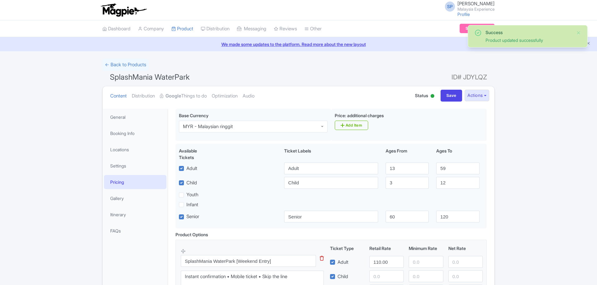
scroll to position [90, 0]
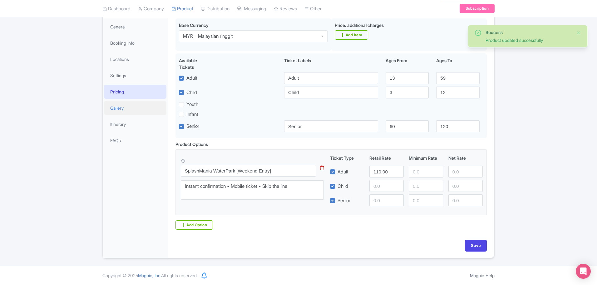
click at [118, 106] on link "Gallery" at bounding box center [135, 108] width 62 height 14
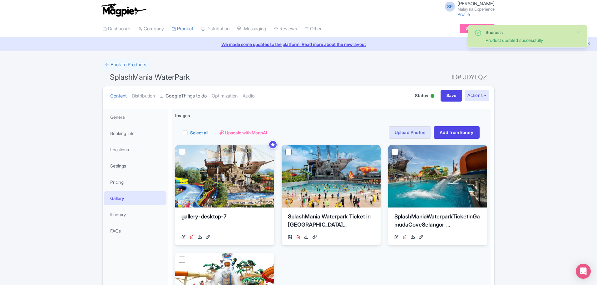
click at [196, 95] on link "Google Things to do" at bounding box center [183, 96] width 47 height 20
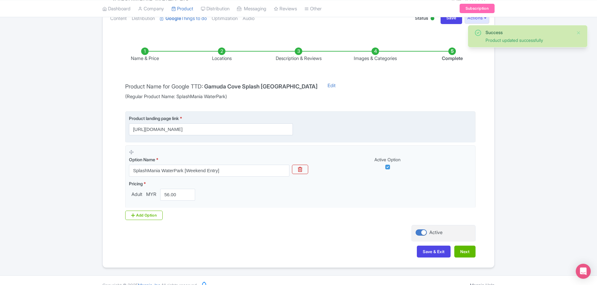
scroll to position [87, 0]
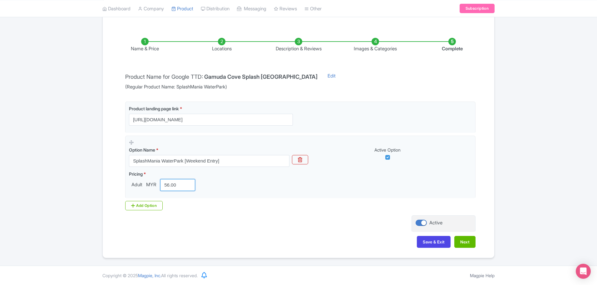
drag, startPoint x: 179, startPoint y: 185, endPoint x: 106, endPoint y: 180, distance: 72.6
click at [108, 180] on div "Name & Price Locations Description & Reviews Images & Categories Complete Produ…" at bounding box center [298, 139] width 384 height 228
type input "110"
click at [460, 243] on button "Next" at bounding box center [464, 242] width 21 height 12
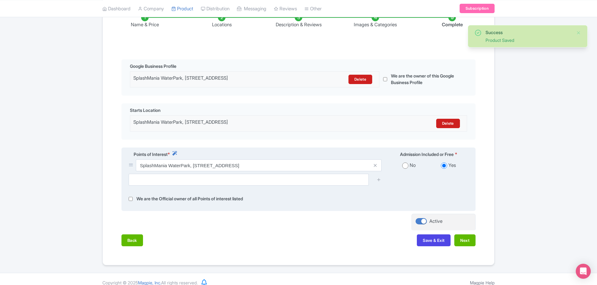
scroll to position [123, 0]
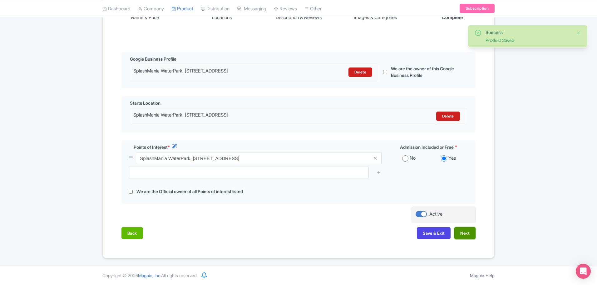
click at [460, 228] on button "Next" at bounding box center [464, 233] width 21 height 12
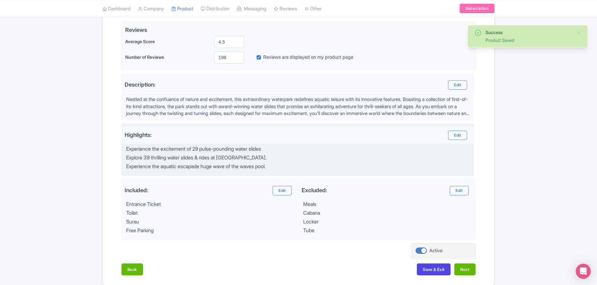
scroll to position [176, 0]
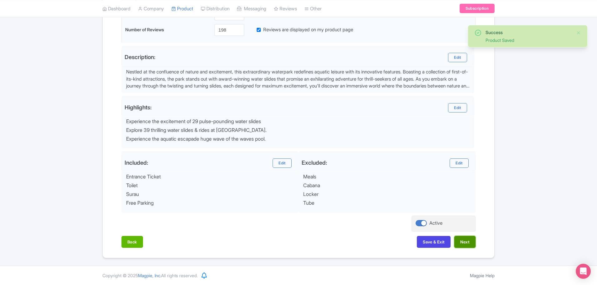
click at [465, 243] on button "Next" at bounding box center [464, 242] width 21 height 12
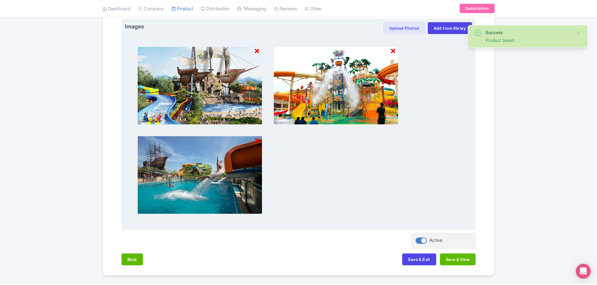
scroll to position [215, 0]
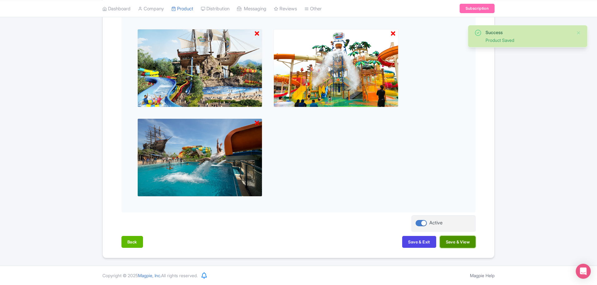
click at [456, 241] on button "Save & View" at bounding box center [458, 242] width 36 height 12
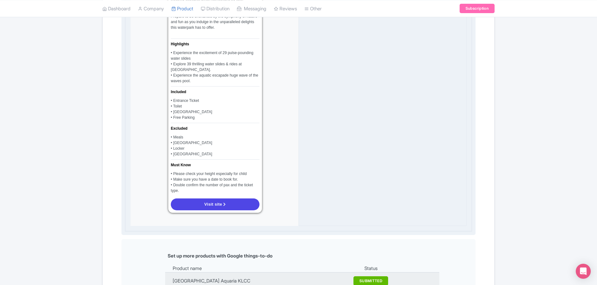
scroll to position [605, 0]
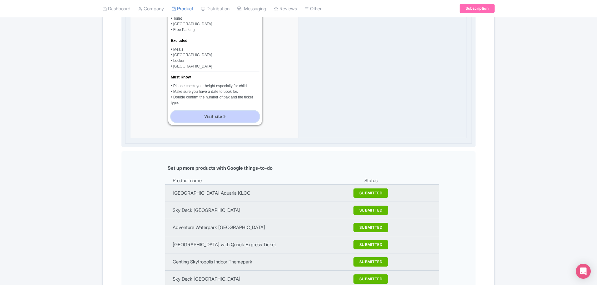
click at [195, 111] on link "Visit site" at bounding box center [215, 116] width 89 height 12
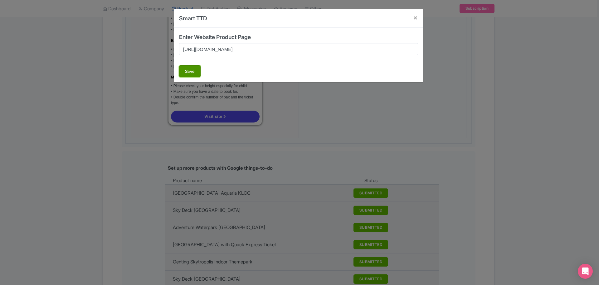
click at [187, 72] on button "Save" at bounding box center [190, 71] width 22 height 12
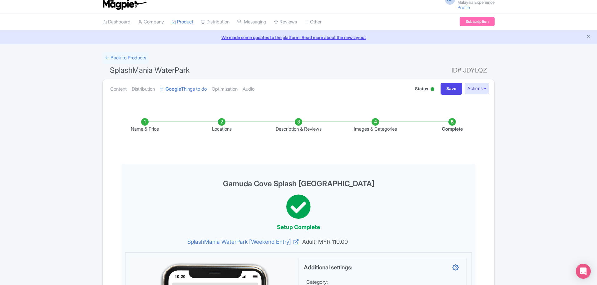
scroll to position [0, 0]
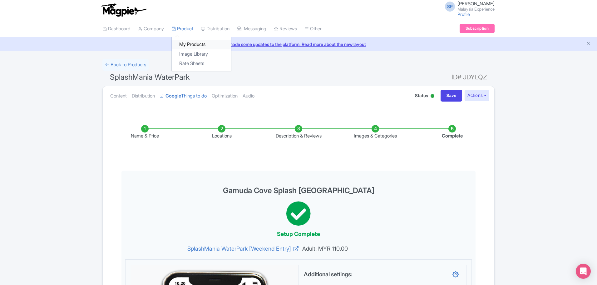
click at [190, 43] on link "My Products" at bounding box center [201, 45] width 59 height 10
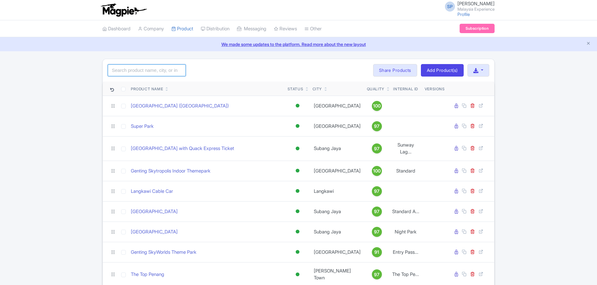
click at [157, 68] on input "search" at bounding box center [147, 70] width 78 height 12
type input "splash"
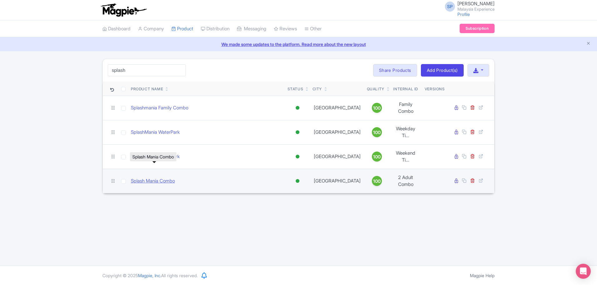
click at [158, 177] on link "Splash Mania Combo" at bounding box center [153, 180] width 44 height 7
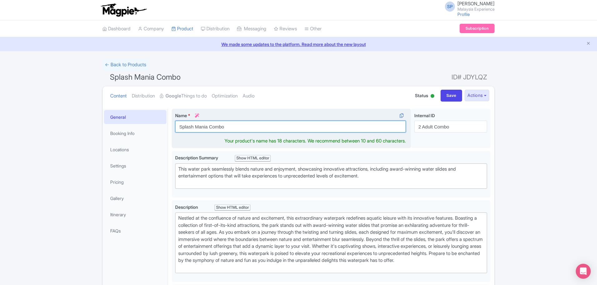
click at [281, 126] on input "Splash Mania Combo" at bounding box center [290, 126] width 231 height 12
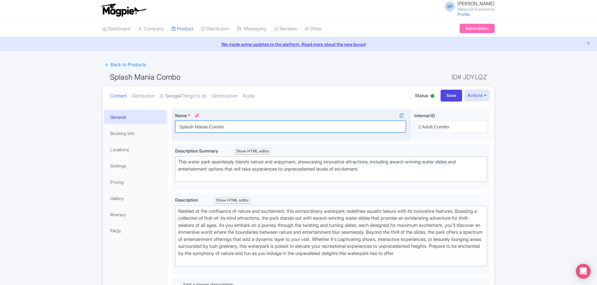
click at [254, 125] on input "Splash Mania Combo" at bounding box center [290, 126] width 231 height 12
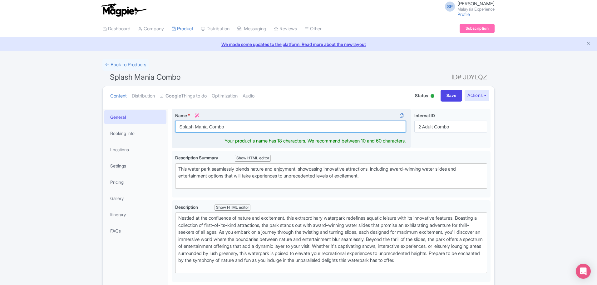
paste input "Mania WaterPark"
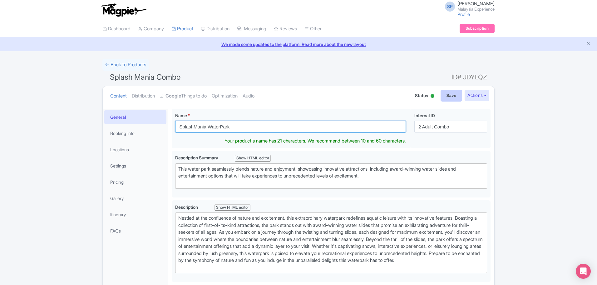
type input "SplashMania WaterPark"
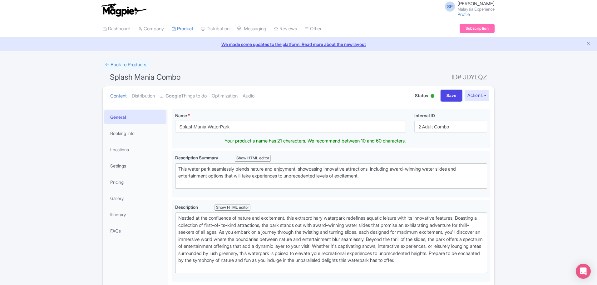
click at [441, 89] on div "Content Distribution Google Things to do Optimization Audio Status Active Inact…" at bounding box center [298, 95] width 391 height 19
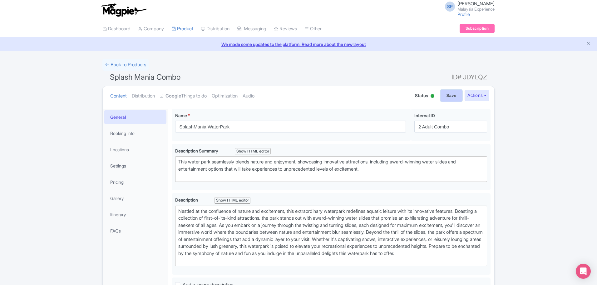
click at [440, 93] on input "Save" at bounding box center [451, 96] width 22 height 12
type input "Saving..."
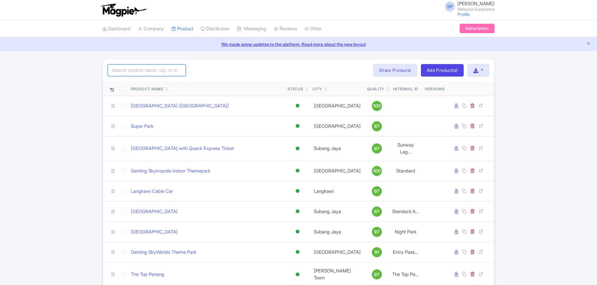
drag, startPoint x: 127, startPoint y: 69, endPoint x: 127, endPoint y: 65, distance: 4.1
click at [127, 69] on input "search" at bounding box center [147, 70] width 78 height 12
type input "splash"
click button "Search" at bounding box center [0, 0] width 0 height 0
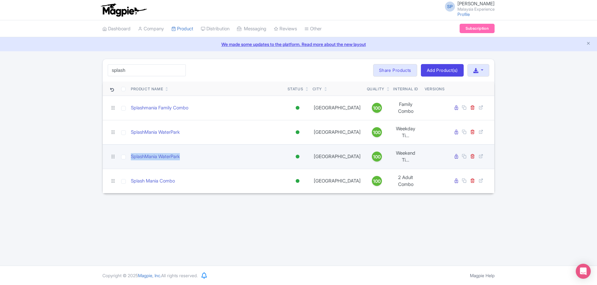
drag, startPoint x: 183, startPoint y: 147, endPoint x: 130, endPoint y: 147, distance: 52.1
click at [130, 147] on td "SplashMania WaterPark" at bounding box center [206, 156] width 157 height 24
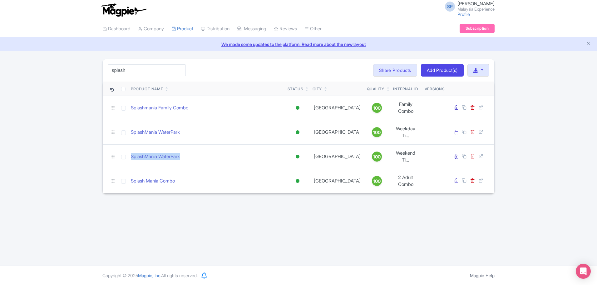
copy link "SplashMania WaterPark"
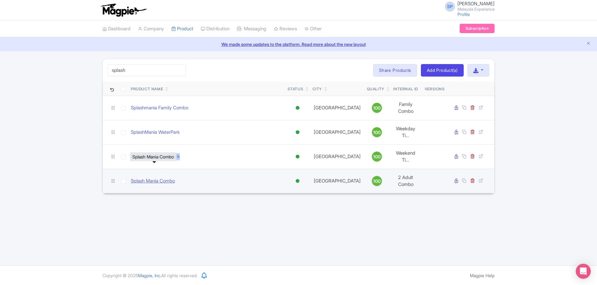
click at [172, 177] on link "Splash Mania Combo" at bounding box center [153, 180] width 44 height 7
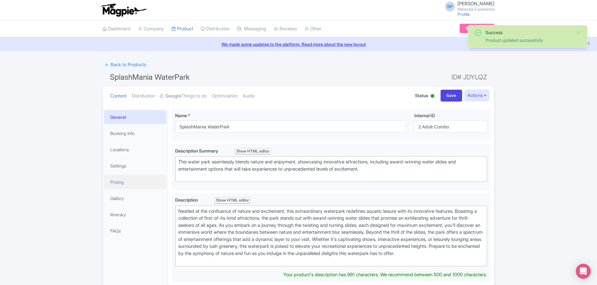
click at [136, 179] on link "Pricing" at bounding box center [135, 182] width 62 height 14
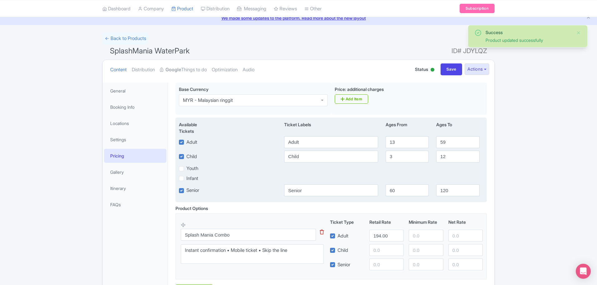
scroll to position [78, 0]
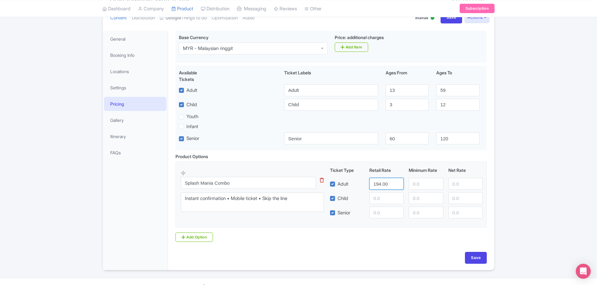
drag, startPoint x: 390, startPoint y: 187, endPoint x: 353, endPoint y: 181, distance: 37.9
click at [362, 183] on div "Adult 194.00" at bounding box center [406, 184] width 158 height 12
type input "210"
click at [256, 181] on input "Splash Mania Combo" at bounding box center [248, 183] width 135 height 12
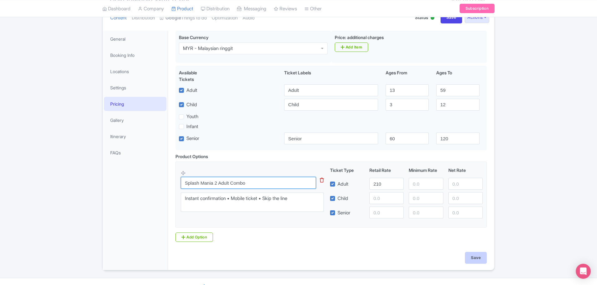
type input "Splash Mania 2 Adult Combo"
click at [476, 258] on input "Save" at bounding box center [476, 258] width 22 height 12
type input "Saving..."
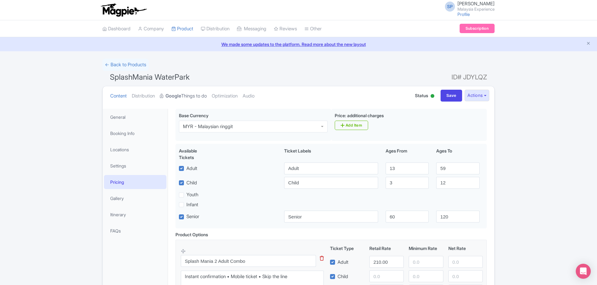
click at [187, 97] on link "Google Things to do" at bounding box center [183, 96] width 47 height 20
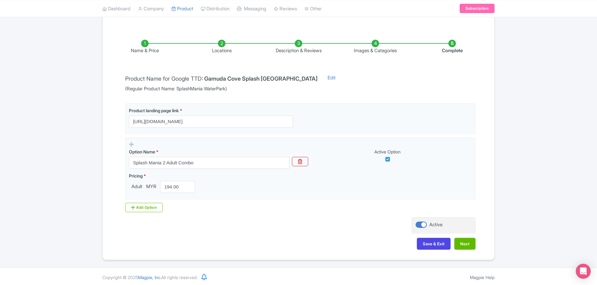
scroll to position [87, 0]
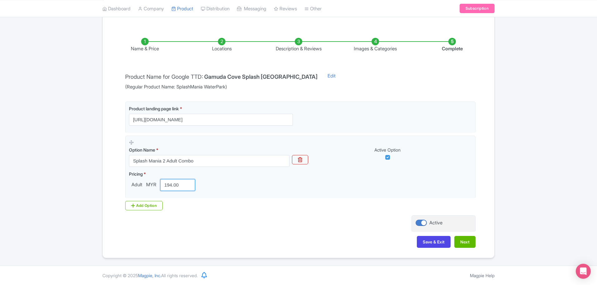
drag, startPoint x: 181, startPoint y: 185, endPoint x: 123, endPoint y: 184, distance: 58.7
click at [132, 187] on div "Adult MYR 194.00" at bounding box center [163, 185] width 69 height 12
type input "210"
click at [459, 243] on button "Next" at bounding box center [464, 242] width 21 height 12
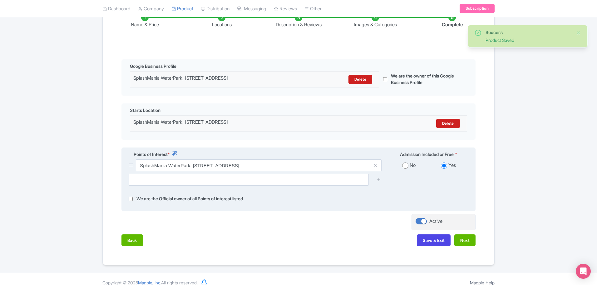
scroll to position [123, 0]
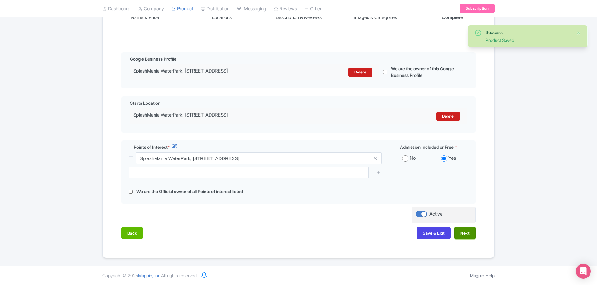
click at [468, 234] on button "Next" at bounding box center [464, 233] width 21 height 12
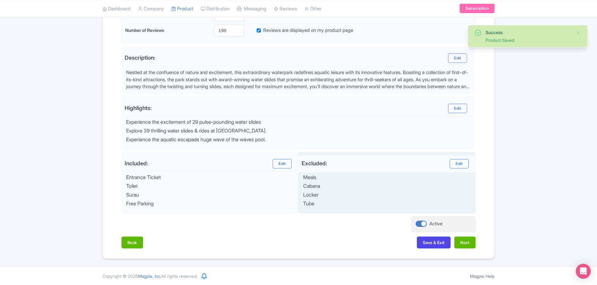
scroll to position [176, 0]
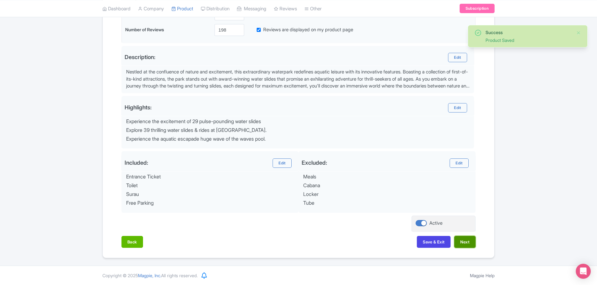
click at [465, 241] on button "Next" at bounding box center [464, 242] width 21 height 12
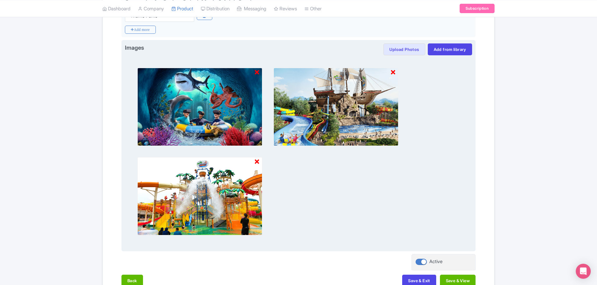
click at [257, 72] on icon at bounding box center [257, 72] width 4 height 6
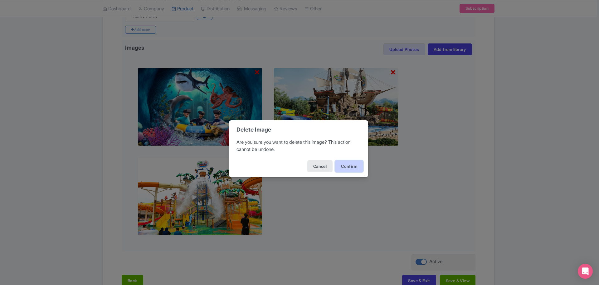
click at [350, 162] on button "Confirm" at bounding box center [349, 166] width 28 height 12
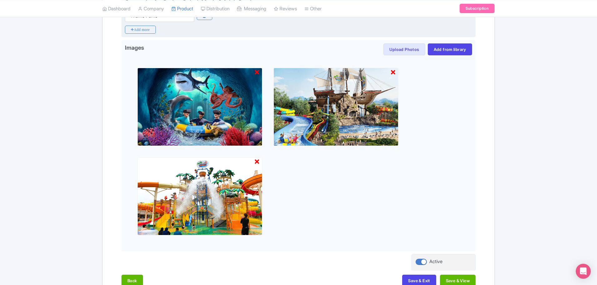
scroll to position [125, 0]
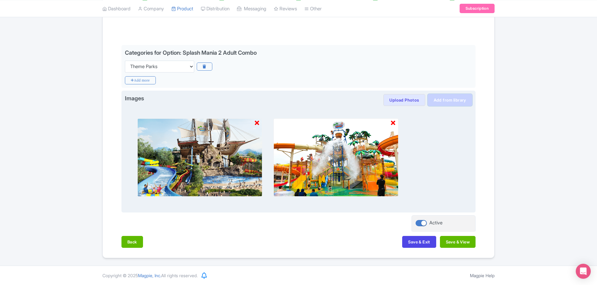
click at [442, 100] on link "Add from library" at bounding box center [450, 100] width 44 height 12
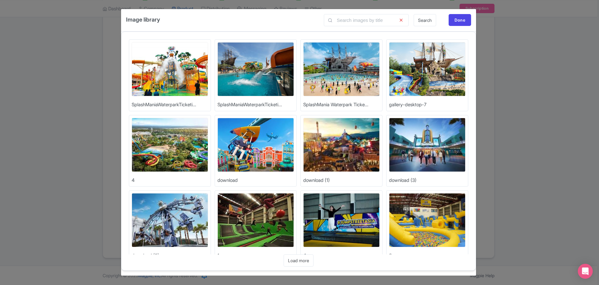
click at [249, 66] on img at bounding box center [256, 69] width 76 height 54
click at [261, 71] on img at bounding box center [256, 69] width 76 height 54
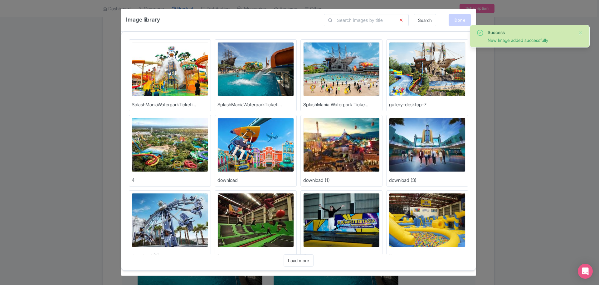
click at [461, 18] on div "Done" at bounding box center [460, 20] width 22 height 12
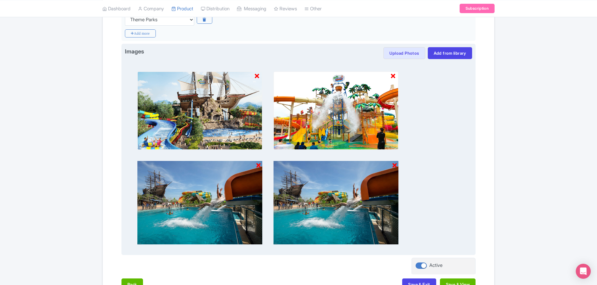
scroll to position [215, 0]
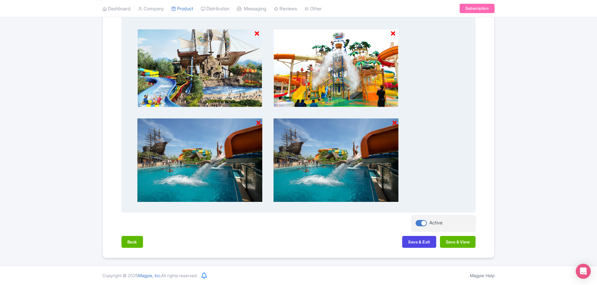
click at [395, 122] on icon at bounding box center [394, 123] width 4 height 6
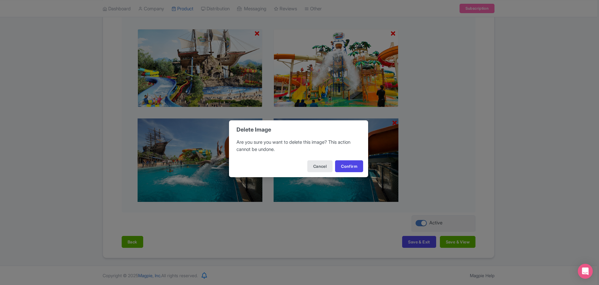
click at [353, 173] on div "Cancel Confirm" at bounding box center [298, 166] width 139 height 22
click at [353, 169] on button "Confirm" at bounding box center [349, 166] width 28 height 12
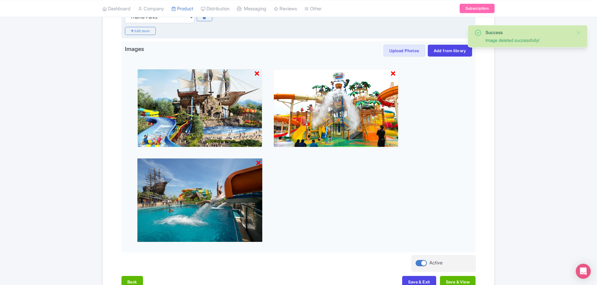
scroll to position [59, 0]
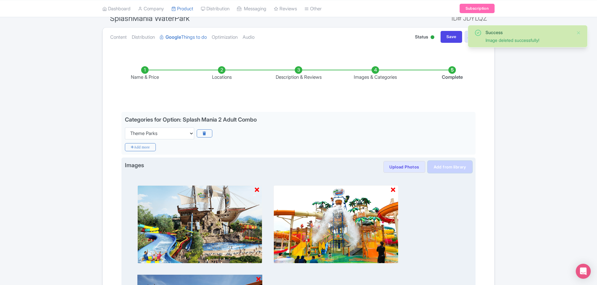
click at [459, 171] on link "Add from library" at bounding box center [450, 167] width 44 height 12
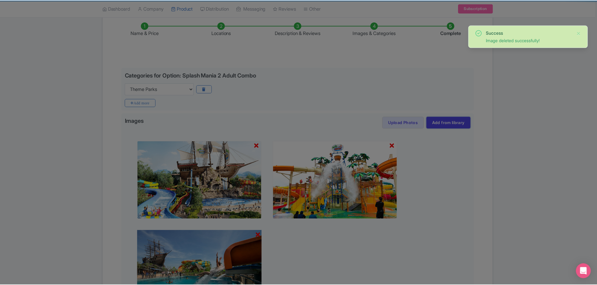
scroll to position [137, 0]
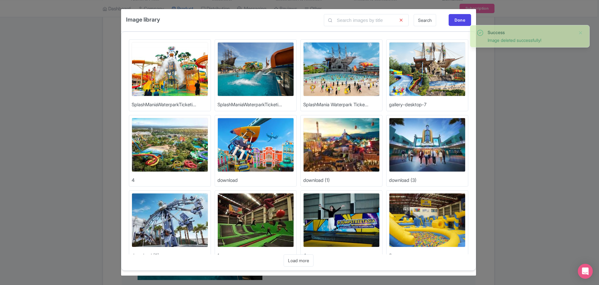
click at [500, 103] on div "Image library Search Done Upload Photos SplashManiaWaterparkTicketi... Upload P…" at bounding box center [299, 142] width 599 height 285
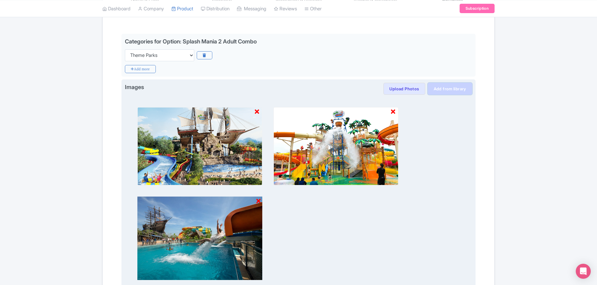
click at [452, 86] on link "Add from library" at bounding box center [450, 89] width 44 height 12
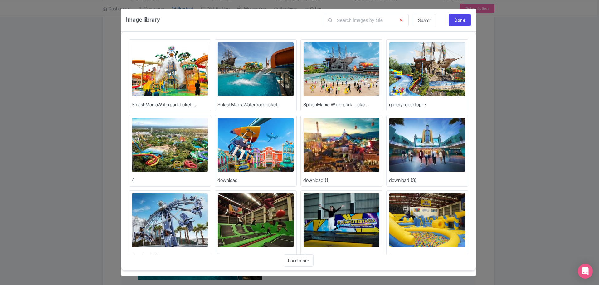
click at [251, 71] on img at bounding box center [256, 69] width 76 height 54
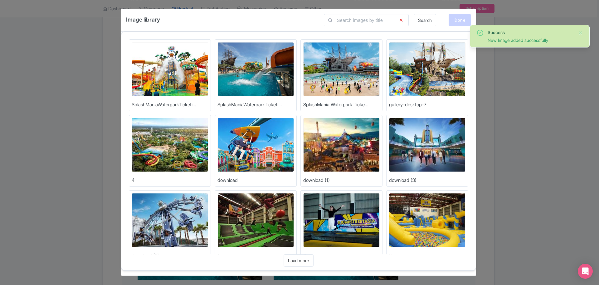
click at [463, 21] on div "Done" at bounding box center [460, 20] width 22 height 12
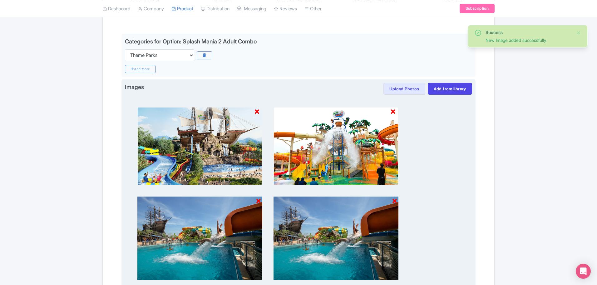
click at [394, 201] on icon at bounding box center [394, 201] width 4 height 6
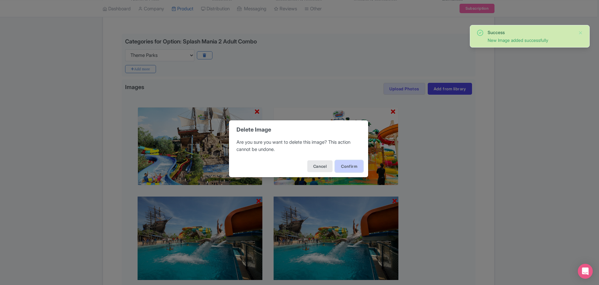
click at [343, 165] on button "Confirm" at bounding box center [349, 166] width 28 height 12
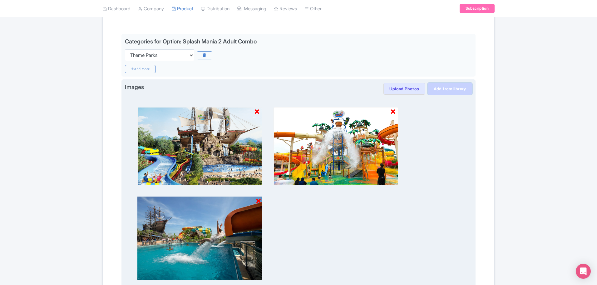
click at [453, 91] on link "Add from library" at bounding box center [450, 89] width 44 height 12
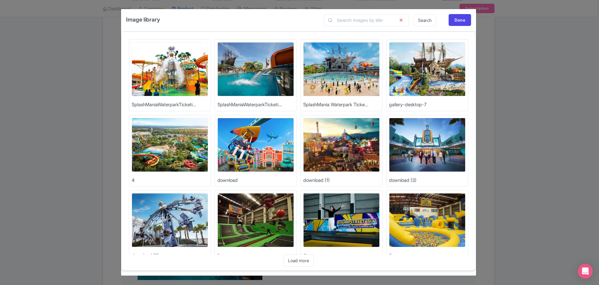
click at [169, 149] on img at bounding box center [170, 145] width 76 height 54
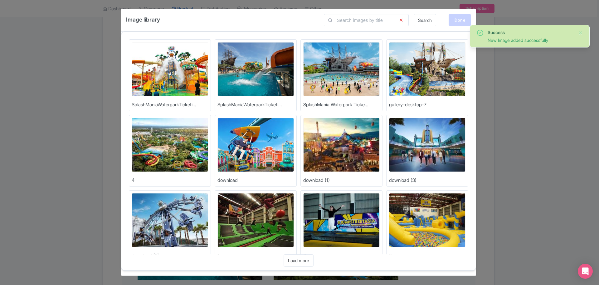
click at [460, 20] on div "Done" at bounding box center [460, 20] width 22 height 12
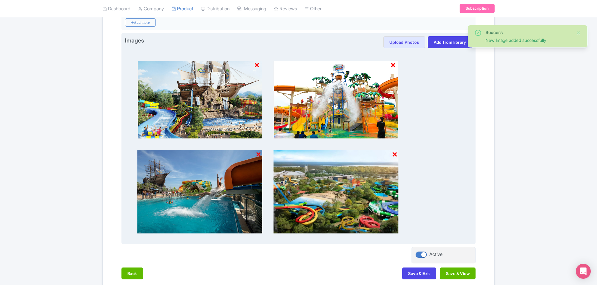
scroll to position [215, 0]
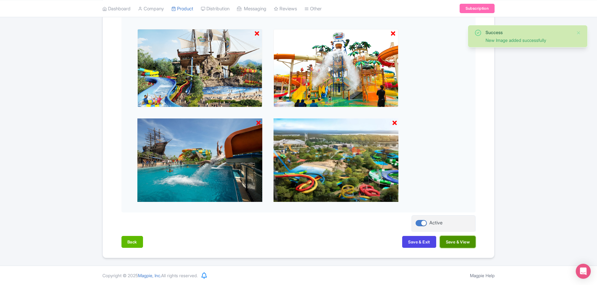
click at [459, 241] on button "Save & View" at bounding box center [458, 242] width 36 height 12
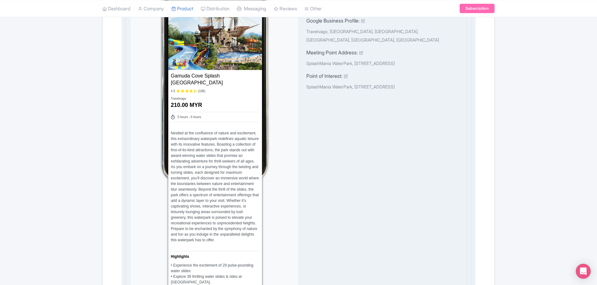
scroll to position [488, 0]
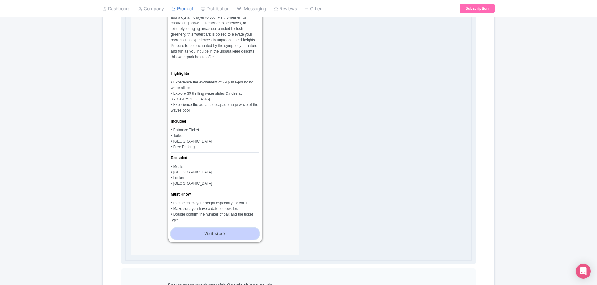
click at [216, 232] on span "Visit site" at bounding box center [213, 233] width 18 height 5
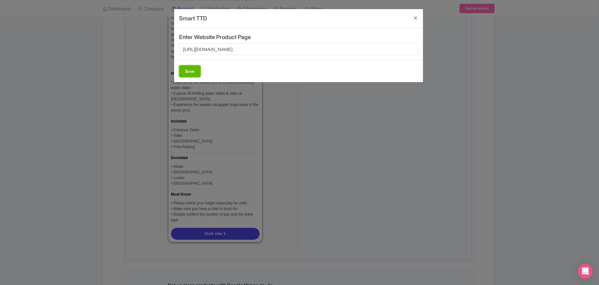
click at [179, 70] on button "Save" at bounding box center [190, 71] width 22 height 12
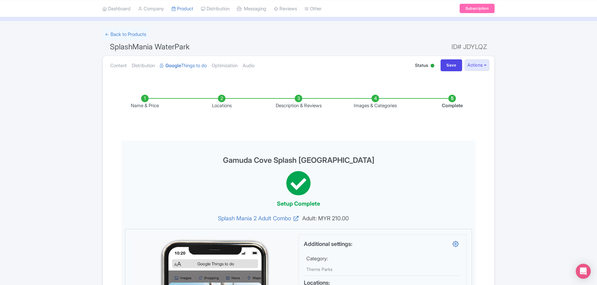
scroll to position [0, 0]
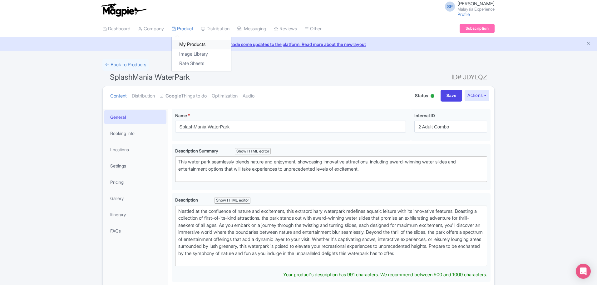
click at [196, 44] on link "My Products" at bounding box center [201, 45] width 59 height 10
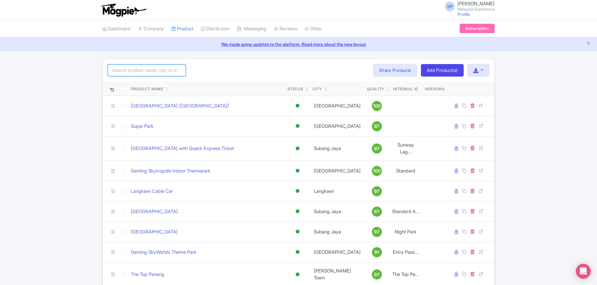
click at [146, 71] on input "search" at bounding box center [147, 70] width 78 height 12
type input "splash"
click button "Search" at bounding box center [0, 0] width 0 height 0
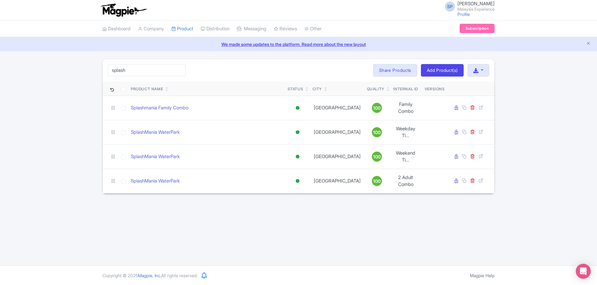
click at [377, 200] on div "SP [PERSON_NAME] [GEOGRAPHIC_DATA] Experience Profile Users Settings Sign out D…" at bounding box center [298, 132] width 597 height 265
drag, startPoint x: 155, startPoint y: 133, endPoint x: 135, endPoint y: 121, distance: 23.2
click at [132, 129] on div "SplashMania WaterPark" at bounding box center [207, 132] width 152 height 7
copy link "SplashMania WaterPark"
click at [130, 71] on input "splash" at bounding box center [147, 70] width 78 height 12
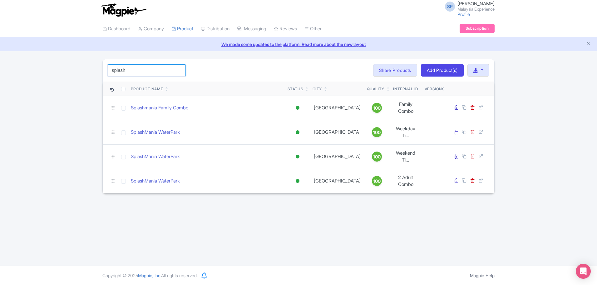
click at [130, 71] on input "splash" at bounding box center [147, 70] width 78 height 12
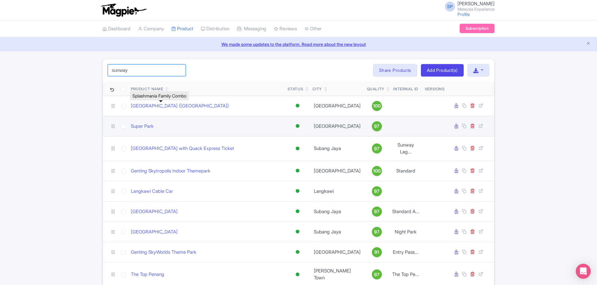
type input "sunway"
click button "Search" at bounding box center [0, 0] width 0 height 0
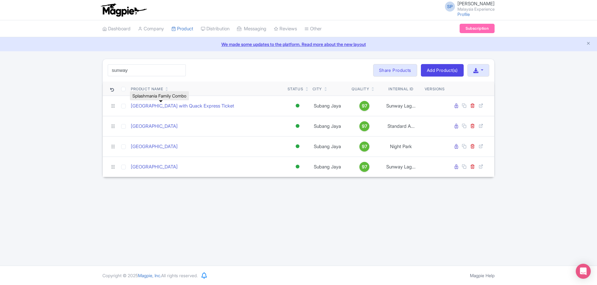
click at [340, 192] on div "SP SOORIA PRAKASH SUNDER Malaysia Experience Profile Users Settings Sign out Da…" at bounding box center [298, 132] width 597 height 265
click at [150, 68] on input "sunway" at bounding box center [147, 70] width 78 height 12
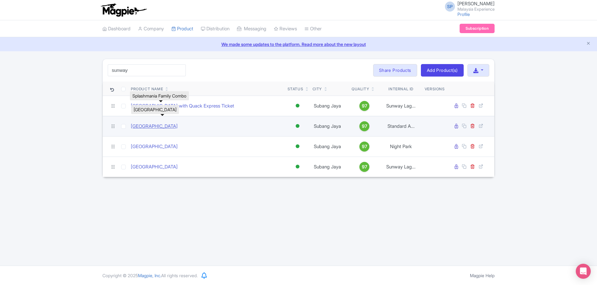
click at [178, 126] on link "Sunway Lagoon Theme Park" at bounding box center [154, 126] width 47 height 7
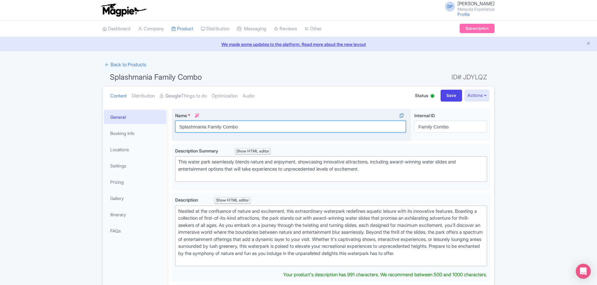
click at [270, 125] on input "Splashmania Family Combo" at bounding box center [290, 126] width 231 height 12
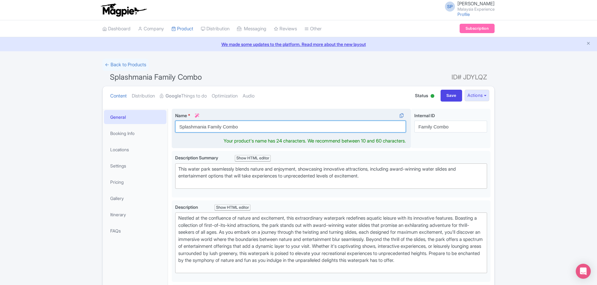
paste input "Mania WaterPark"
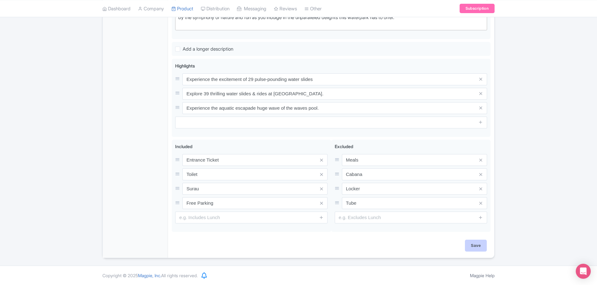
type input "SplashMania WaterPark"
click at [481, 246] on input "Save" at bounding box center [476, 245] width 22 height 12
type input "Saving..."
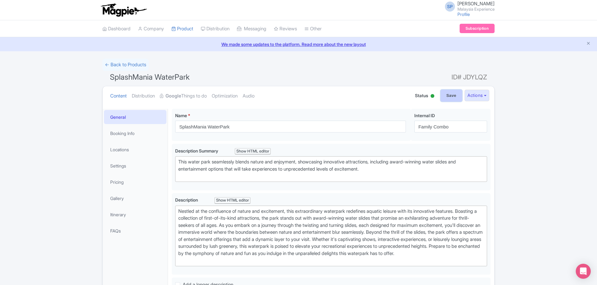
click at [451, 95] on input "Save" at bounding box center [451, 96] width 22 height 12
type input "Saving..."
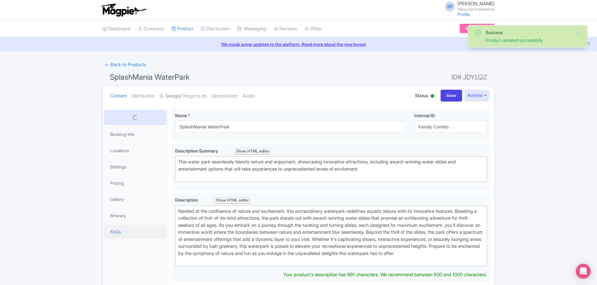
scroll to position [109, 0]
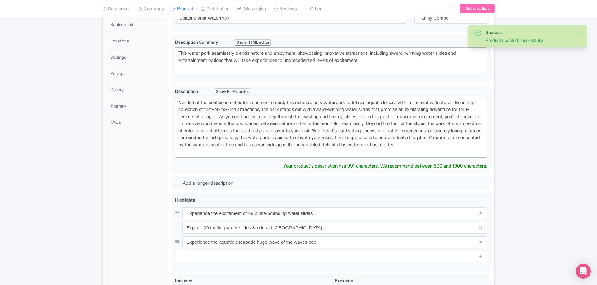
click at [130, 66] on li "Pricing" at bounding box center [135, 73] width 65 height 17
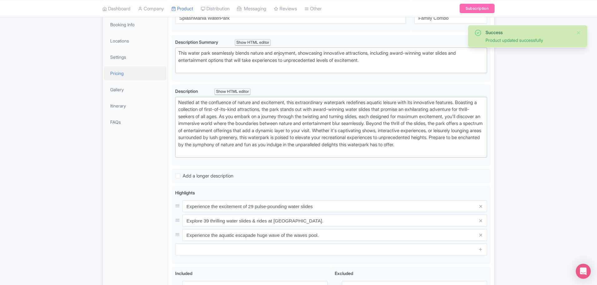
click at [133, 72] on link "Pricing" at bounding box center [135, 73] width 62 height 14
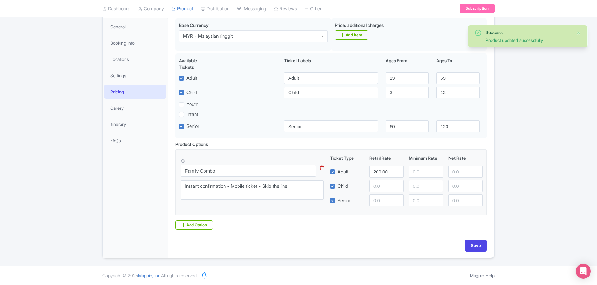
click at [272, 164] on div "Family Combo This tip has not data. Code: tip_option_name Instant confirmation …" at bounding box center [256, 181] width 150 height 46
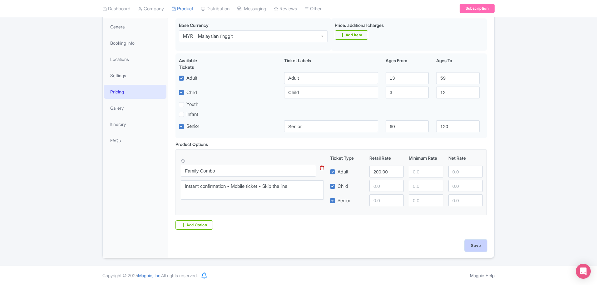
click at [474, 241] on input "Save" at bounding box center [476, 245] width 22 height 12
type input "Saving..."
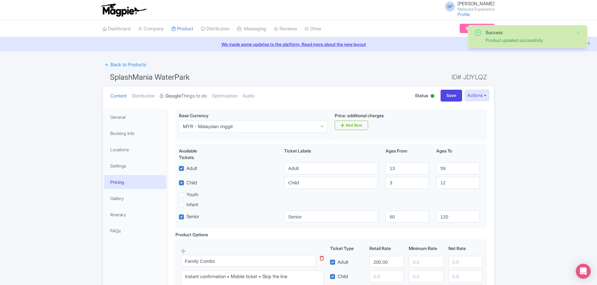
click at [178, 95] on strong "Google" at bounding box center [173, 95] width 16 height 7
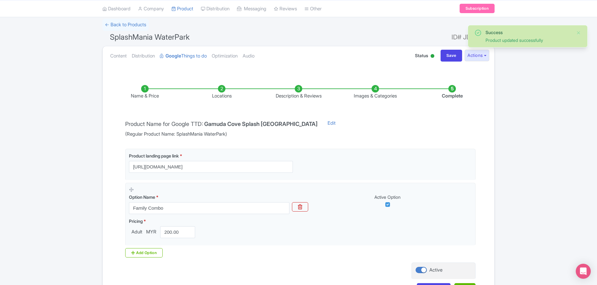
scroll to position [87, 0]
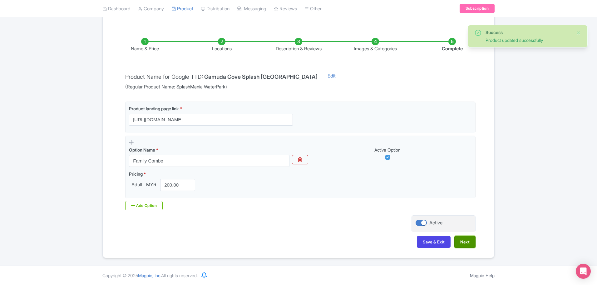
click at [466, 239] on button "Next" at bounding box center [464, 242] width 21 height 12
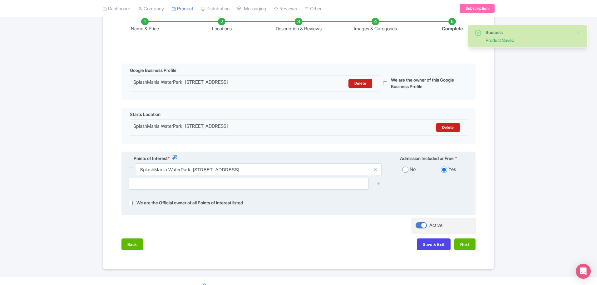
scroll to position [123, 0]
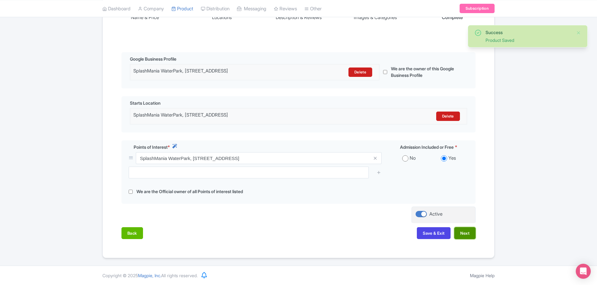
click at [467, 233] on button "Next" at bounding box center [464, 233] width 21 height 12
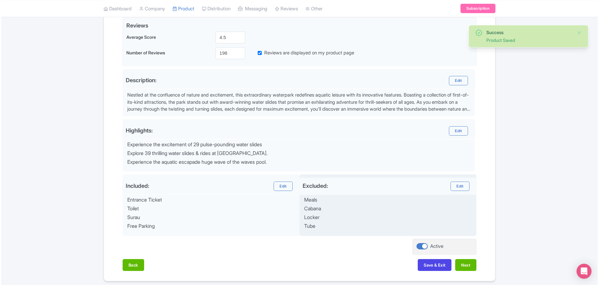
scroll to position [176, 0]
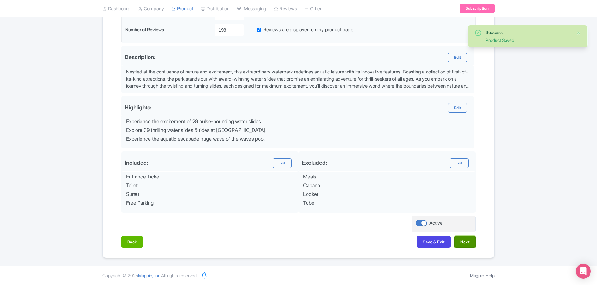
click at [467, 243] on button "Next" at bounding box center [464, 242] width 21 height 12
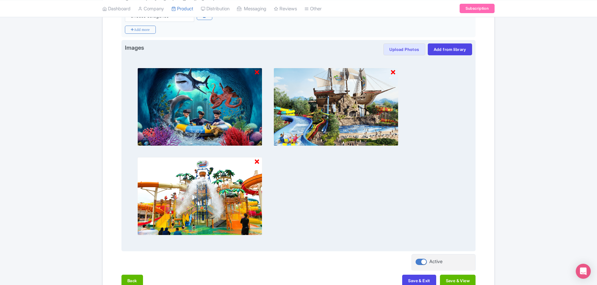
click at [258, 72] on icon at bounding box center [257, 72] width 4 height 6
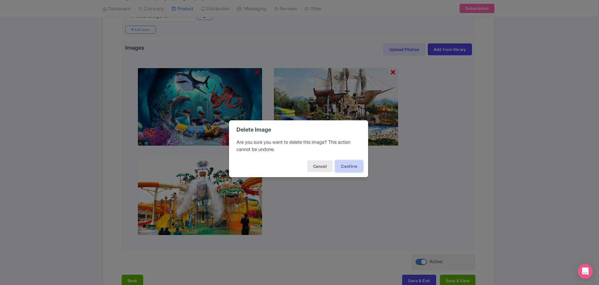
click at [349, 167] on button "Confirm" at bounding box center [349, 166] width 28 height 12
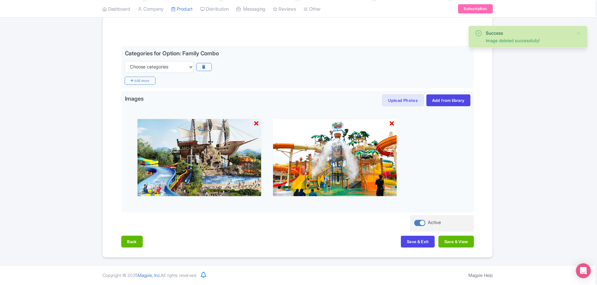
scroll to position [125, 0]
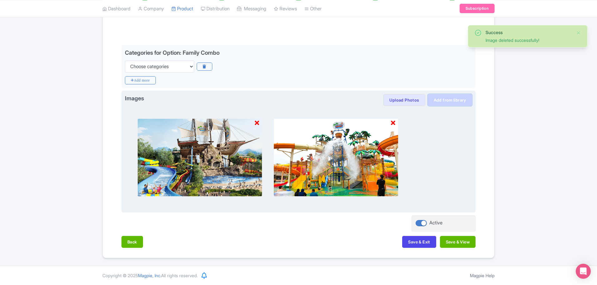
click at [448, 99] on link "Add from library" at bounding box center [450, 100] width 44 height 12
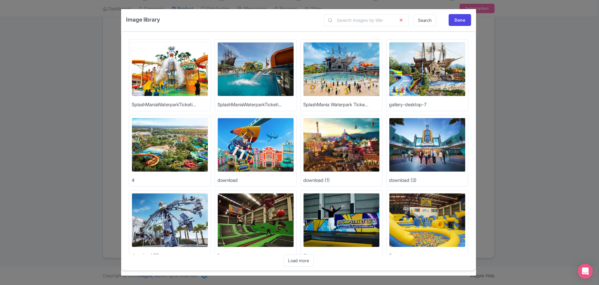
click at [161, 148] on img at bounding box center [170, 145] width 76 height 54
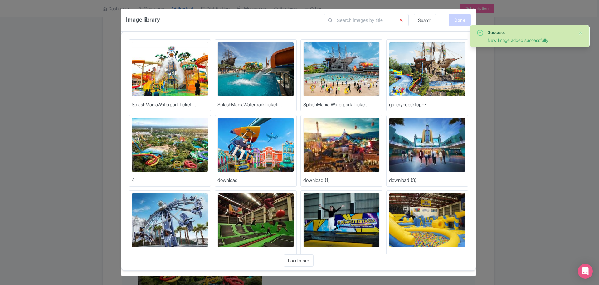
click at [455, 19] on div "Done" at bounding box center [460, 20] width 22 height 12
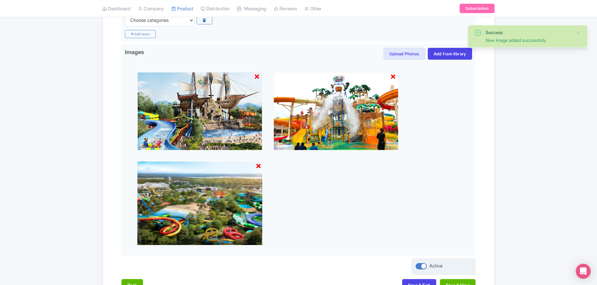
scroll to position [215, 0]
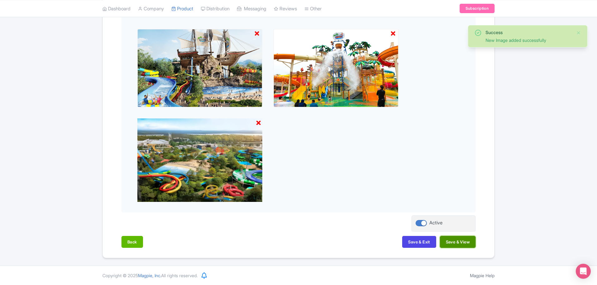
click at [463, 244] on button "Save & View" at bounding box center [458, 242] width 36 height 12
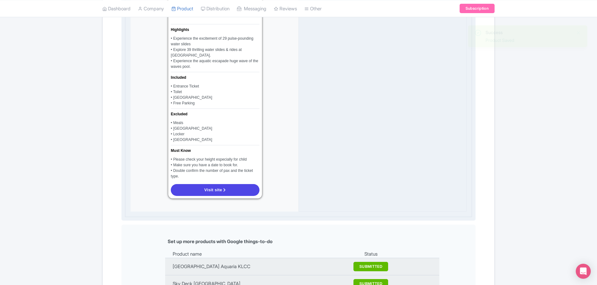
scroll to position [566, 0]
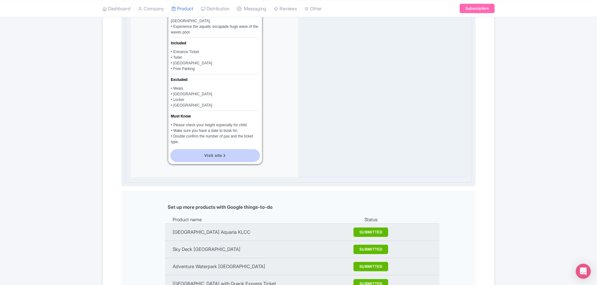
click at [219, 151] on link "Visit site" at bounding box center [215, 156] width 89 height 12
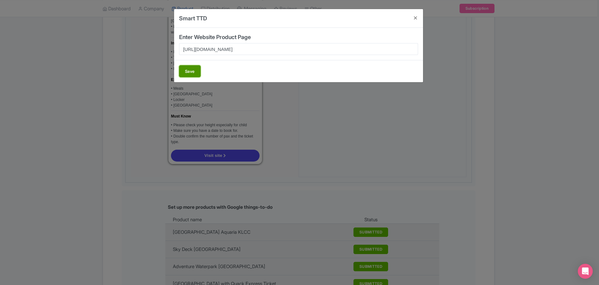
click at [186, 70] on button "Save" at bounding box center [190, 71] width 22 height 12
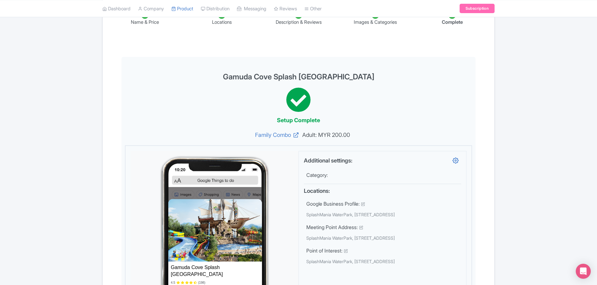
scroll to position [0, 0]
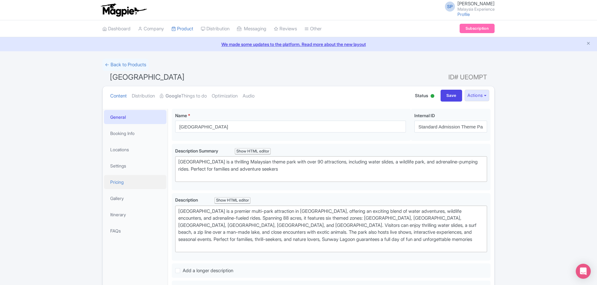
click at [122, 182] on link "Pricing" at bounding box center [135, 182] width 62 height 14
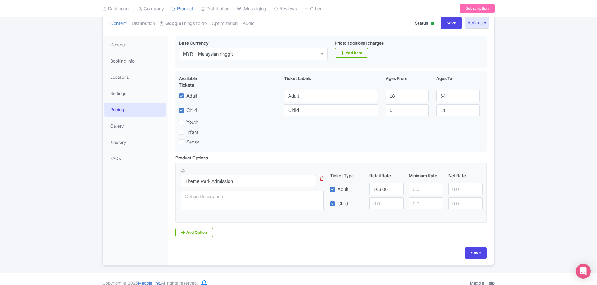
scroll to position [80, 0]
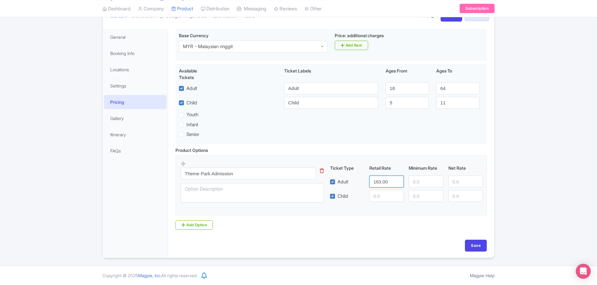
drag, startPoint x: 391, startPoint y: 182, endPoint x: 277, endPoint y: 170, distance: 113.9
click at [278, 171] on div "Theme Park Admission This tip has not data. Code: tip_option_name Ticket Type R…" at bounding box center [331, 183] width 301 height 46
type input "175"
click at [480, 244] on input "Save" at bounding box center [476, 245] width 22 height 12
type input "Saving..."
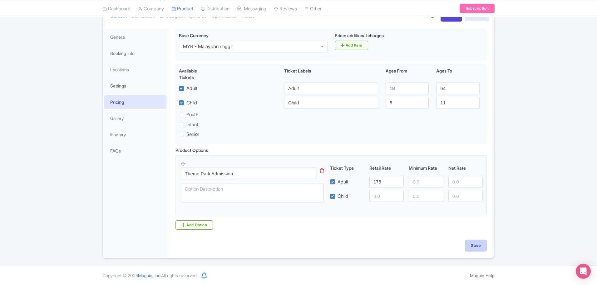
type input "Saving..."
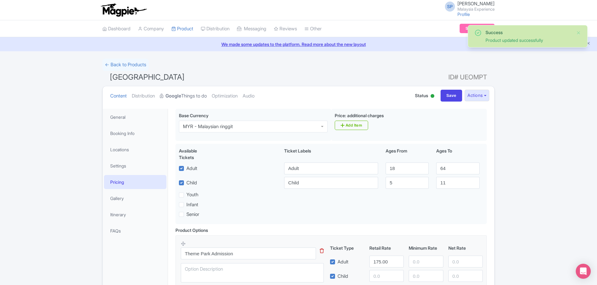
click at [195, 94] on link "Google Things to do" at bounding box center [183, 96] width 47 height 20
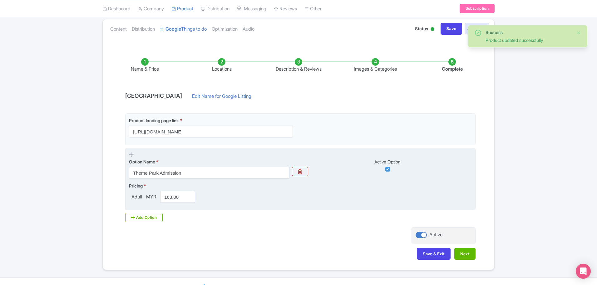
scroll to position [79, 0]
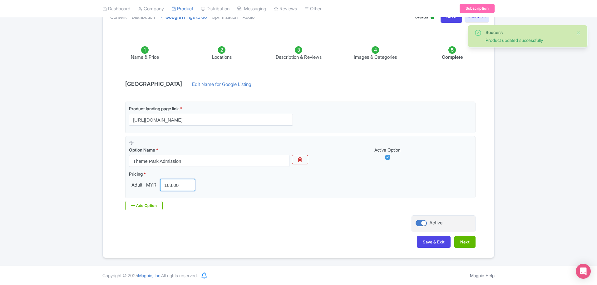
drag, startPoint x: 183, startPoint y: 180, endPoint x: 96, endPoint y: 176, distance: 87.5
click at [96, 176] on div "Success Product updated successfully ← Back to Products Sunway Lagoon Theme Par…" at bounding box center [298, 119] width 597 height 278
type input "175"
click at [462, 239] on button "Next" at bounding box center [464, 242] width 21 height 12
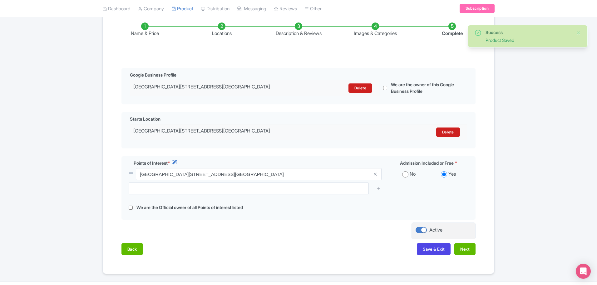
scroll to position [123, 0]
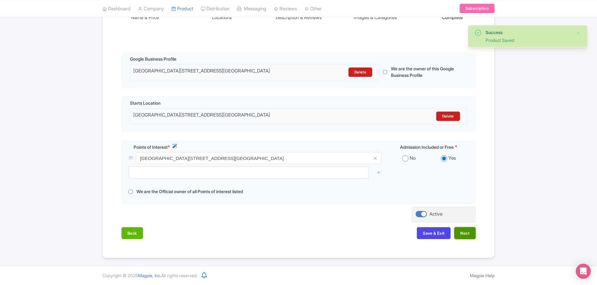
click at [472, 232] on button "Next" at bounding box center [464, 233] width 21 height 12
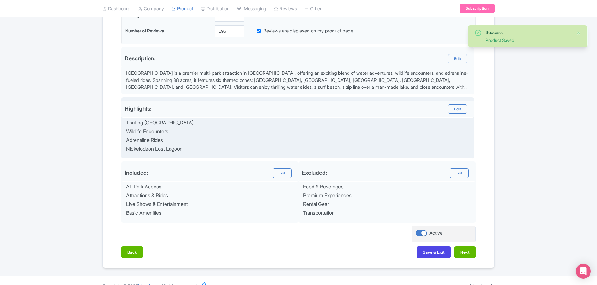
scroll to position [185, 0]
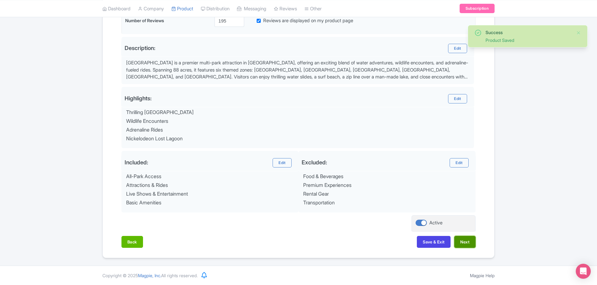
click at [465, 242] on button "Next" at bounding box center [464, 242] width 21 height 12
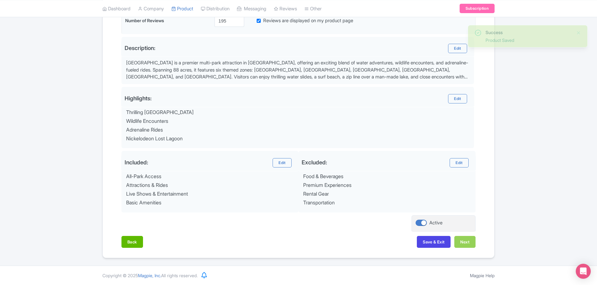
scroll to position [125, 0]
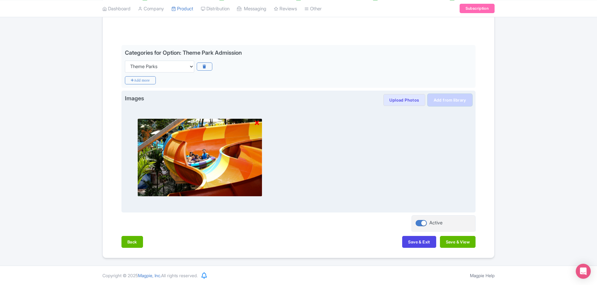
click at [454, 97] on link "Add from library" at bounding box center [450, 100] width 44 height 12
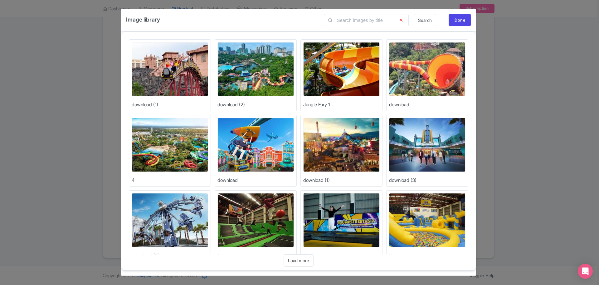
click at [172, 67] on img at bounding box center [170, 69] width 76 height 54
click at [449, 65] on img at bounding box center [427, 69] width 76 height 54
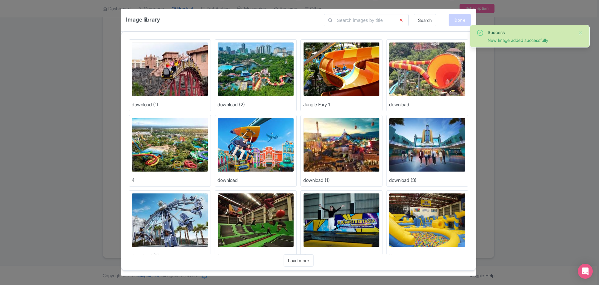
click at [457, 21] on div "Done" at bounding box center [460, 20] width 22 height 12
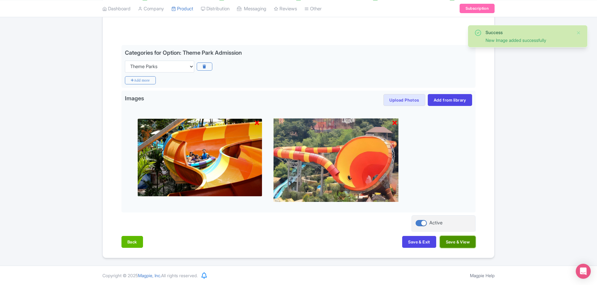
click at [461, 244] on button "Save & View" at bounding box center [458, 242] width 36 height 12
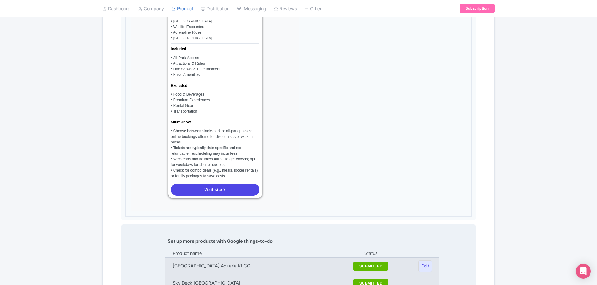
scroll to position [594, 0]
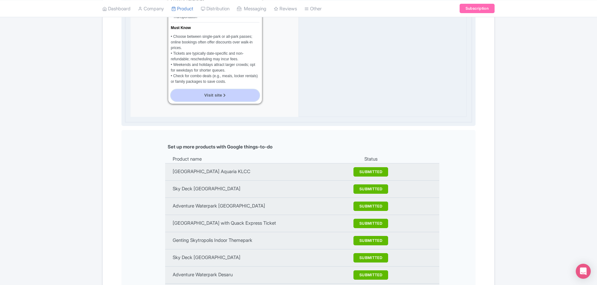
click at [201, 90] on link "Visit site" at bounding box center [215, 95] width 89 height 12
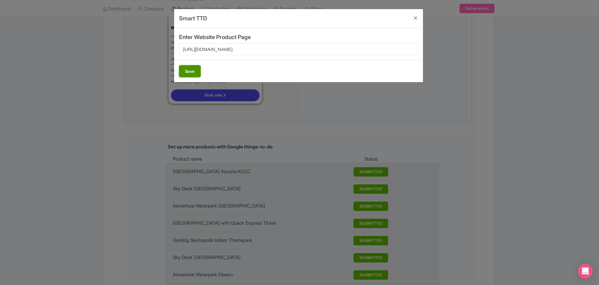
click at [193, 69] on button "Save" at bounding box center [190, 71] width 22 height 12
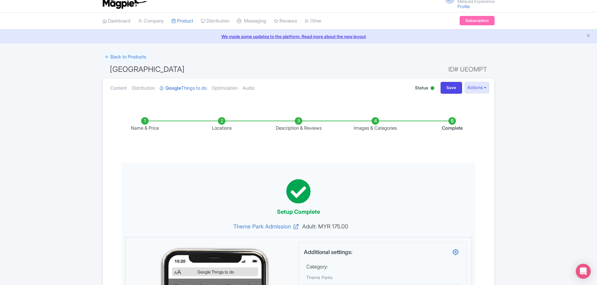
scroll to position [0, 0]
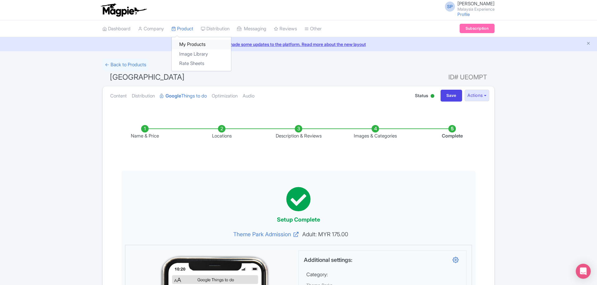
click at [196, 46] on link "My Products" at bounding box center [201, 45] width 59 height 10
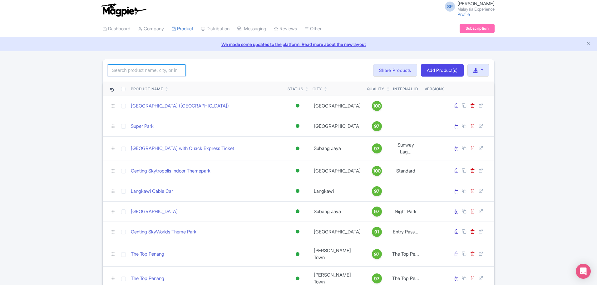
click at [141, 70] on input "search" at bounding box center [147, 70] width 78 height 12
type input "sunway"
click button "Search" at bounding box center [0, 0] width 0 height 0
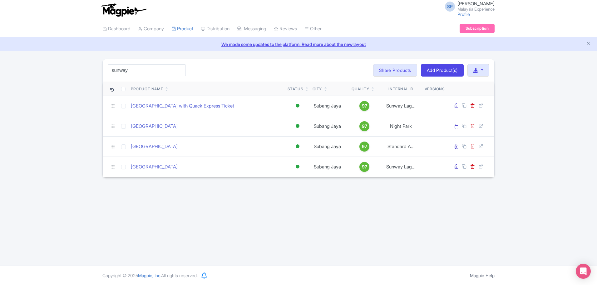
click at [539, 149] on div "sunway Search Bulk Actions [GEOGRAPHIC_DATA] Add to Collection Share Products A…" at bounding box center [298, 118] width 597 height 118
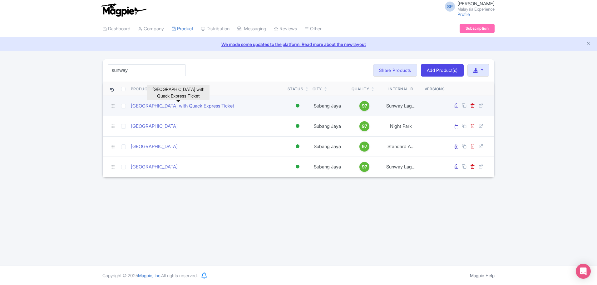
click at [191, 105] on link "[GEOGRAPHIC_DATA] with Quack Express Ticket" at bounding box center [182, 105] width 103 height 7
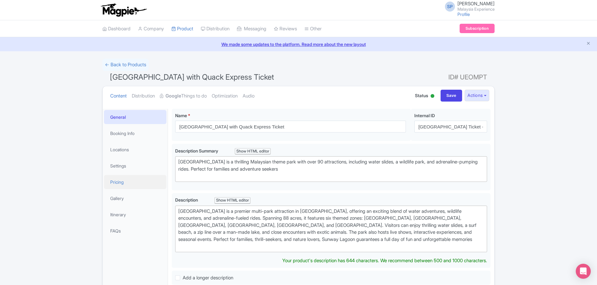
click at [119, 187] on link "Pricing" at bounding box center [135, 182] width 62 height 14
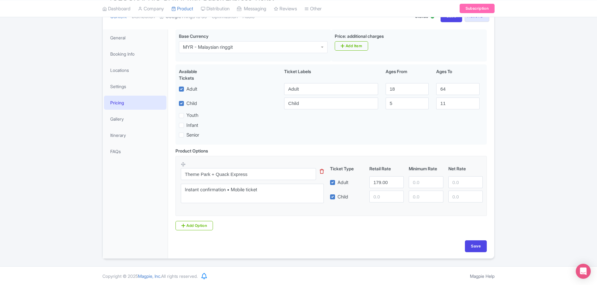
scroll to position [80, 0]
drag, startPoint x: 392, startPoint y: 183, endPoint x: 301, endPoint y: 173, distance: 91.1
click at [302, 173] on div "Theme Park + Quack Express This tip has not data. Code: tip_option_name Instant…" at bounding box center [331, 183] width 301 height 46
type input "245"
click at [478, 245] on input "Save" at bounding box center [476, 245] width 22 height 12
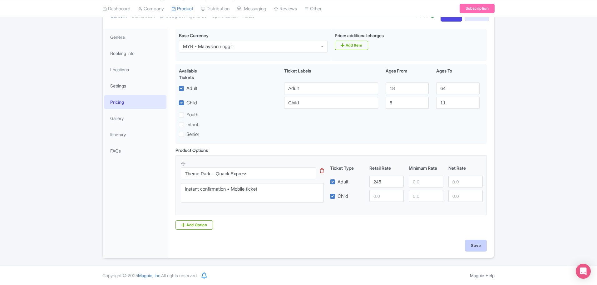
type input "Saving..."
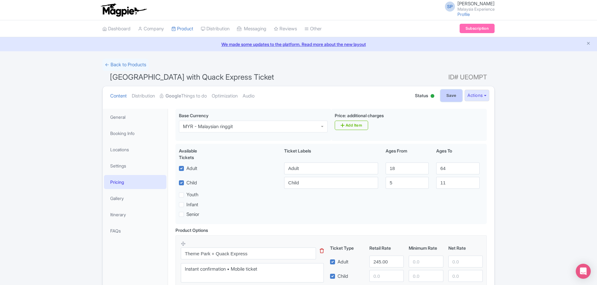
drag, startPoint x: 450, startPoint y: 98, endPoint x: 440, endPoint y: 91, distance: 11.7
click at [450, 98] on input "Save" at bounding box center [451, 96] width 22 height 12
type input "Saving..."
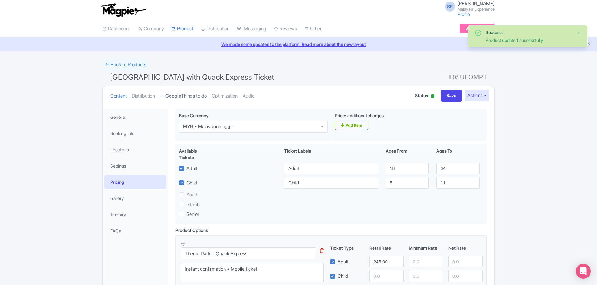
click at [172, 93] on strong "Google" at bounding box center [173, 95] width 16 height 7
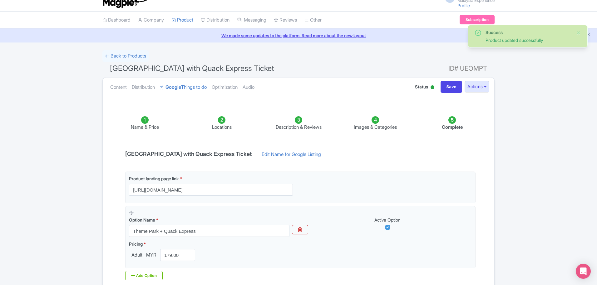
scroll to position [79, 0]
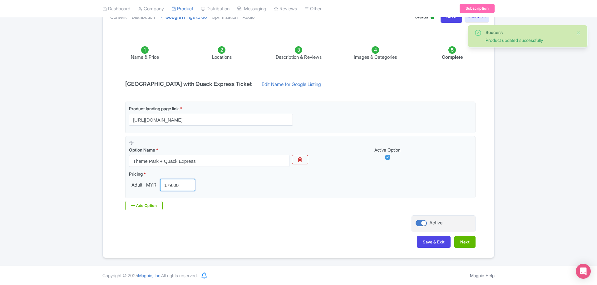
drag, startPoint x: 183, startPoint y: 183, endPoint x: 121, endPoint y: 187, distance: 62.0
click at [121, 190] on div "Name & Price Locations Description & Reviews Images & Categories Complete [GEOG…" at bounding box center [298, 144] width 384 height 220
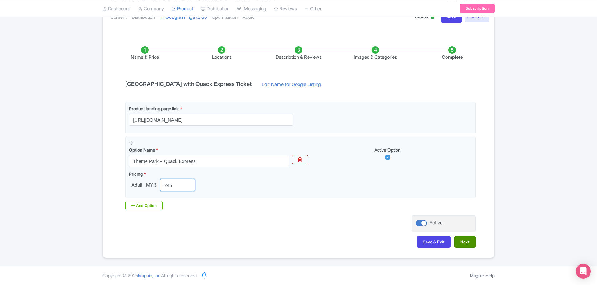
type input "245"
click at [464, 240] on button "Next" at bounding box center [464, 242] width 21 height 12
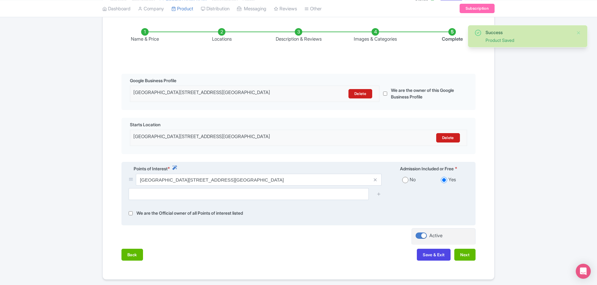
scroll to position [123, 0]
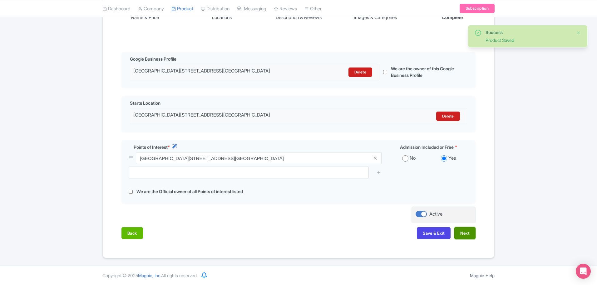
click at [471, 230] on button "Next" at bounding box center [464, 233] width 21 height 12
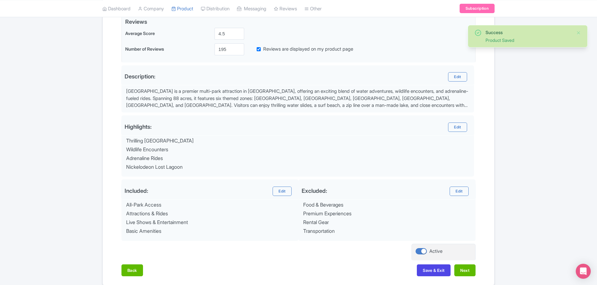
scroll to position [185, 0]
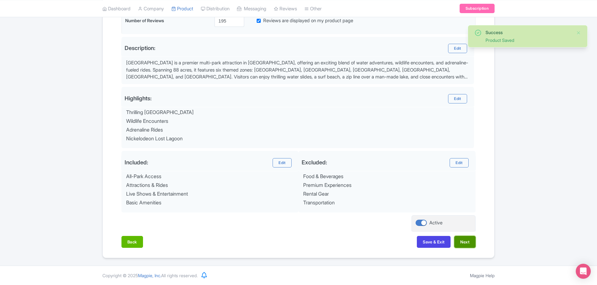
click at [463, 237] on button "Next" at bounding box center [464, 242] width 21 height 12
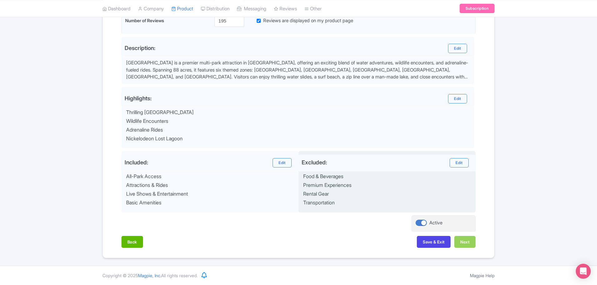
scroll to position [141, 0]
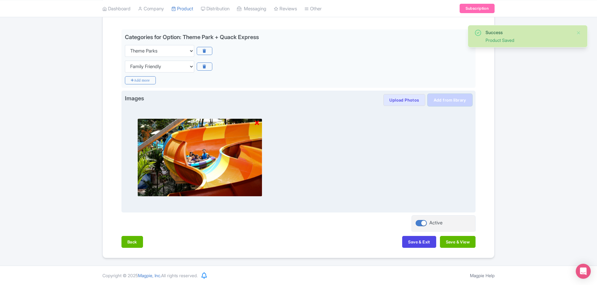
click at [439, 99] on link "Add from library" at bounding box center [450, 100] width 44 height 12
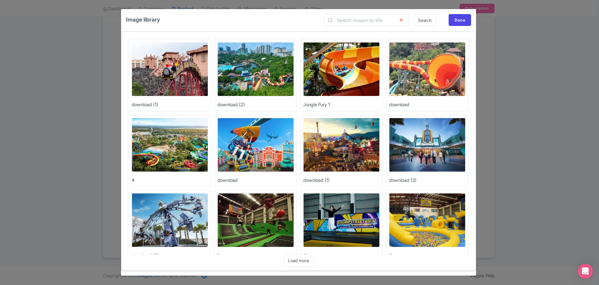
click at [418, 62] on img at bounding box center [427, 69] width 76 height 54
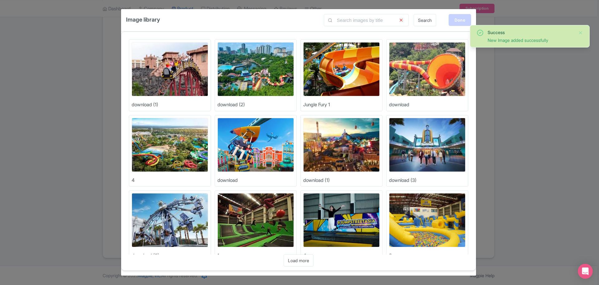
click at [453, 20] on div "Done" at bounding box center [460, 20] width 22 height 12
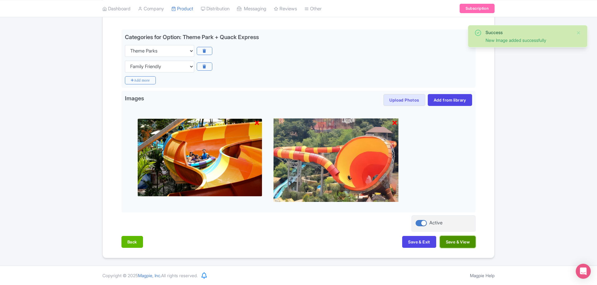
click at [466, 242] on button "Save & View" at bounding box center [458, 242] width 36 height 12
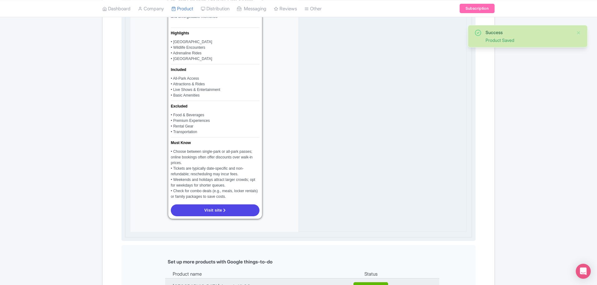
scroll to position [570, 0]
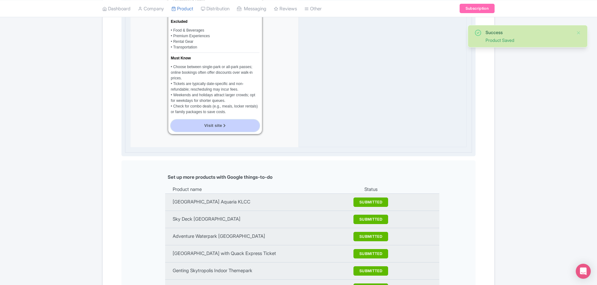
click at [232, 120] on link "Visit site" at bounding box center [215, 126] width 89 height 12
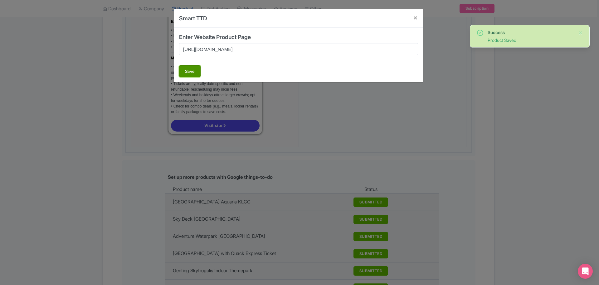
click at [190, 74] on button "Save" at bounding box center [190, 71] width 22 height 12
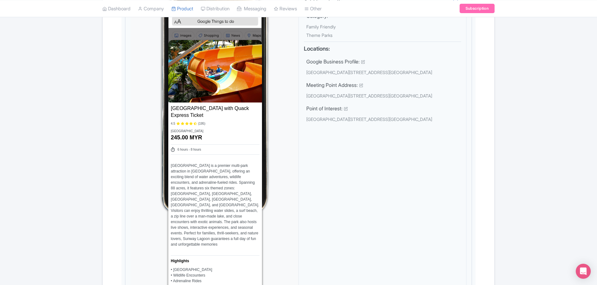
scroll to position [0, 0]
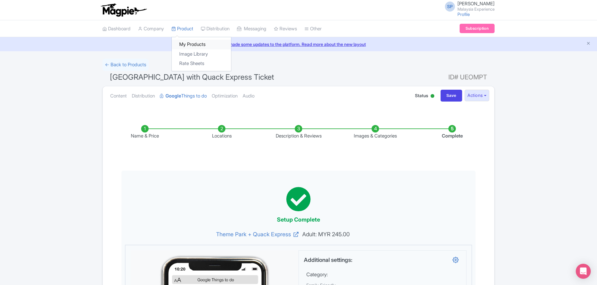
click at [199, 42] on link "My Products" at bounding box center [201, 45] width 59 height 10
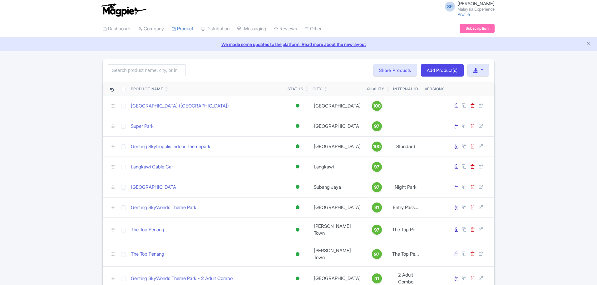
click at [158, 71] on input "search" at bounding box center [147, 70] width 78 height 12
type input "sunway"
click button "Search" at bounding box center [0, 0] width 0 height 0
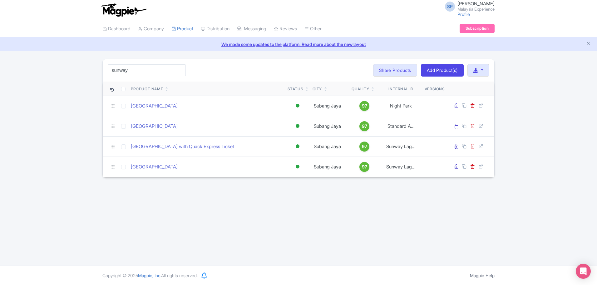
click at [549, 91] on div "sunway Search Bulk Actions Delete Add to Collection Share Products Add to Colle…" at bounding box center [298, 118] width 597 height 118
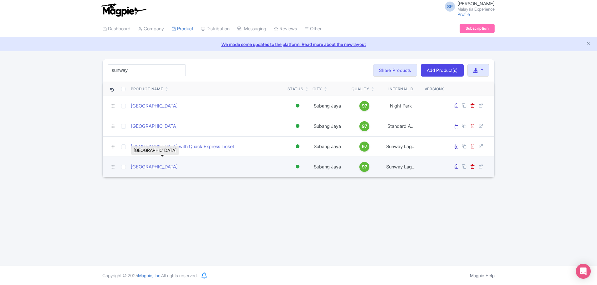
click at [168, 167] on link "Sunway Lagoon Theme Park" at bounding box center [154, 166] width 47 height 7
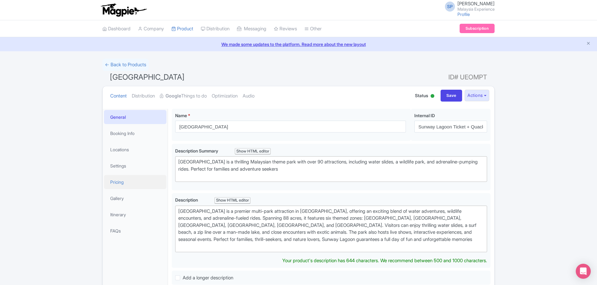
click at [123, 183] on link "Pricing" at bounding box center [135, 182] width 62 height 14
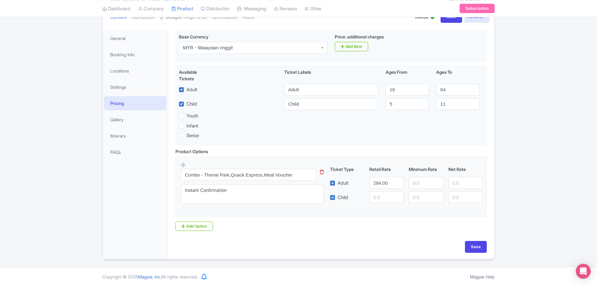
scroll to position [80, 0]
drag, startPoint x: 393, startPoint y: 184, endPoint x: 328, endPoint y: 187, distance: 65.3
click at [328, 187] on div "Adult 284.00" at bounding box center [406, 181] width 158 height 12
type input "255"
click at [473, 248] on input "Save" at bounding box center [476, 245] width 22 height 12
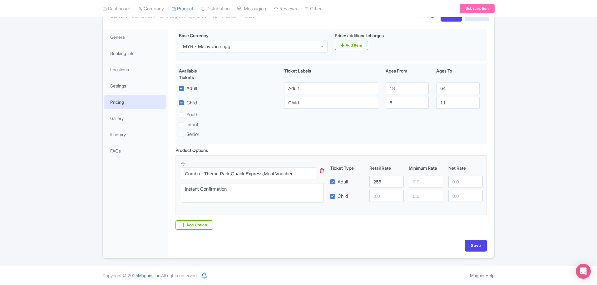
type input "Saving..."
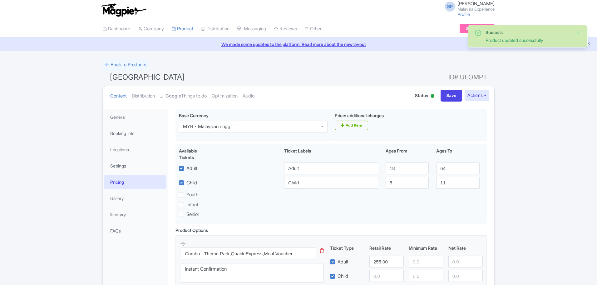
scroll to position [80, 0]
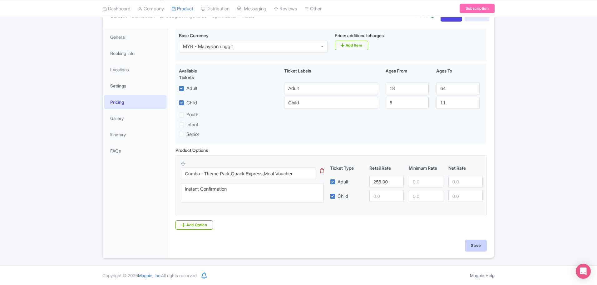
drag, startPoint x: 473, startPoint y: 237, endPoint x: 480, endPoint y: 248, distance: 13.0
click at [473, 237] on div "Base Currency MYR - Malaysian ringgit MYR - Malaysian ringgit Price: additional…" at bounding box center [331, 134] width 319 height 211
click at [480, 248] on input "Save" at bounding box center [476, 245] width 22 height 12
type input "Saving..."
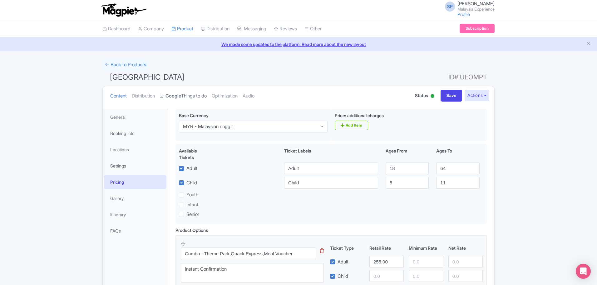
click at [176, 97] on strong "Google" at bounding box center [173, 95] width 16 height 7
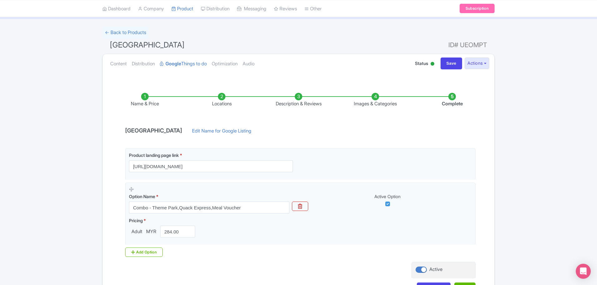
scroll to position [79, 0]
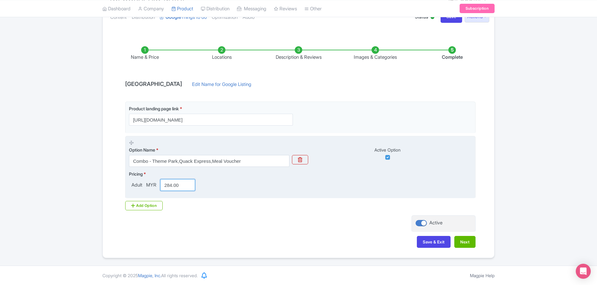
drag, startPoint x: 179, startPoint y: 184, endPoint x: 139, endPoint y: 183, distance: 40.6
click at [139, 184] on div "Adult MYR 284.00" at bounding box center [163, 185] width 69 height 12
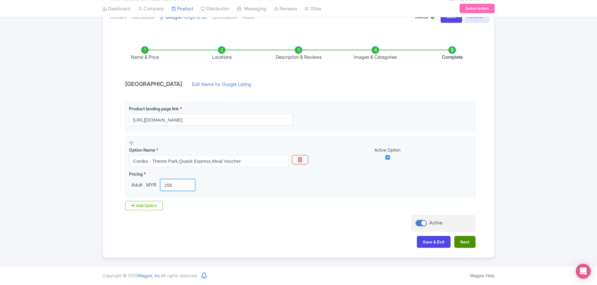
type input "255"
click at [464, 238] on button "Next" at bounding box center [464, 242] width 21 height 12
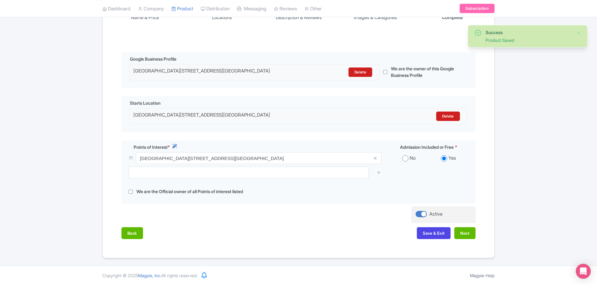
scroll to position [123, 0]
click at [468, 233] on button "Next" at bounding box center [464, 233] width 21 height 12
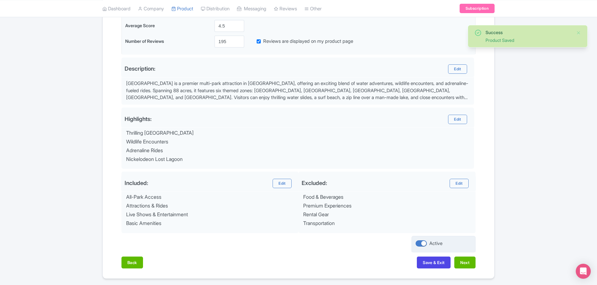
scroll to position [185, 0]
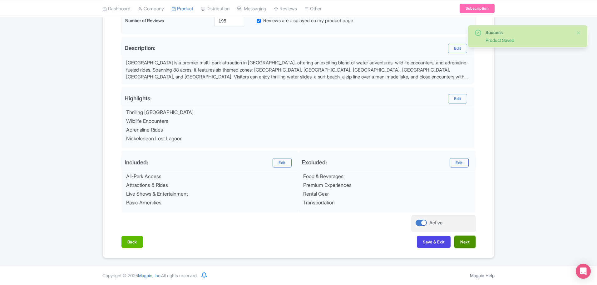
click at [462, 238] on button "Next" at bounding box center [464, 242] width 21 height 12
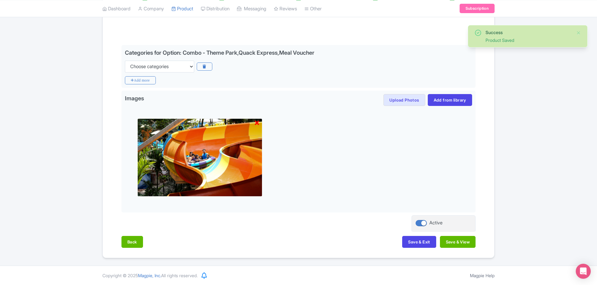
scroll to position [125, 0]
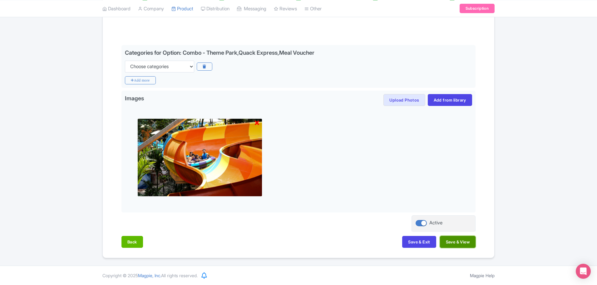
click at [453, 242] on button "Save & View" at bounding box center [458, 242] width 36 height 12
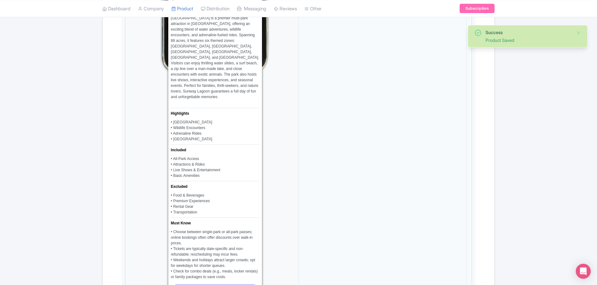
scroll to position [555, 0]
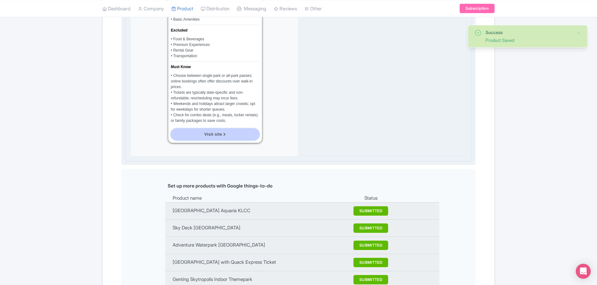
click at [213, 132] on span "Visit site" at bounding box center [213, 134] width 18 height 5
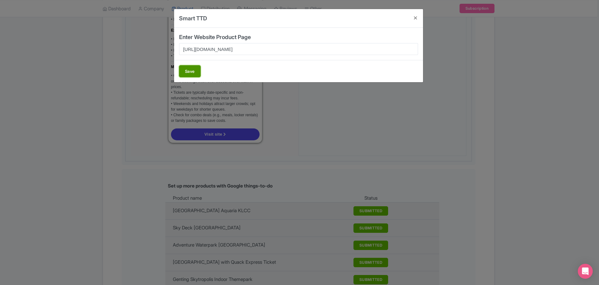
click at [198, 65] on button "Save" at bounding box center [190, 71] width 22 height 12
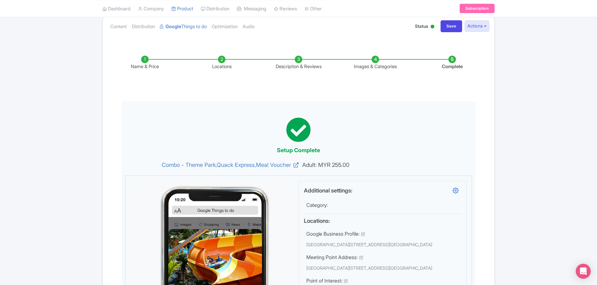
scroll to position [0, 0]
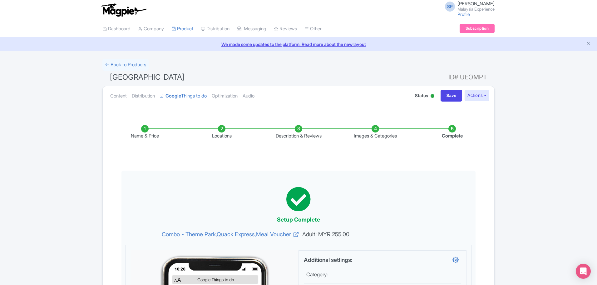
click at [445, 5] on span "SP" at bounding box center [450, 7] width 10 height 10
click at [455, 53] on link "Sign out" at bounding box center [464, 49] width 59 height 10
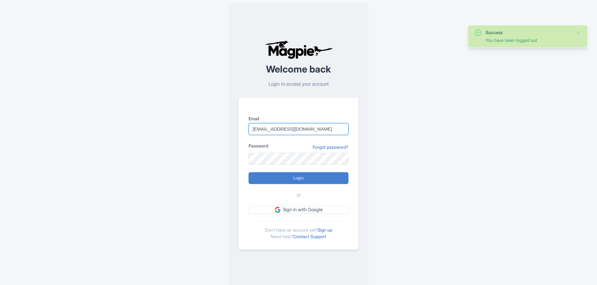
click at [279, 130] on input "[EMAIL_ADDRESS][DOMAIN_NAME]" at bounding box center [298, 129] width 100 height 12
type input "[EMAIL_ADDRESS][DOMAIN_NAME]"
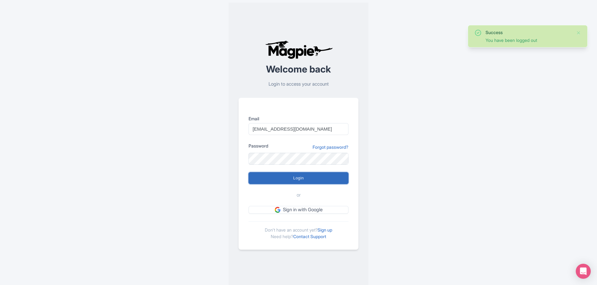
click at [289, 178] on input "Login" at bounding box center [298, 178] width 100 height 12
type input "Logging in..."
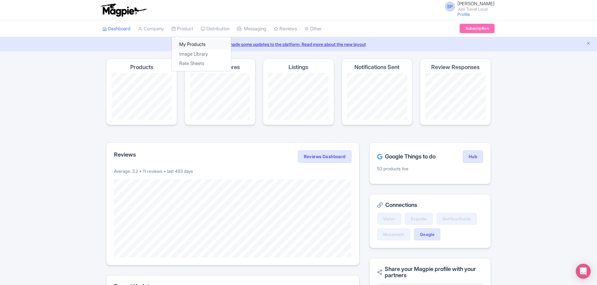
click at [194, 49] on link "My Products" at bounding box center [201, 45] width 59 height 10
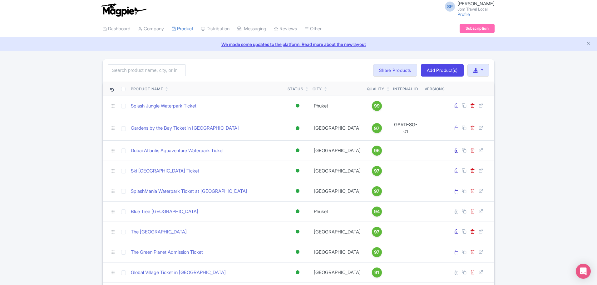
click at [153, 81] on div "Search Bulk Actions [GEOGRAPHIC_DATA] Add to Collection Share Products Add to C…" at bounding box center [298, 70] width 391 height 22
drag, startPoint x: 165, startPoint y: 61, endPoint x: 165, endPoint y: 64, distance: 3.4
click at [165, 64] on div "Search Bulk Actions [GEOGRAPHIC_DATA] Add to Collection Share Products Add to C…" at bounding box center [298, 70] width 391 height 22
click at [167, 67] on input "search" at bounding box center [147, 70] width 78 height 12
type input "splash"
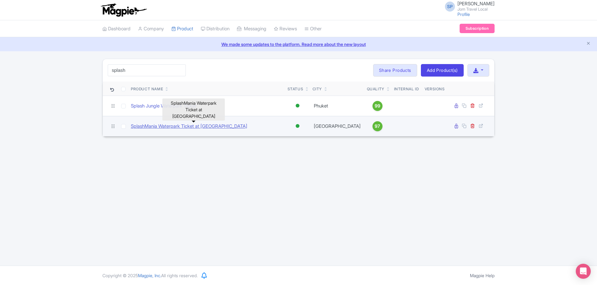
click at [238, 127] on link "SplashMania Waterpark Ticket at [GEOGRAPHIC_DATA]" at bounding box center [189, 126] width 116 height 7
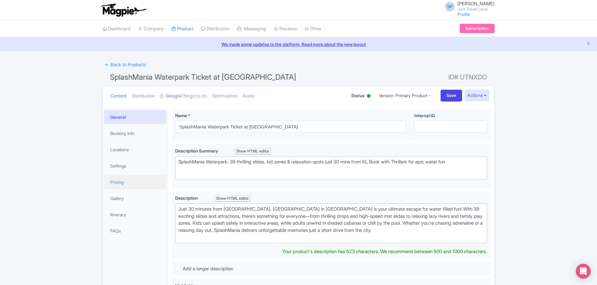
click at [138, 182] on link "Pricing" at bounding box center [135, 182] width 62 height 14
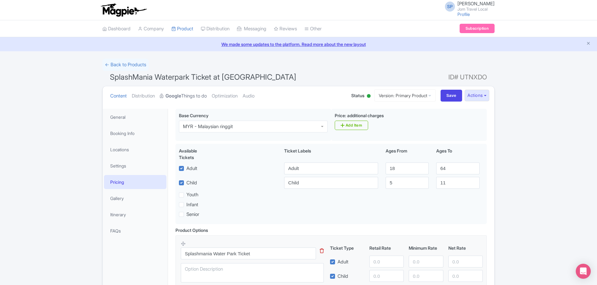
click at [192, 102] on link "Google Things to do" at bounding box center [183, 96] width 47 height 20
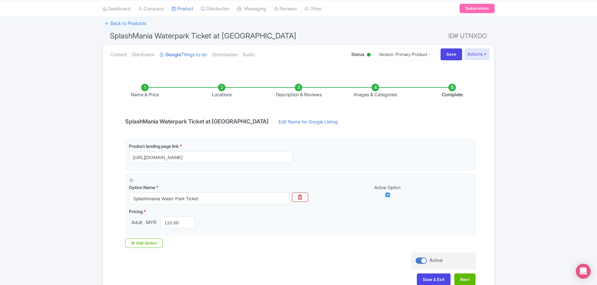
scroll to position [79, 0]
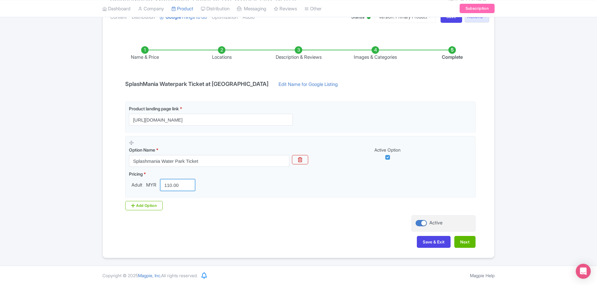
drag, startPoint x: 179, startPoint y: 186, endPoint x: 104, endPoint y: 185, distance: 74.9
click at [104, 185] on div "Name & Price Locations Description & Reviews Images & Categories Complete Splas…" at bounding box center [298, 144] width 391 height 220
type input "112.50"
click at [469, 245] on button "Next" at bounding box center [464, 242] width 21 height 12
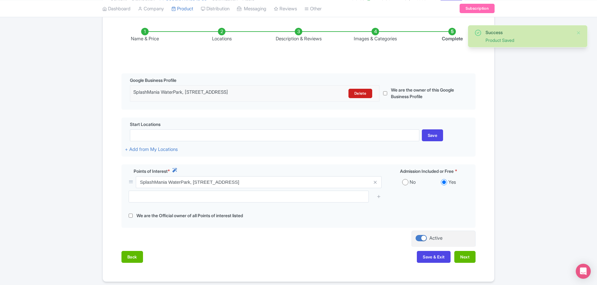
scroll to position [125, 0]
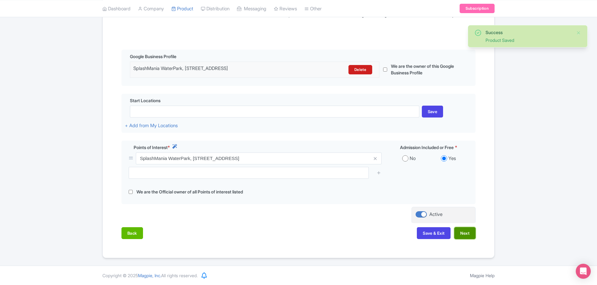
click at [472, 233] on button "Next" at bounding box center [464, 233] width 21 height 12
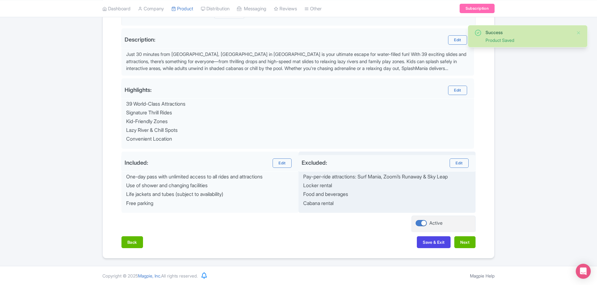
scroll to position [194, 0]
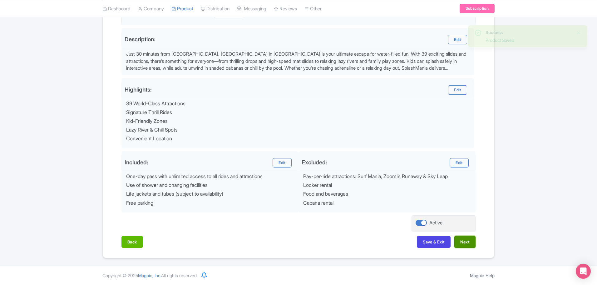
click at [467, 243] on button "Next" at bounding box center [464, 242] width 21 height 12
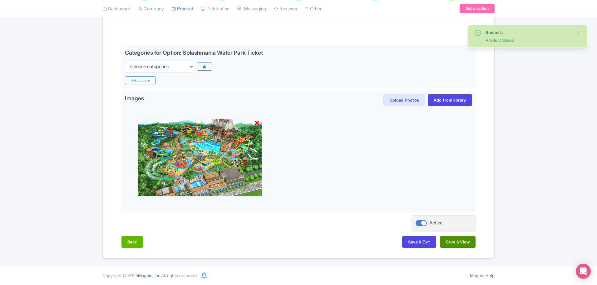
scroll to position [125, 0]
click at [462, 243] on button "Save & View" at bounding box center [458, 242] width 36 height 12
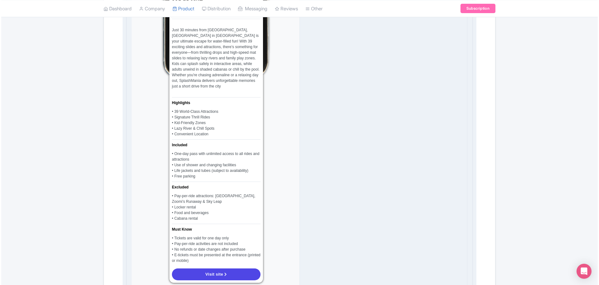
scroll to position [477, 0]
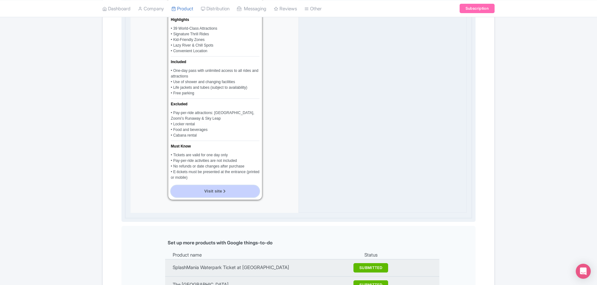
click at [213, 190] on span "Visit site" at bounding box center [213, 191] width 18 height 5
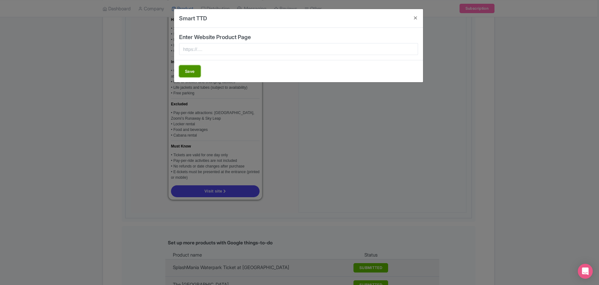
click at [186, 70] on button "Save" at bounding box center [190, 71] width 22 height 12
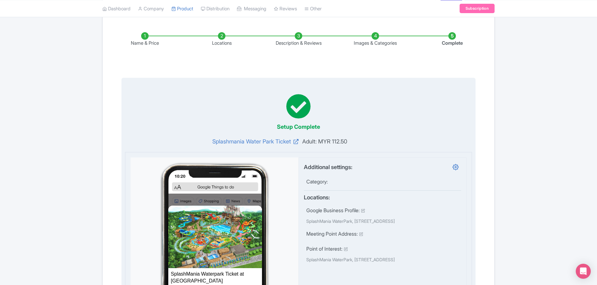
scroll to position [0, 0]
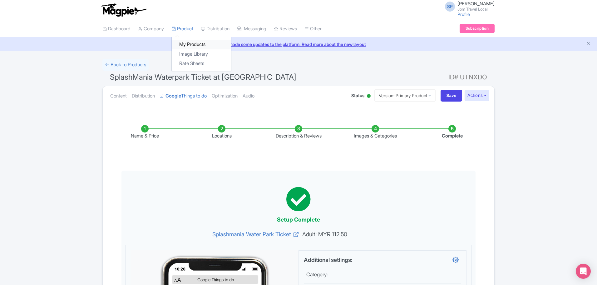
click at [202, 49] on link "My Products" at bounding box center [201, 45] width 59 height 10
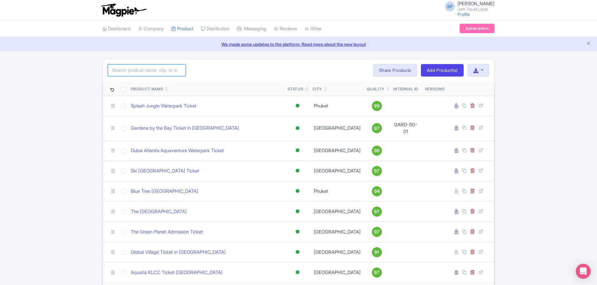
click at [137, 69] on input "search" at bounding box center [147, 70] width 78 height 12
type input "mani"
click button "Search" at bounding box center [0, 0] width 0 height 0
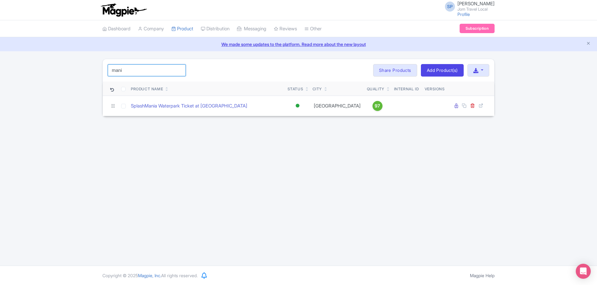
click at [146, 74] on input "mani" at bounding box center [147, 70] width 78 height 12
drag, startPoint x: 428, startPoint y: 9, endPoint x: 429, endPoint y: 12, distance: 3.8
click at [445, 10] on span "SP" at bounding box center [450, 7] width 10 height 10
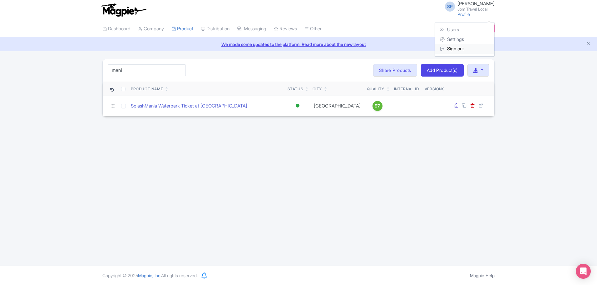
click at [451, 44] on link "Sign out" at bounding box center [464, 49] width 59 height 10
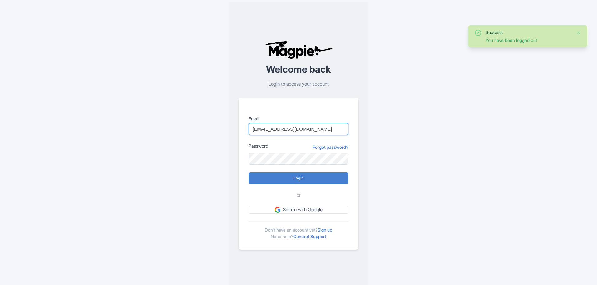
click at [326, 135] on input "sooria@jomtravellocal.com" at bounding box center [298, 129] width 100 height 12
type input "support@malaysia-experience.com"
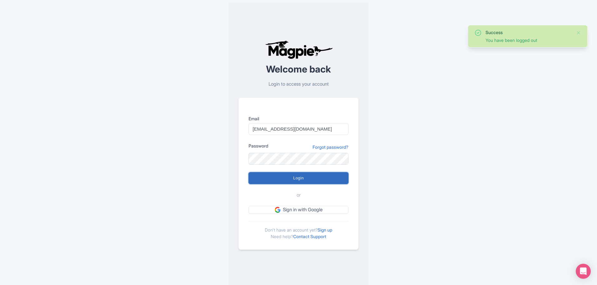
click at [316, 176] on input "Login" at bounding box center [298, 178] width 100 height 12
type input "Logging in..."
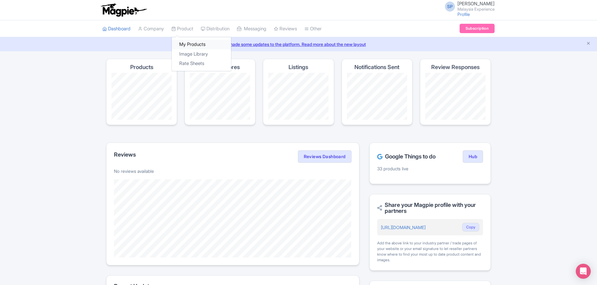
click at [198, 40] on link "My Products" at bounding box center [201, 45] width 59 height 10
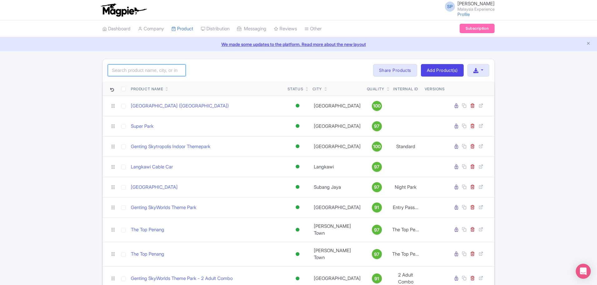
click at [125, 69] on input "search" at bounding box center [147, 70] width 78 height 12
type input "lost"
click button "Search" at bounding box center [0, 0] width 0 height 0
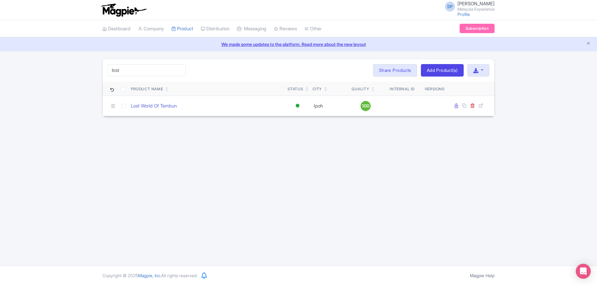
click at [297, 193] on div "SP SOORIA PRAKASH SUNDER Malaysia Experience Profile Users Settings Sign out Da…" at bounding box center [298, 132] width 597 height 265
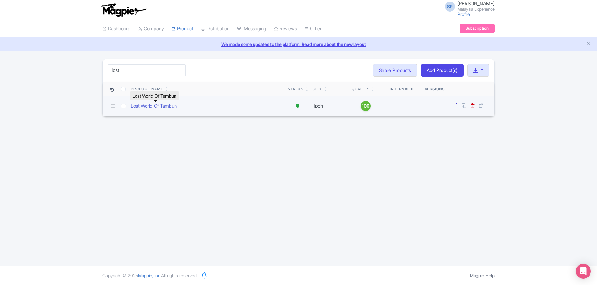
click at [161, 107] on link "Lost World Of Tambun" at bounding box center [154, 105] width 46 height 7
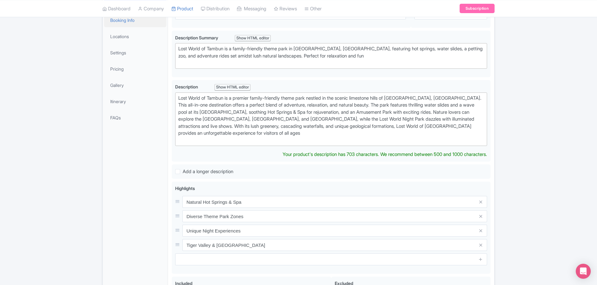
scroll to position [39, 0]
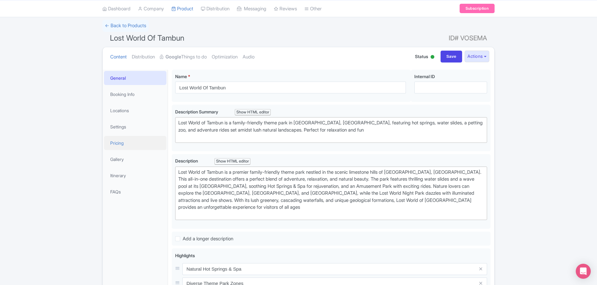
click at [125, 143] on link "Pricing" at bounding box center [135, 143] width 62 height 14
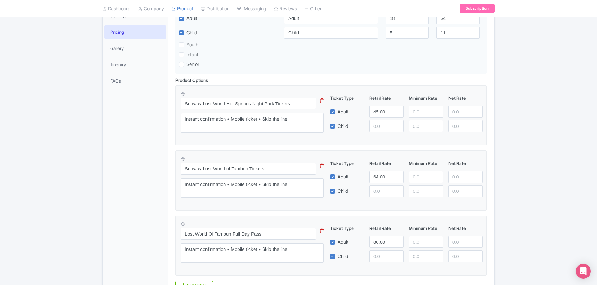
scroll to position [156, 0]
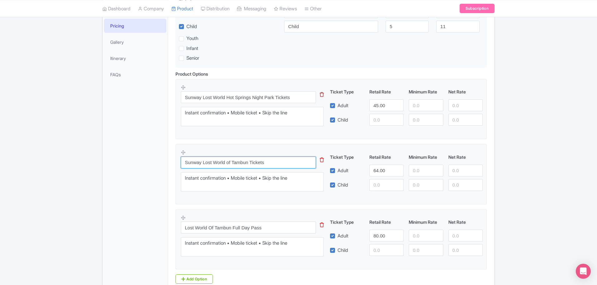
click at [269, 164] on input "Sunway Lost World of Tambun Tickets" at bounding box center [248, 162] width 135 height 12
paste input "Lost World Of Tambun Full Day Pas"
type input "Lost World Of Tambun Full Day Pass"
drag, startPoint x: 388, startPoint y: 173, endPoint x: 307, endPoint y: 163, distance: 81.5
click at [308, 163] on div "Lost World Of Tambun Full Day Pass This tip has not data. Code: tip_option_name…" at bounding box center [331, 172] width 301 height 46
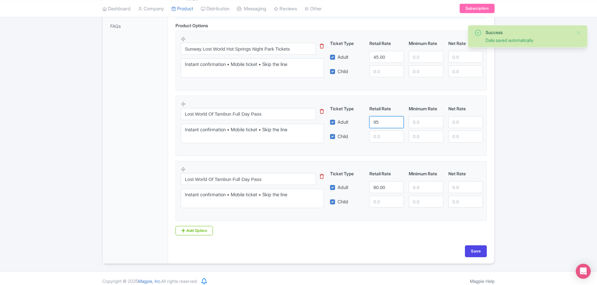
scroll to position [210, 0]
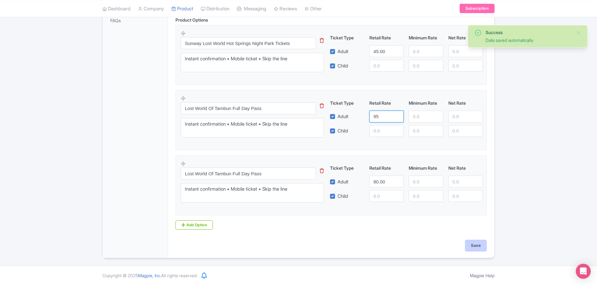
type input "95"
click at [479, 240] on input "Save" at bounding box center [476, 245] width 22 height 12
type input "Saving..."
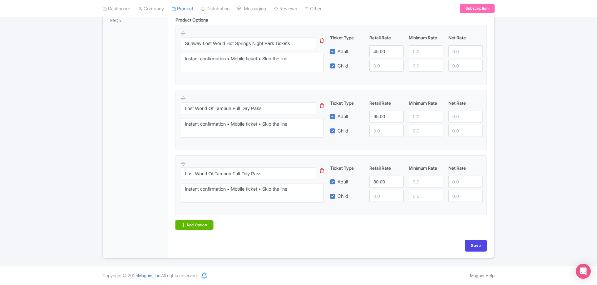
click at [198, 221] on link "Add Option" at bounding box center [193, 224] width 37 height 9
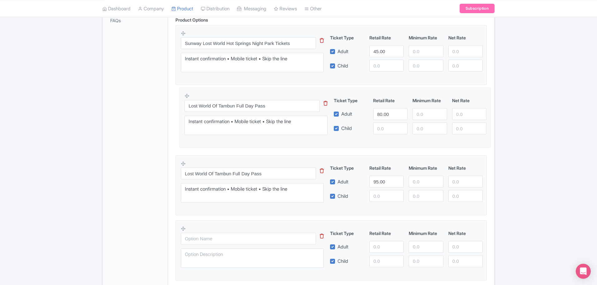
drag, startPoint x: 184, startPoint y: 161, endPoint x: 188, endPoint y: 94, distance: 67.5
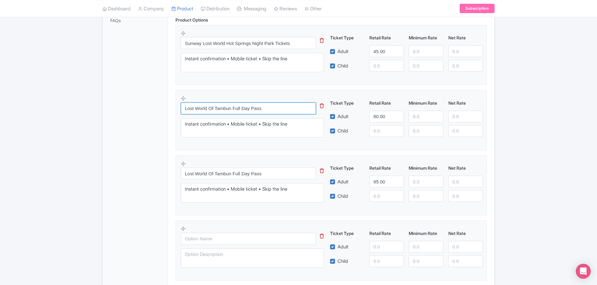
click at [293, 107] on input "Lost World Of Tambun Full Day Pass" at bounding box center [248, 108] width 135 height 12
paste input "Two Adult Combo"
type input "Two Adult Combo"
drag, startPoint x: 389, startPoint y: 116, endPoint x: 318, endPoint y: 110, distance: 70.5
click at [317, 111] on div "Two Adult Combo This tip has not data. Code: tip_option_name Instant confirmati…" at bounding box center [331, 118] width 301 height 46
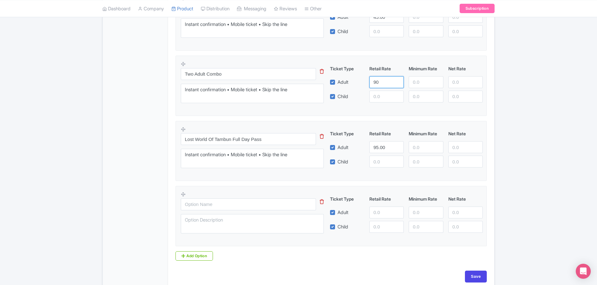
scroll to position [275, 0]
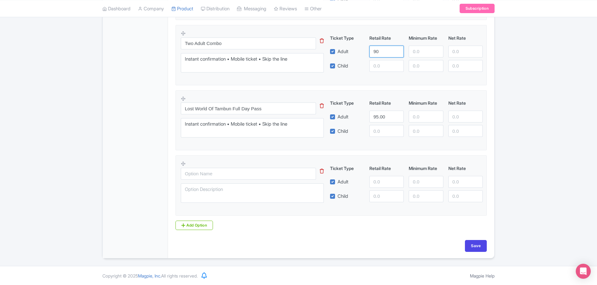
type input "90"
click at [249, 172] on input "text" at bounding box center [248, 174] width 135 height 12
paste input "Family Group Combo"
type input "Family Group Combo"
click at [268, 129] on textarea "Instant confirmation • Mobile ticket • Skip the line" at bounding box center [252, 127] width 143 height 19
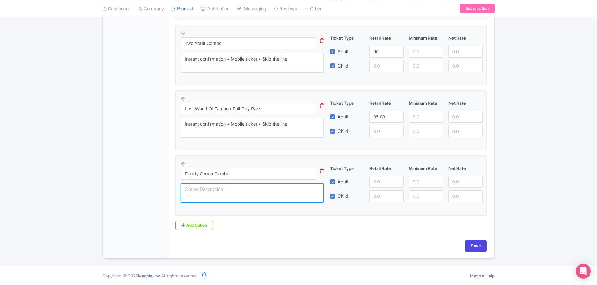
click at [269, 191] on textarea at bounding box center [252, 192] width 143 height 19
paste textarea "Instant confirmation • Mobile ticket • Skip the line"
type textarea "Instant confirmation • Mobile ticket • Skip the line"
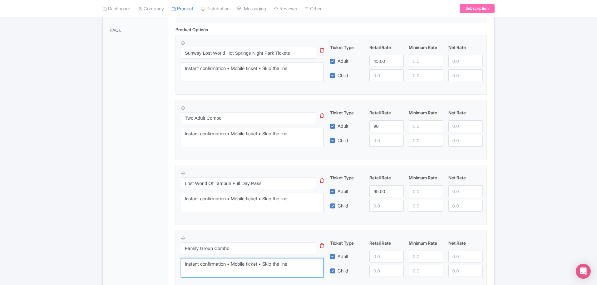
scroll to position [158, 0]
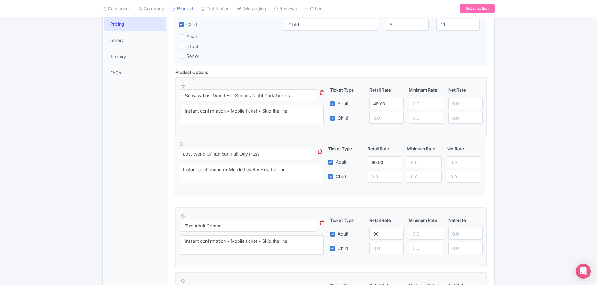
drag, startPoint x: 183, startPoint y: 215, endPoint x: 181, endPoint y: 144, distance: 71.8
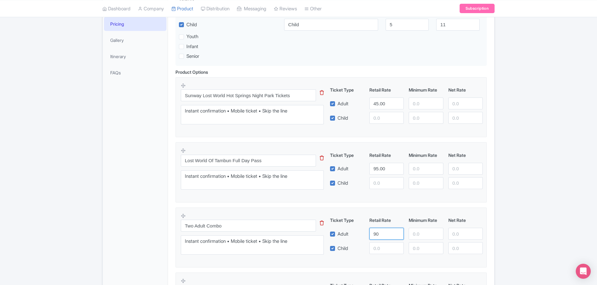
drag, startPoint x: 389, startPoint y: 232, endPoint x: 336, endPoint y: 225, distance: 53.0
click at [341, 230] on div "Adult 90" at bounding box center [406, 234] width 158 height 12
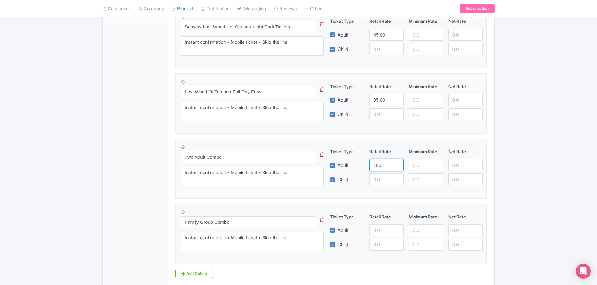
scroll to position [275, 0]
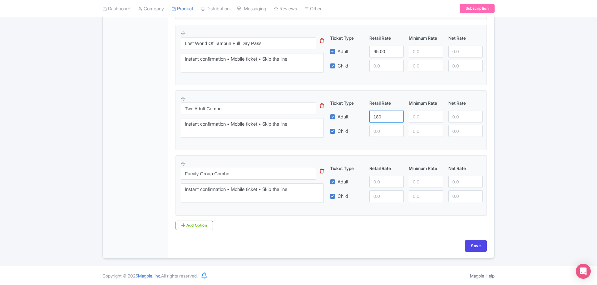
type input "180"
click at [383, 180] on input "number" at bounding box center [386, 182] width 34 height 12
type input "184"
click at [475, 246] on input "Save" at bounding box center [476, 246] width 22 height 12
type input "Saving..."
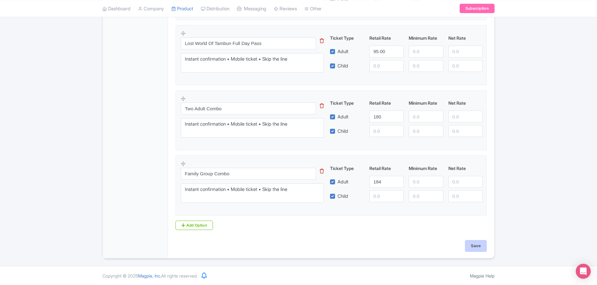
type input "Saving..."
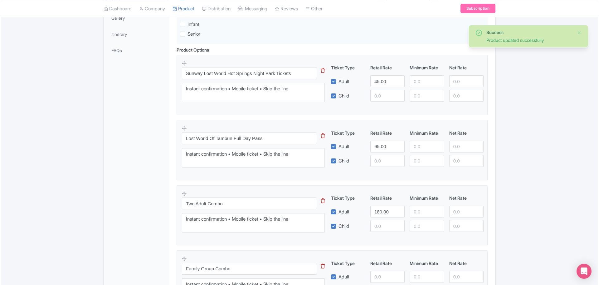
scroll to position [304, 0]
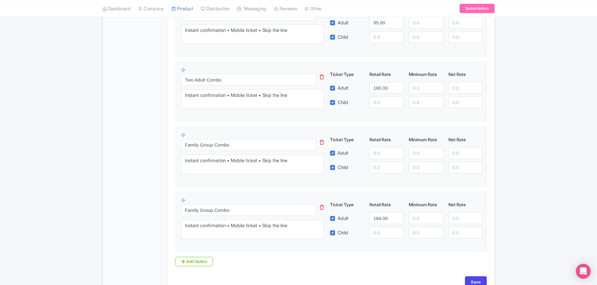
click at [320, 140] on icon at bounding box center [322, 142] width 4 height 5
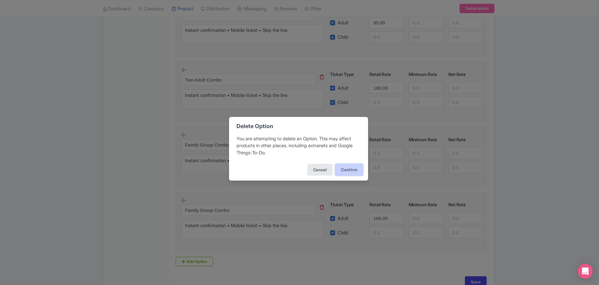
click at [354, 173] on button "Confirm" at bounding box center [349, 170] width 28 height 12
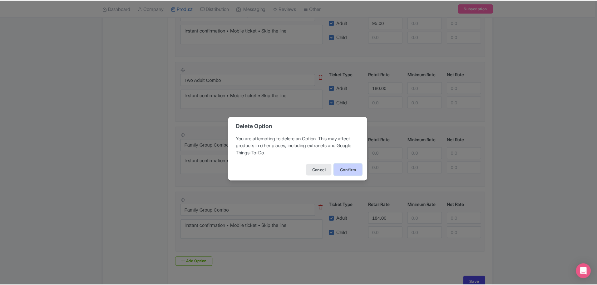
scroll to position [275, 0]
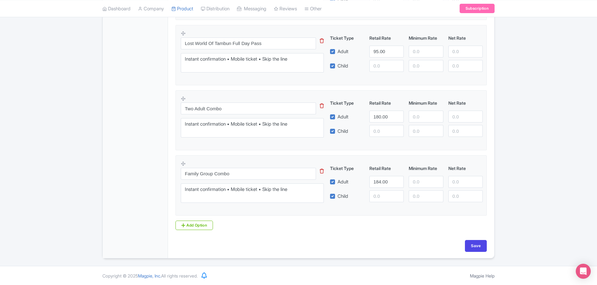
click at [474, 238] on div "Base Currency MYR - Malaysian ringgit MYR - Malaysian ringgit Price: additional…" at bounding box center [331, 37] width 319 height 406
click at [480, 248] on input "Save" at bounding box center [476, 246] width 22 height 12
type input "Saving..."
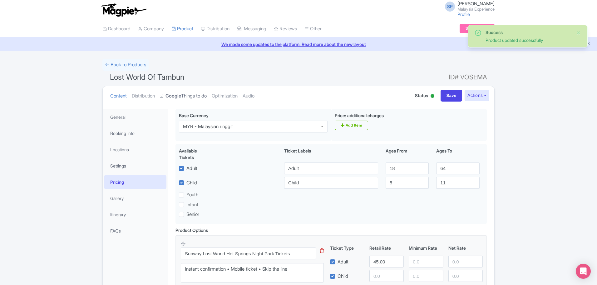
click at [184, 97] on link "Google Things to do" at bounding box center [183, 96] width 47 height 20
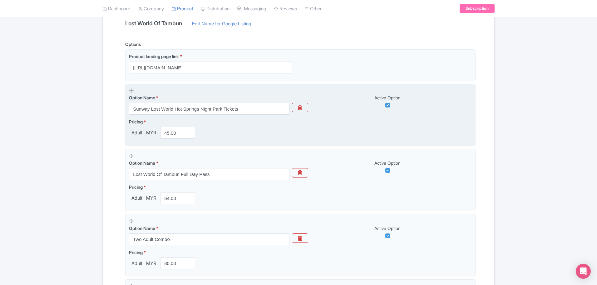
scroll to position [195, 0]
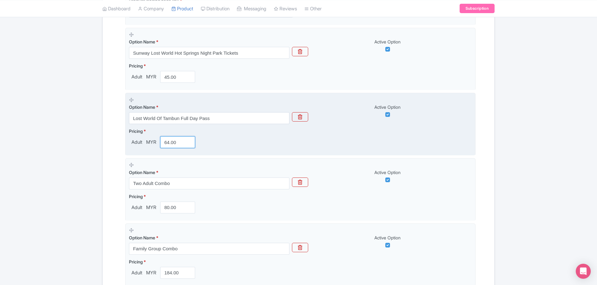
drag, startPoint x: 175, startPoint y: 141, endPoint x: 154, endPoint y: 145, distance: 21.6
click at [154, 145] on div "Adult MYR 64.00" at bounding box center [163, 142] width 69 height 12
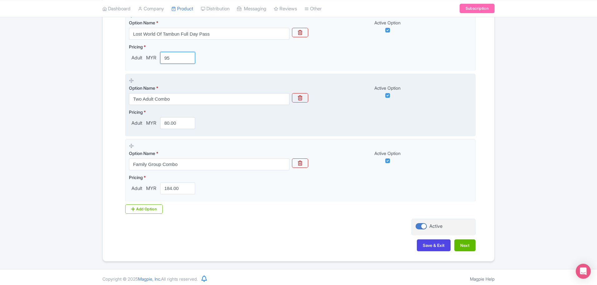
scroll to position [283, 0]
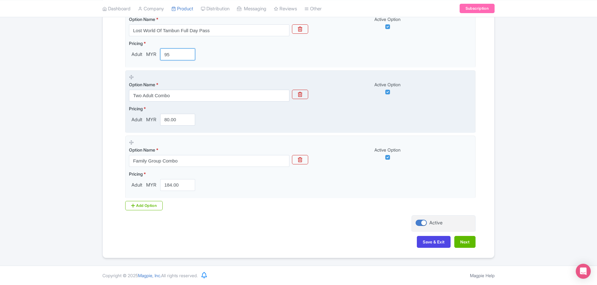
type input "95"
drag, startPoint x: 177, startPoint y: 118, endPoint x: 140, endPoint y: 119, distance: 37.1
click at [140, 118] on div "Adult MYR 80.00" at bounding box center [163, 120] width 69 height 12
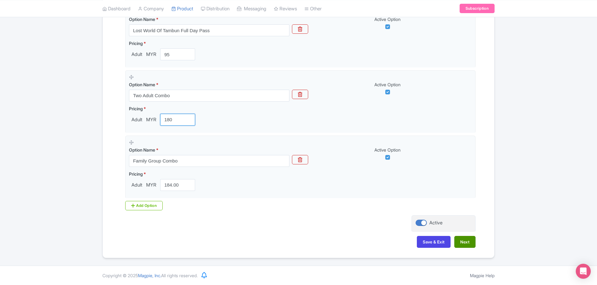
type input "180"
click at [472, 245] on button "Next" at bounding box center [464, 242] width 21 height 12
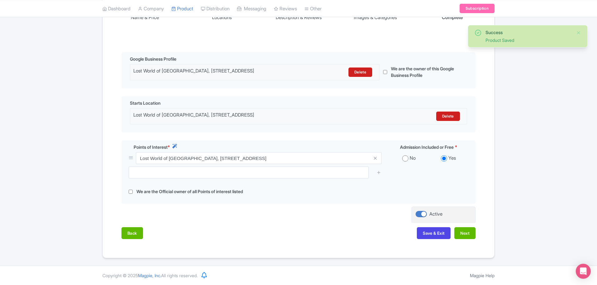
scroll to position [123, 0]
click at [472, 245] on div "Back Save & Exit Next" at bounding box center [298, 236] width 354 height 18
click at [469, 238] on button "Next" at bounding box center [464, 233] width 21 height 12
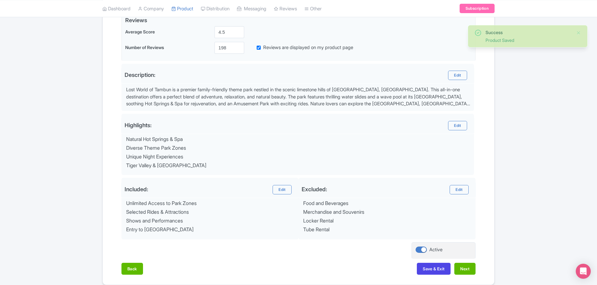
scroll to position [185, 0]
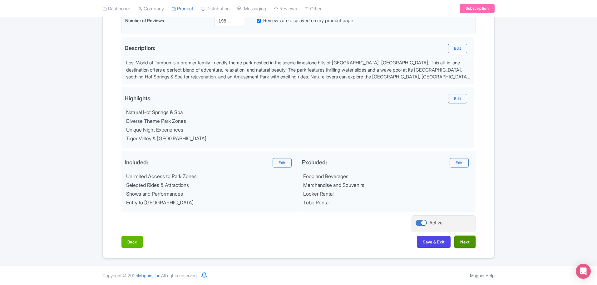
click at [464, 239] on button "Next" at bounding box center [464, 242] width 21 height 12
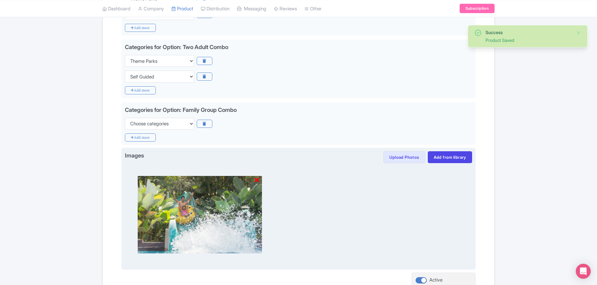
scroll to position [313, 0]
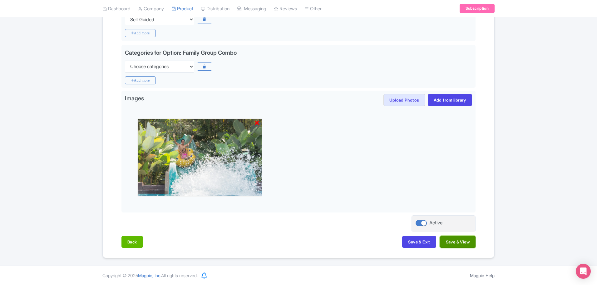
click at [463, 242] on button "Save & View" at bounding box center [458, 242] width 36 height 12
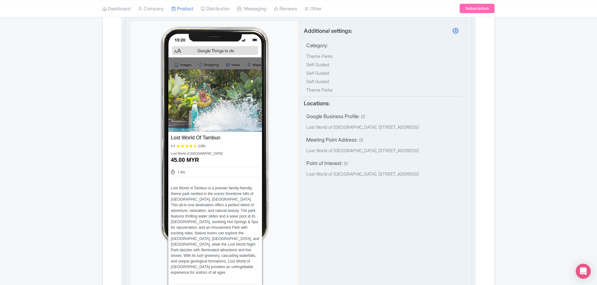
scroll to position [430, 0]
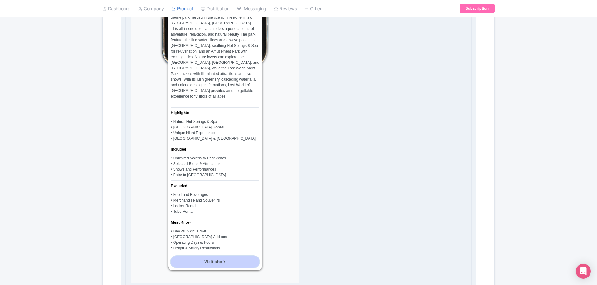
click at [227, 256] on link "Visit site" at bounding box center [215, 262] width 89 height 12
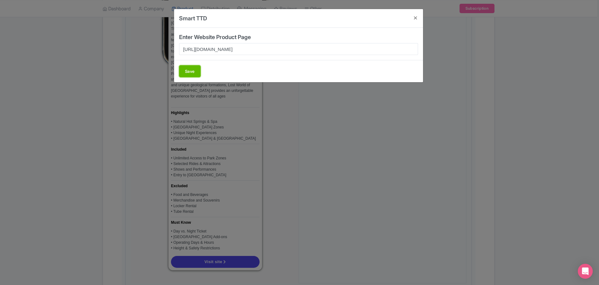
drag, startPoint x: 182, startPoint y: 66, endPoint x: 187, endPoint y: 70, distance: 6.5
click at [183, 66] on button "Save" at bounding box center [190, 71] width 22 height 12
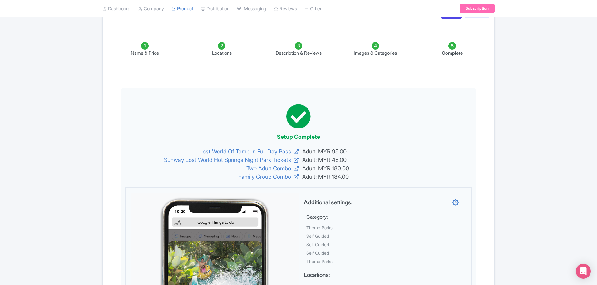
scroll to position [0, 0]
